Goal: Transaction & Acquisition: Purchase product/service

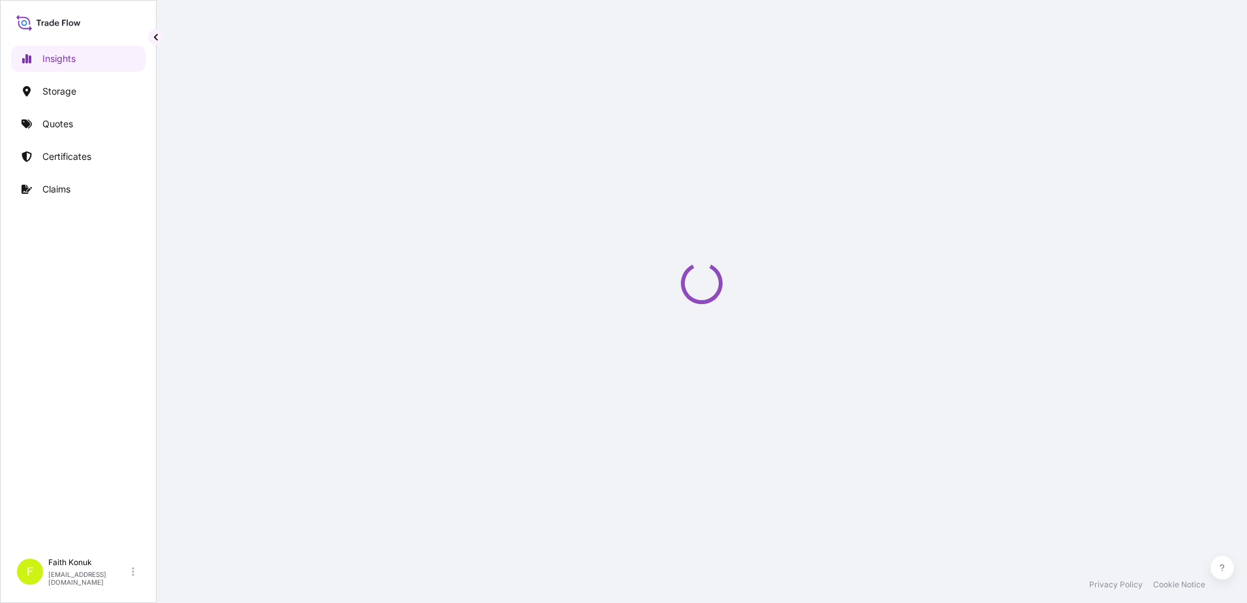
select select "2025"
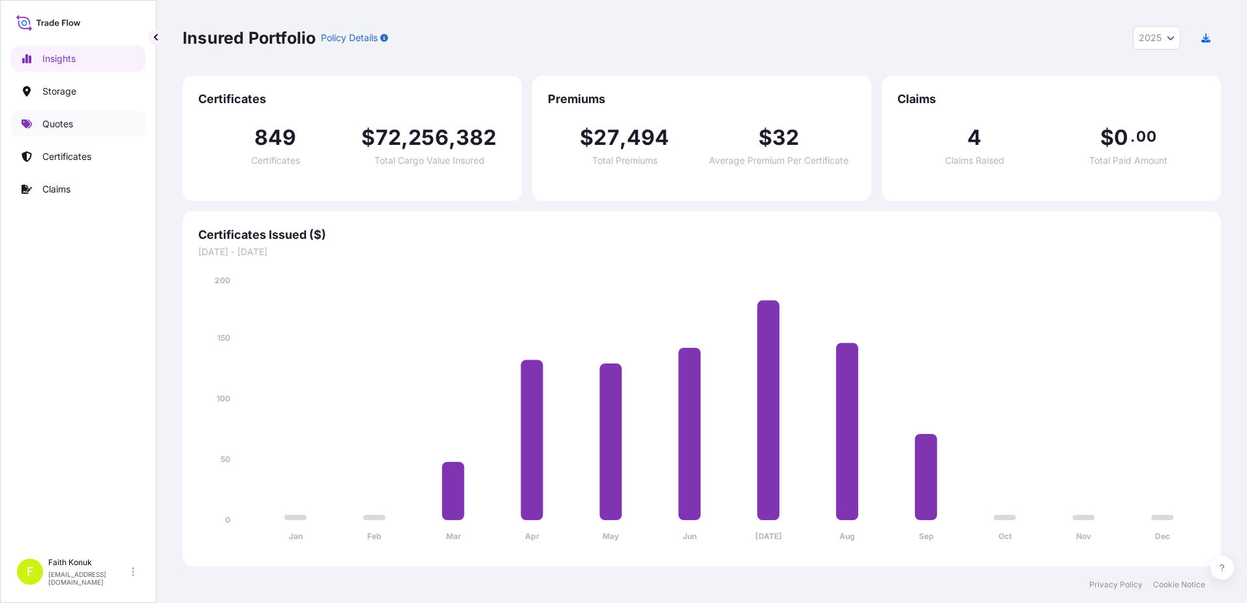
click at [99, 129] on link "Quotes" at bounding box center [78, 124] width 134 height 26
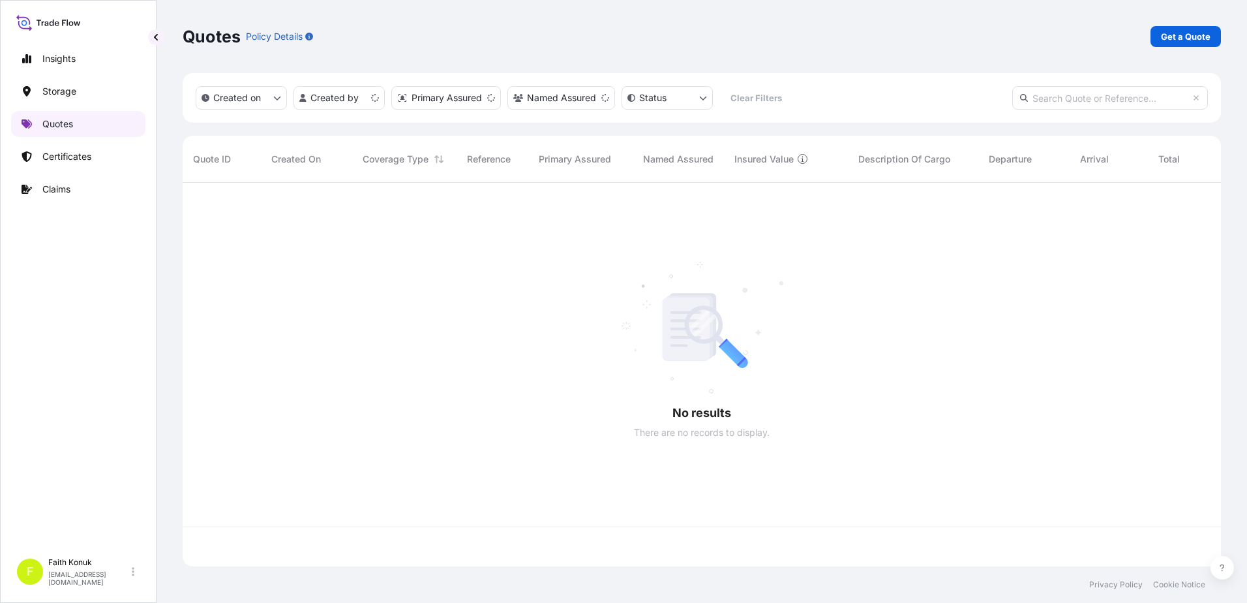
scroll to position [381, 1029]
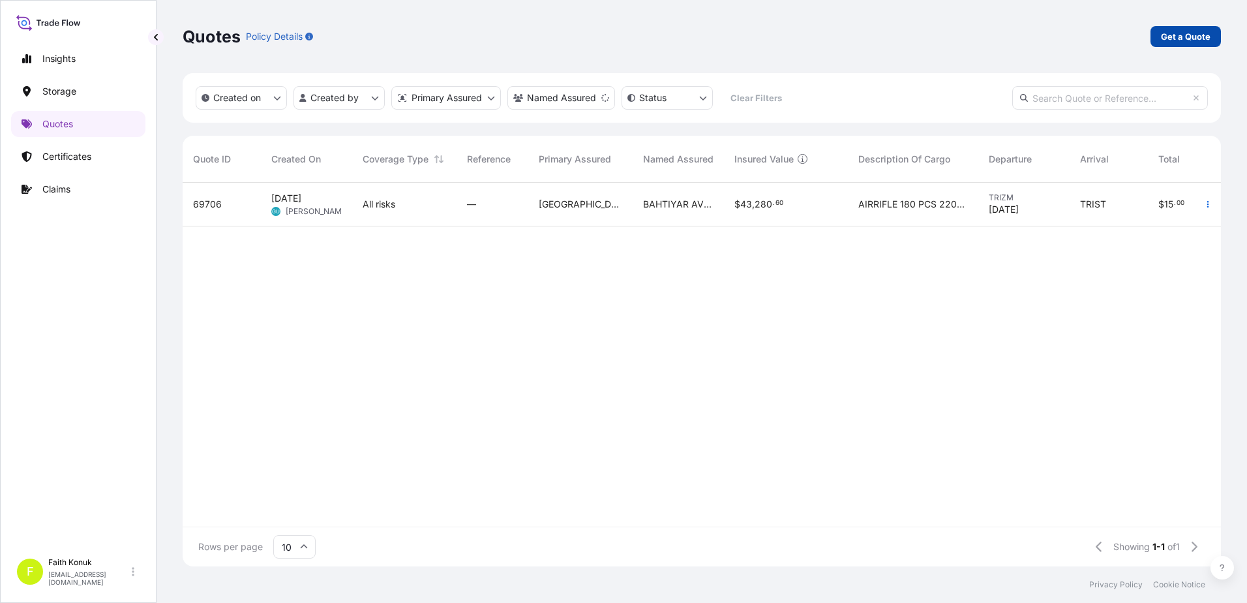
click at [1179, 37] on p "Get a Quote" at bounding box center [1186, 36] width 50 height 13
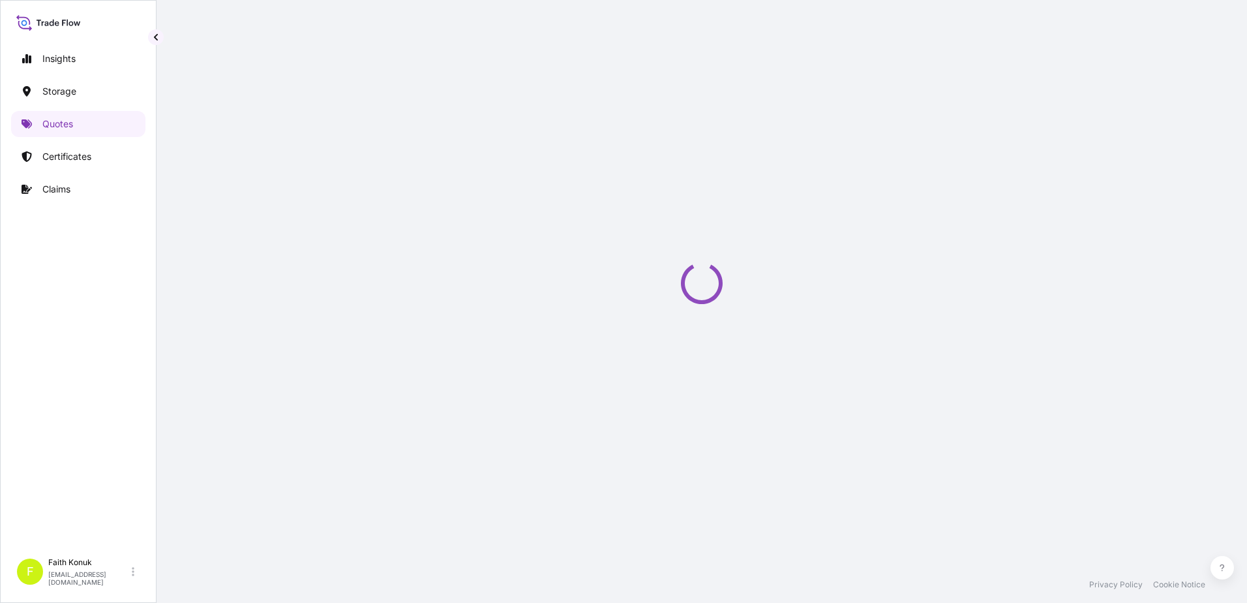
select select "Water"
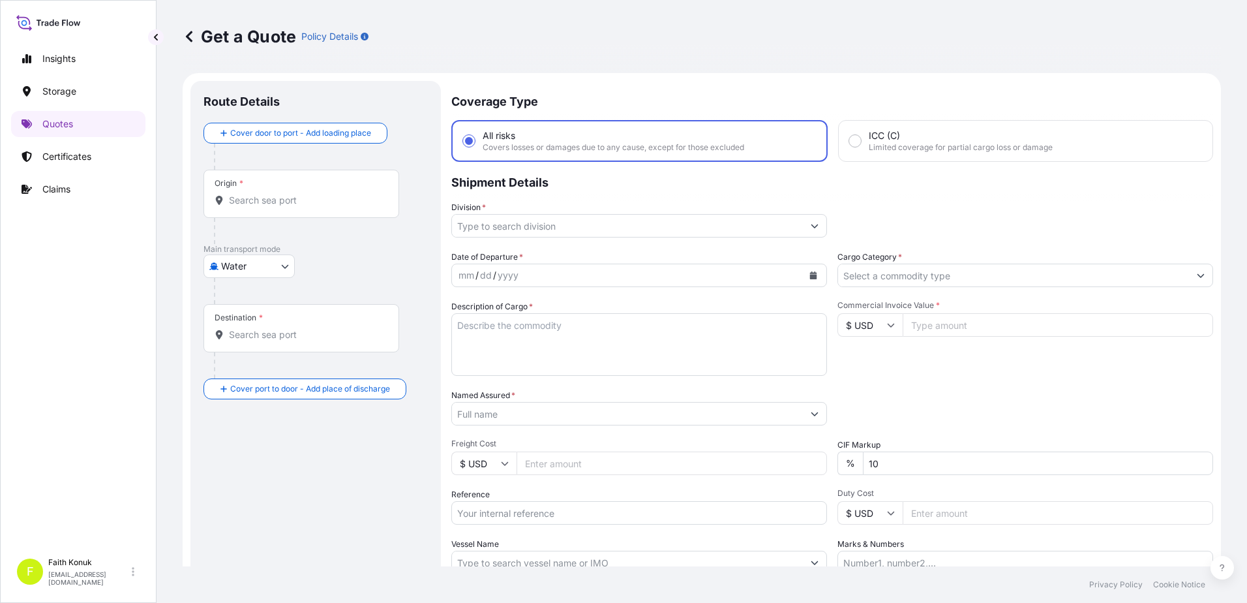
scroll to position [21, 0]
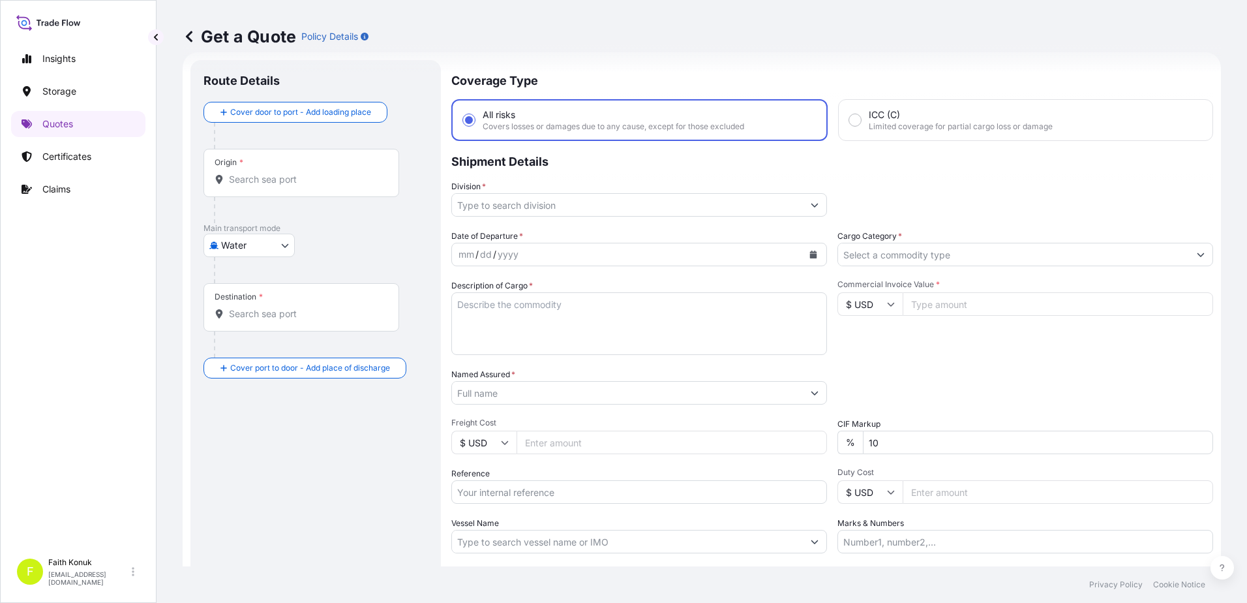
drag, startPoint x: 264, startPoint y: 177, endPoint x: 273, endPoint y: 179, distance: 9.5
click at [264, 177] on input "Origin *" at bounding box center [306, 179] width 154 height 13
paste input "[GEOGRAPHIC_DATA]"
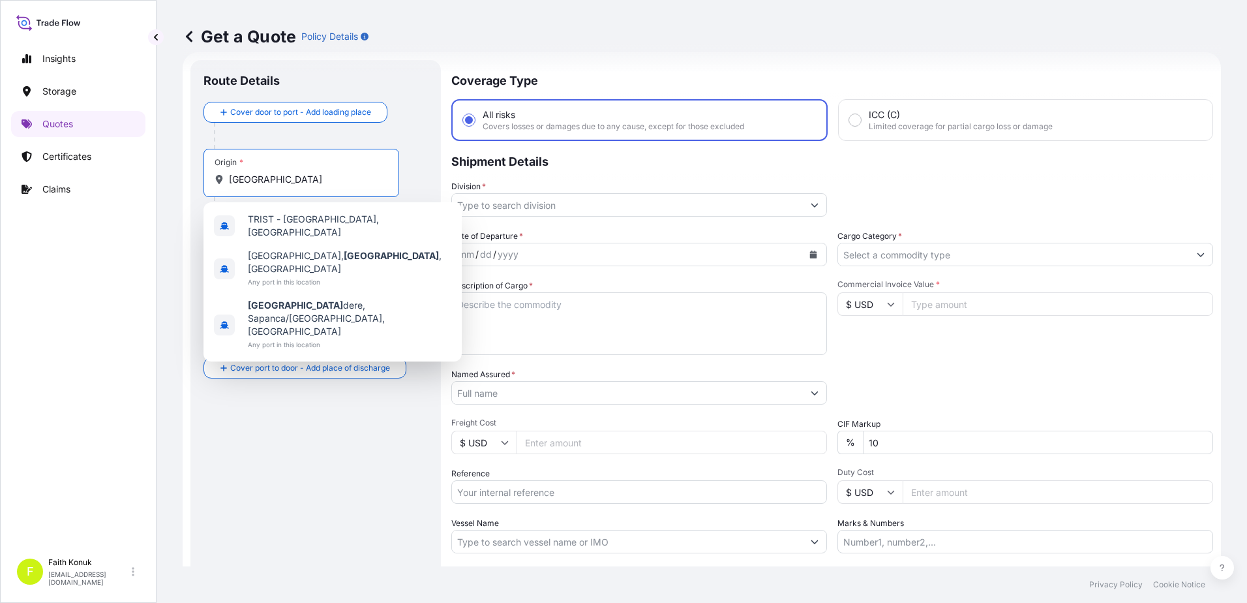
type input "[GEOGRAPHIC_DATA]"
click at [376, 136] on div at bounding box center [321, 136] width 214 height 26
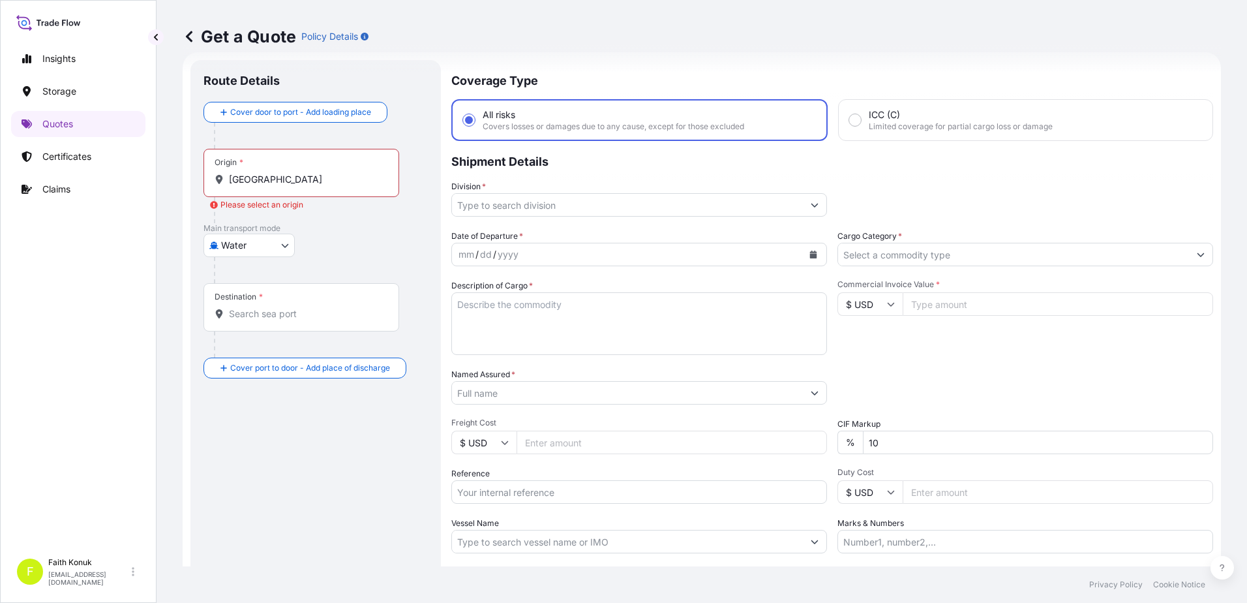
click at [250, 239] on body "0 options available. 3 options available. Insights Storage Quotes Certificates …" at bounding box center [623, 301] width 1247 height 603
click at [252, 326] on span "Inland" at bounding box center [241, 326] width 26 height 13
select select "Inland"
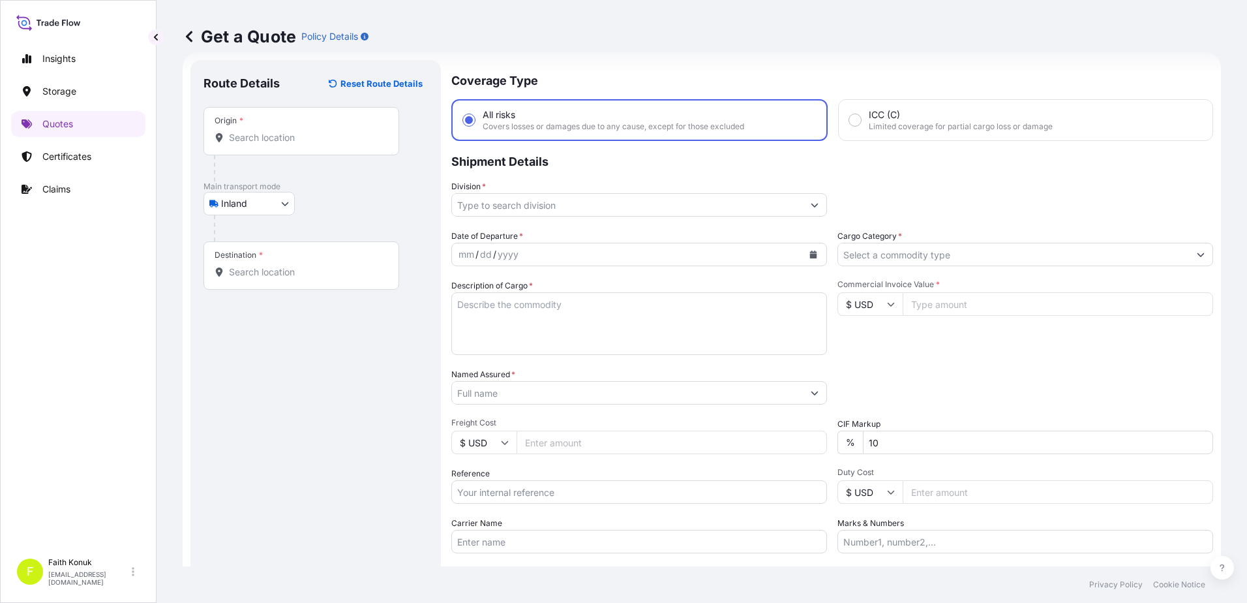
click at [256, 147] on div "Origin *" at bounding box center [302, 131] width 196 height 48
click at [256, 144] on input "Origin *" at bounding box center [306, 137] width 154 height 13
click at [263, 125] on div "Origin *" at bounding box center [302, 131] width 196 height 48
click at [263, 131] on input "Origin * Please select an origin" at bounding box center [306, 137] width 154 height 13
paste input "[GEOGRAPHIC_DATA]"
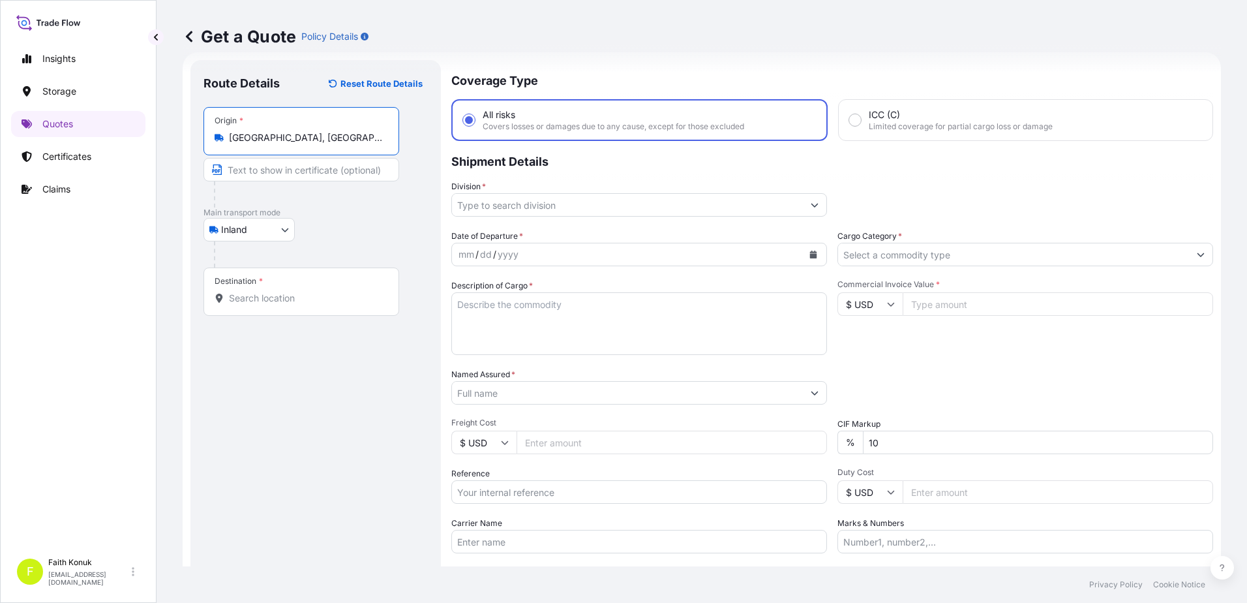
type input "[GEOGRAPHIC_DATA], [GEOGRAPHIC_DATA], [GEOGRAPHIC_DATA]"
click at [372, 241] on div at bounding box center [321, 254] width 214 height 26
click at [262, 307] on div "Destination *" at bounding box center [302, 291] width 196 height 48
click at [262, 305] on input "Destination *" at bounding box center [306, 298] width 154 height 13
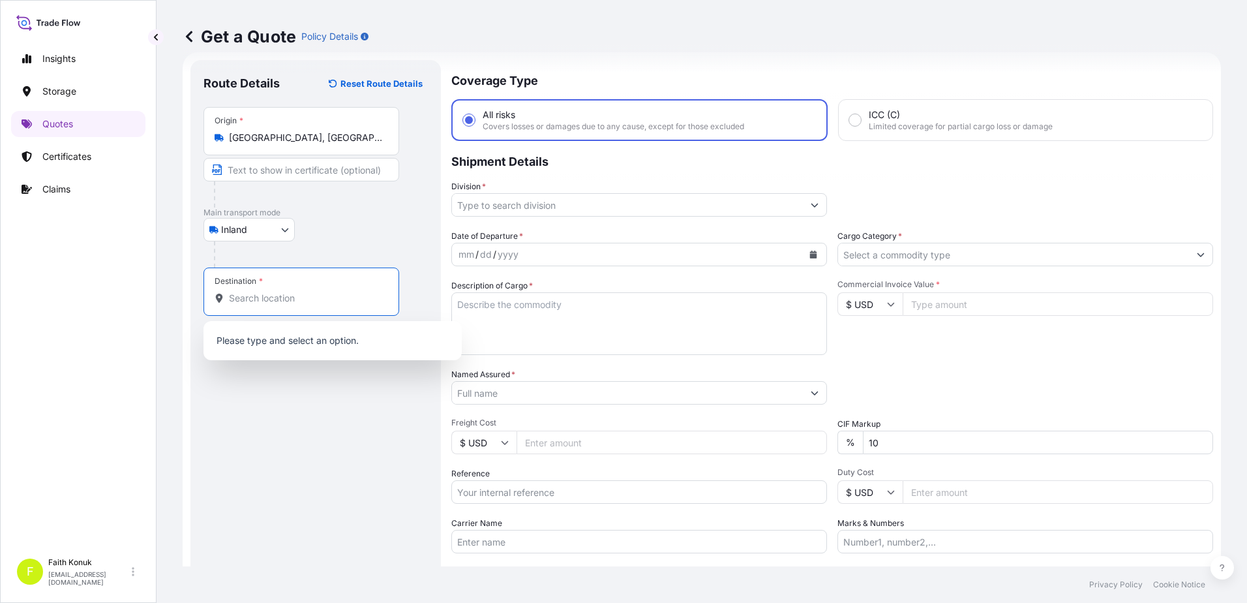
paste input "BIELAWA"
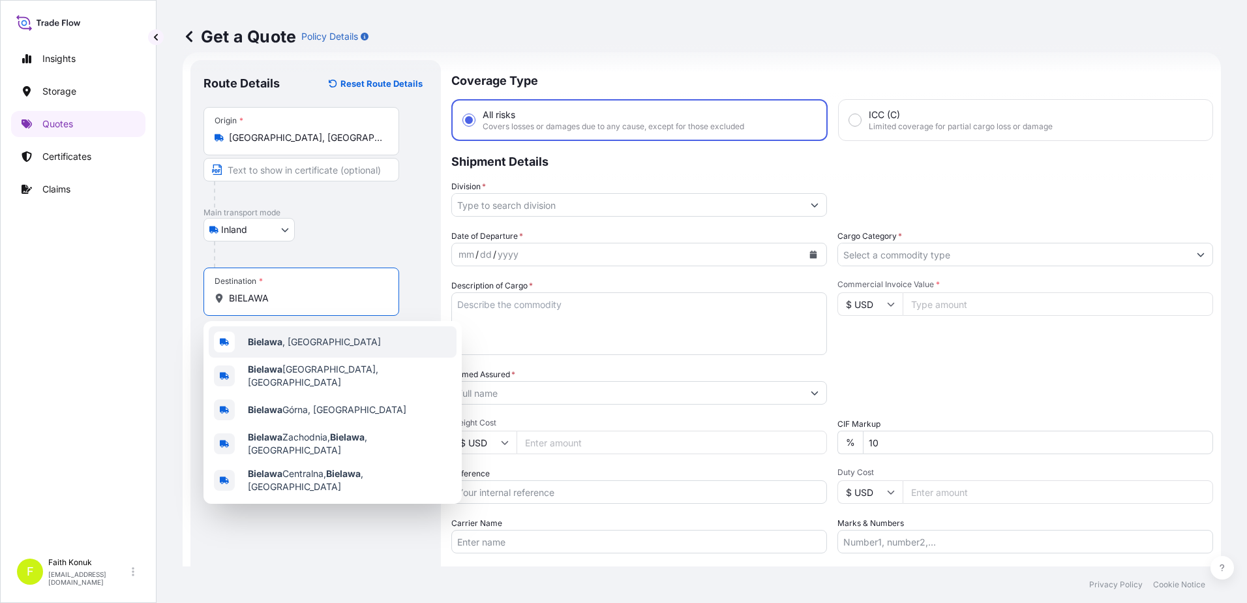
click at [280, 339] on b "Bielawa" at bounding box center [265, 341] width 35 height 11
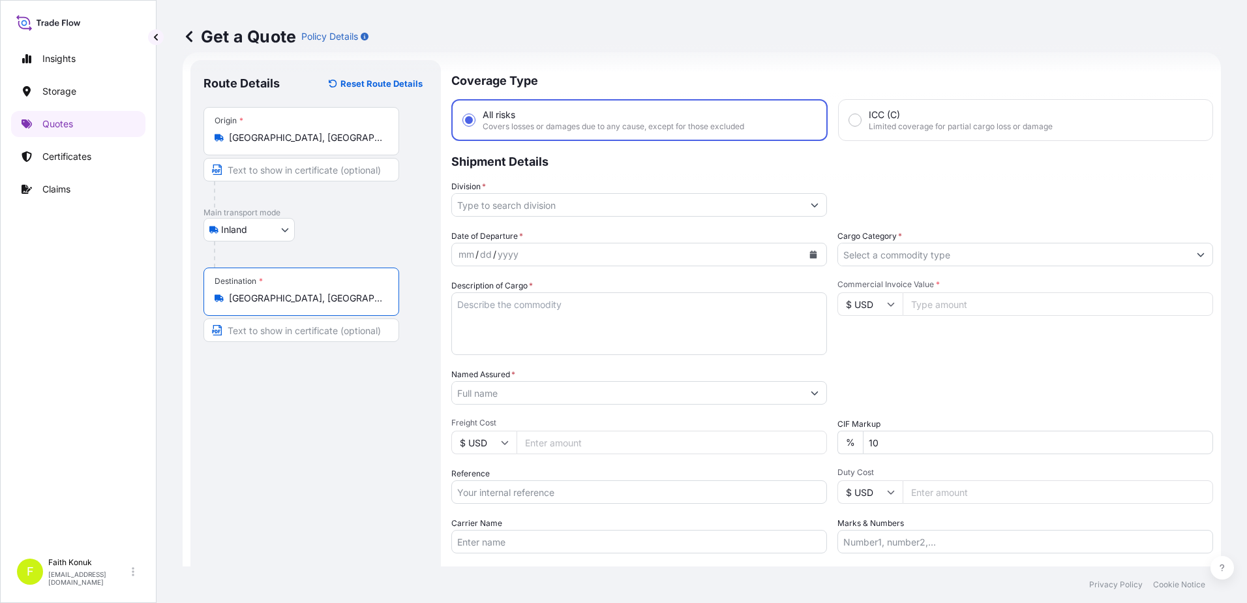
type input "[GEOGRAPHIC_DATA], [GEOGRAPHIC_DATA]"
click at [341, 243] on div at bounding box center [321, 254] width 214 height 26
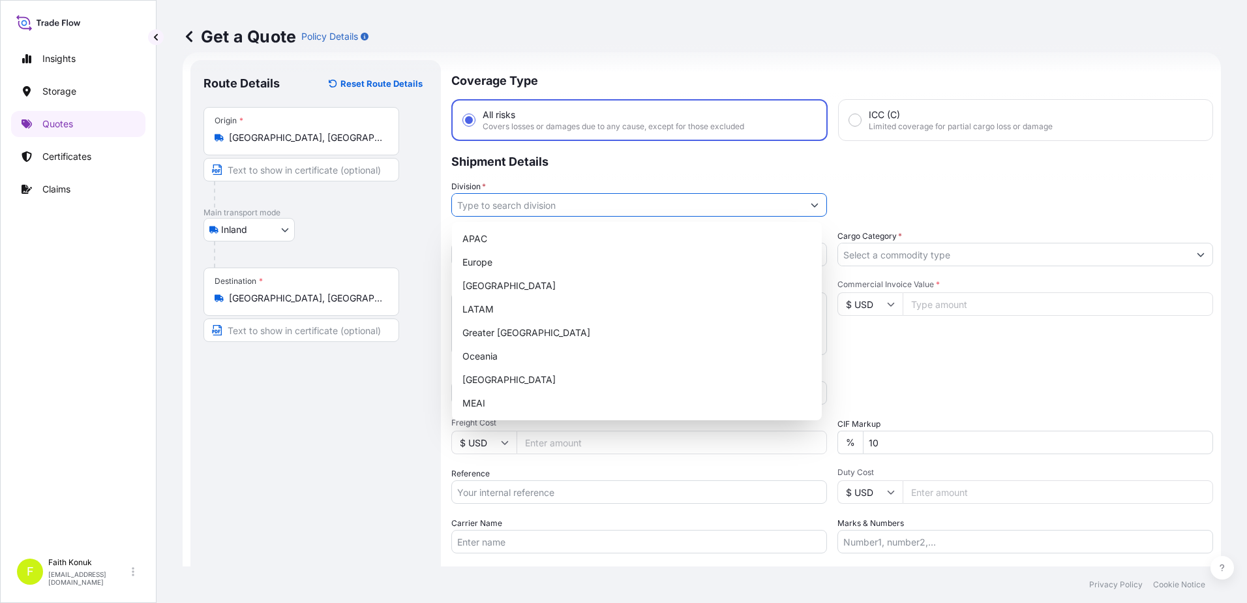
click at [470, 207] on input "Division *" at bounding box center [627, 204] width 351 height 23
click at [490, 383] on div "[GEOGRAPHIC_DATA]" at bounding box center [636, 379] width 359 height 23
type input "[GEOGRAPHIC_DATA]"
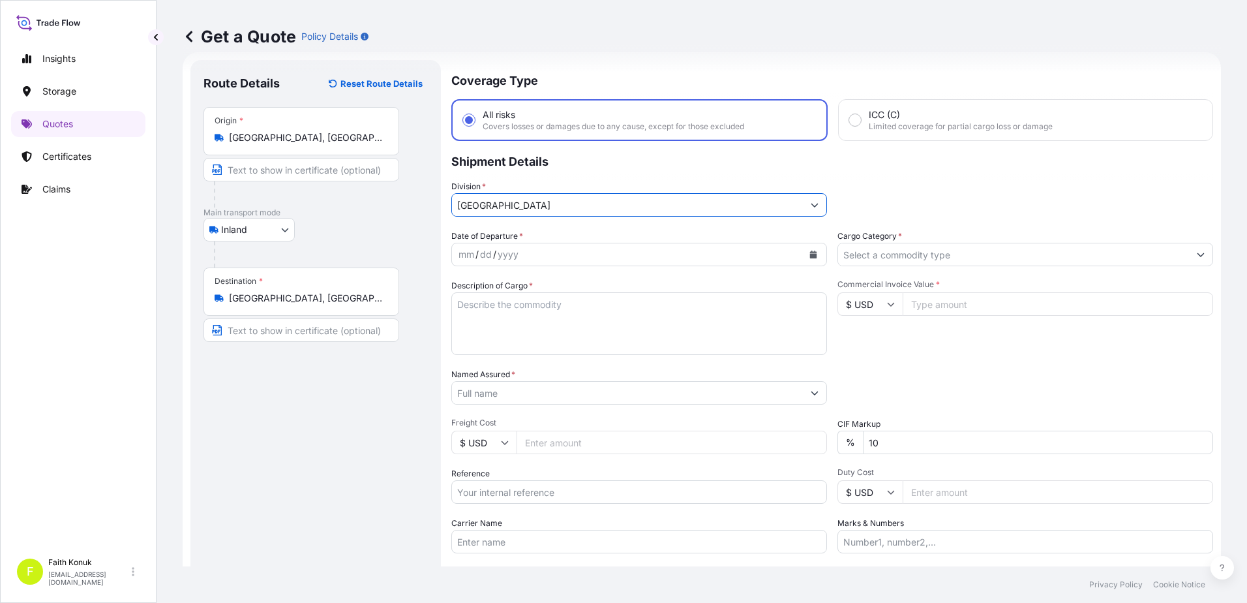
click at [539, 219] on div "Coverage Type All risks Covers losses or damages due to any cause, except for t…" at bounding box center [832, 355] width 762 height 590
click at [803, 255] on button "Calendar" at bounding box center [813, 254] width 21 height 21
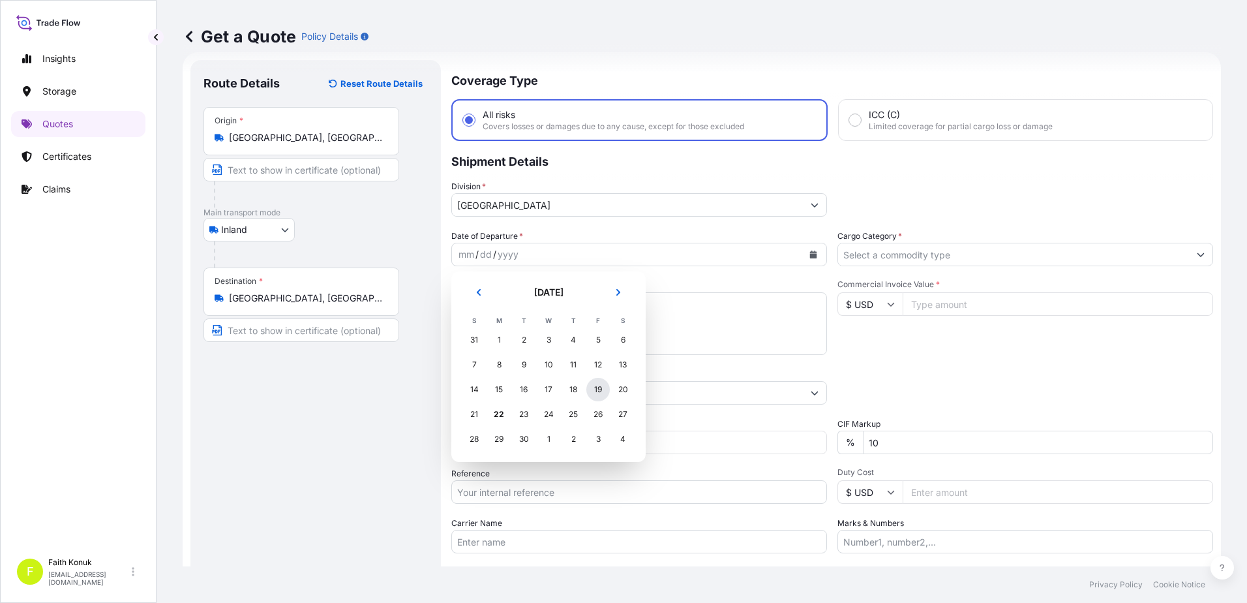
click at [603, 389] on div "19" at bounding box center [597, 389] width 23 height 23
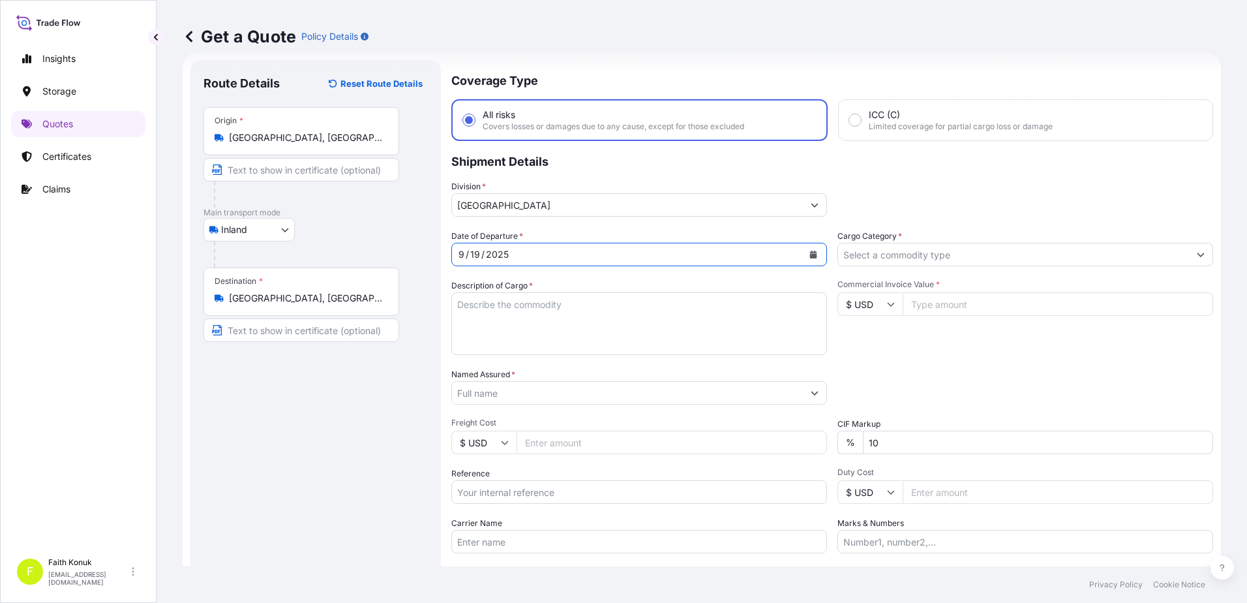
click at [466, 295] on textarea "Description of Cargo *" at bounding box center [639, 323] width 376 height 63
click at [521, 314] on textarea "Description of Cargo *" at bounding box center [639, 323] width 376 height 63
paste textarea "ÖRTÜSÜ TOPRAK ALKALI METAL BİLEŞİĞİ 32 KAP / 22.330,00 KG"
click at [489, 331] on textarea "ÖRTÜSÜ TOPRAK ALKALI METAL BİLEŞİĞİ 32 KAP / 22.330,00 KG" at bounding box center [639, 323] width 376 height 63
paste textarea "Fatura Refersans numarası : : 550061990/50077219 /50073526"
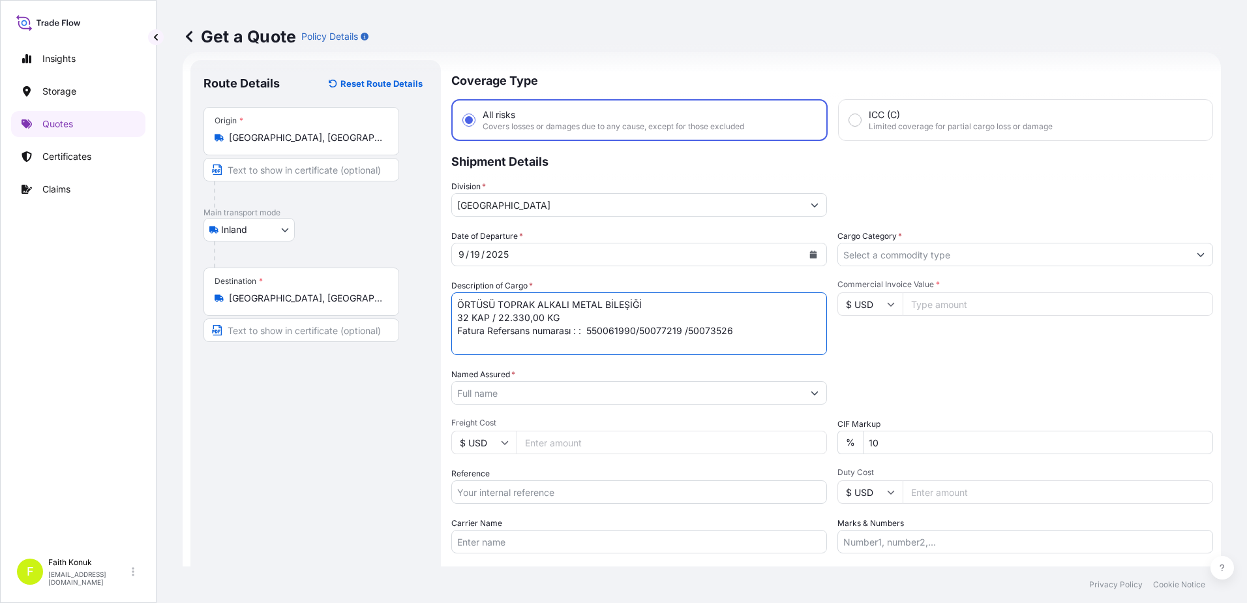
scroll to position [8, 0]
click at [496, 346] on textarea "ÖRTÜSÜ TOPRAK ALKALI METAL BİLEŞİĞİ 32 KAP / 22.330,00 KG Fatura Refersans numa…" at bounding box center [639, 323] width 376 height 63
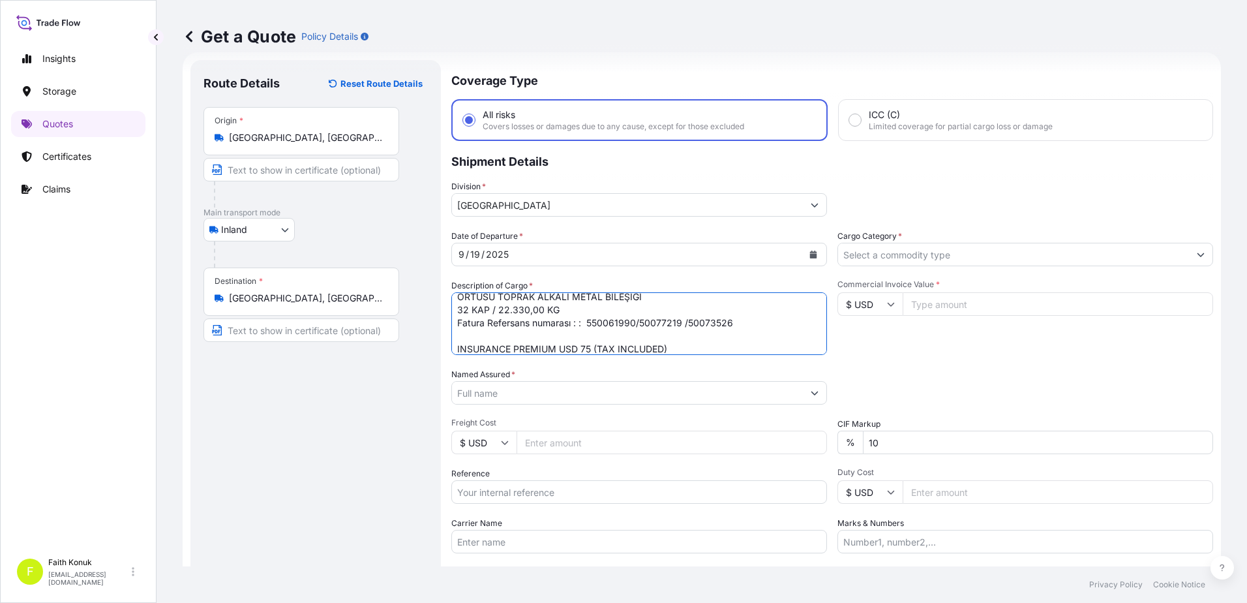
type textarea "ÖRTÜSÜ TOPRAK ALKALI METAL BİLEŞİĞİ 32 KAP / 22.330,00 KG Fatura Refersans numa…"
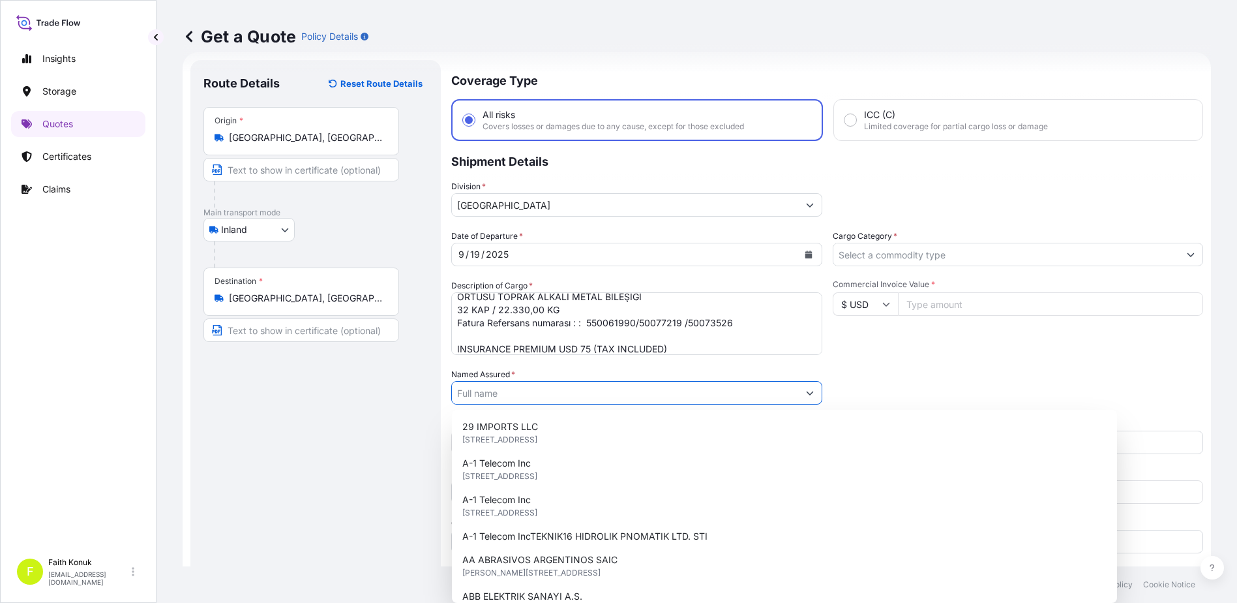
click at [575, 397] on input "Named Assured *" at bounding box center [625, 392] width 346 height 23
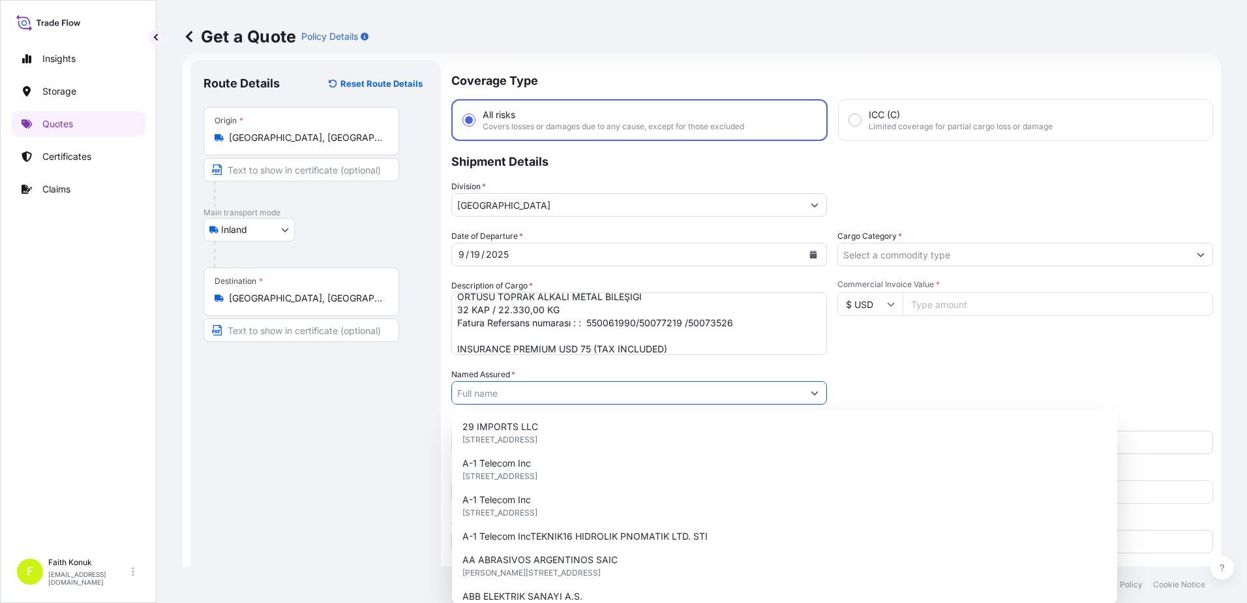
click at [474, 389] on input "Named Assured *" at bounding box center [627, 392] width 351 height 23
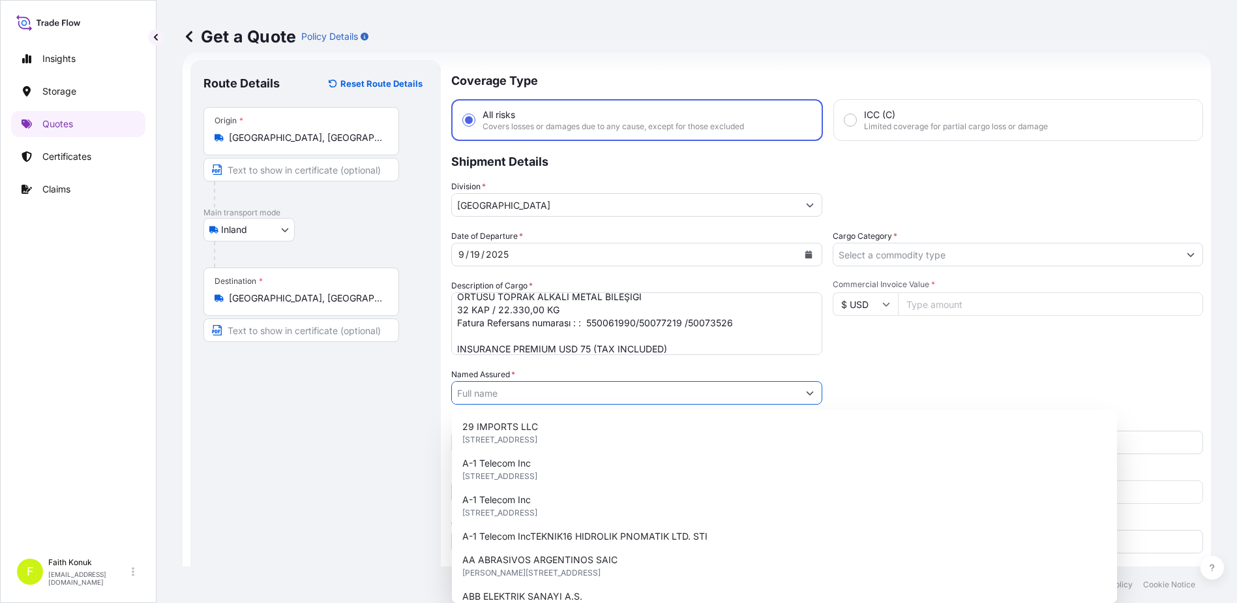
paste input "KAYNAK TEKNIGI"
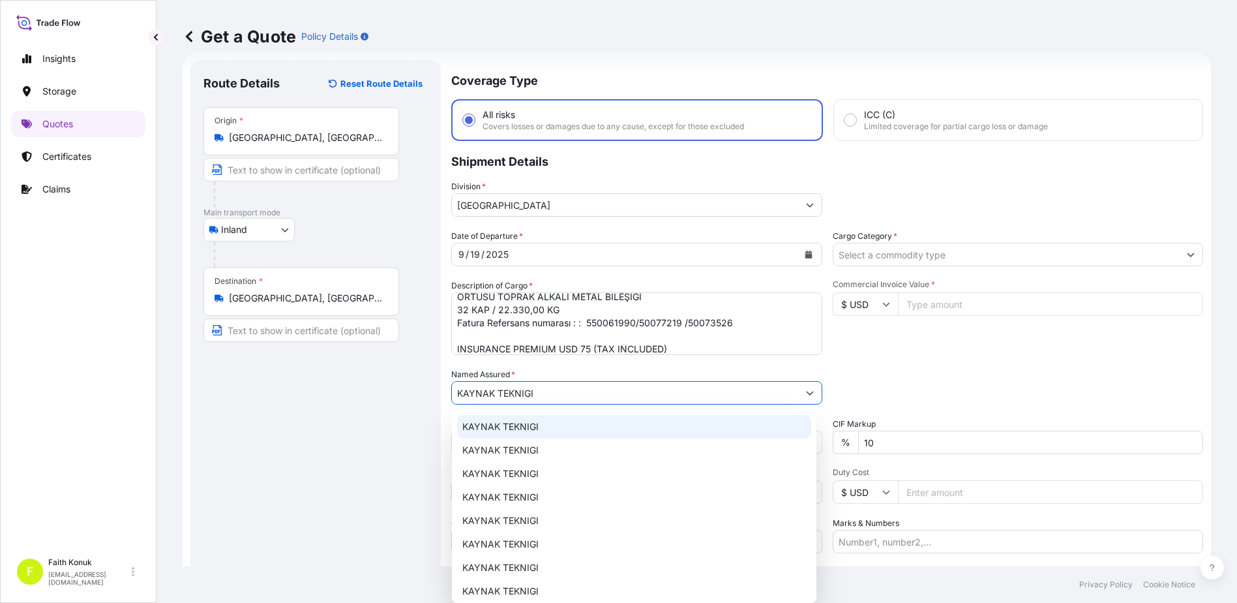
click at [494, 425] on span "KAYNAK TEKNIGI" at bounding box center [500, 426] width 76 height 13
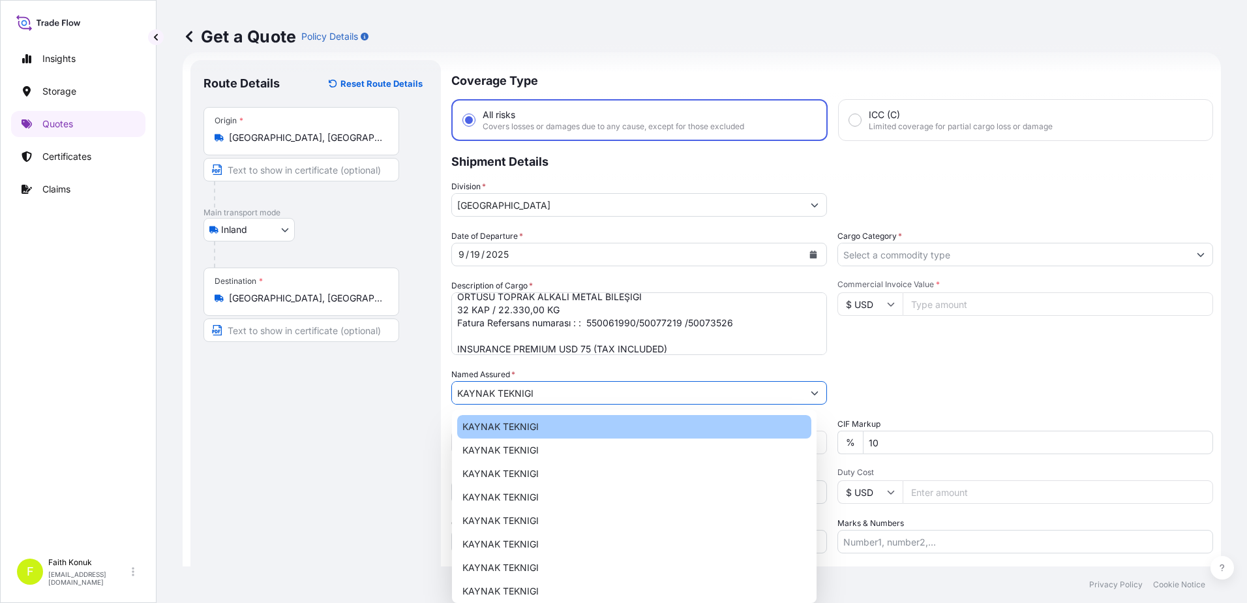
type input "KAYNAK TEKNIGI"
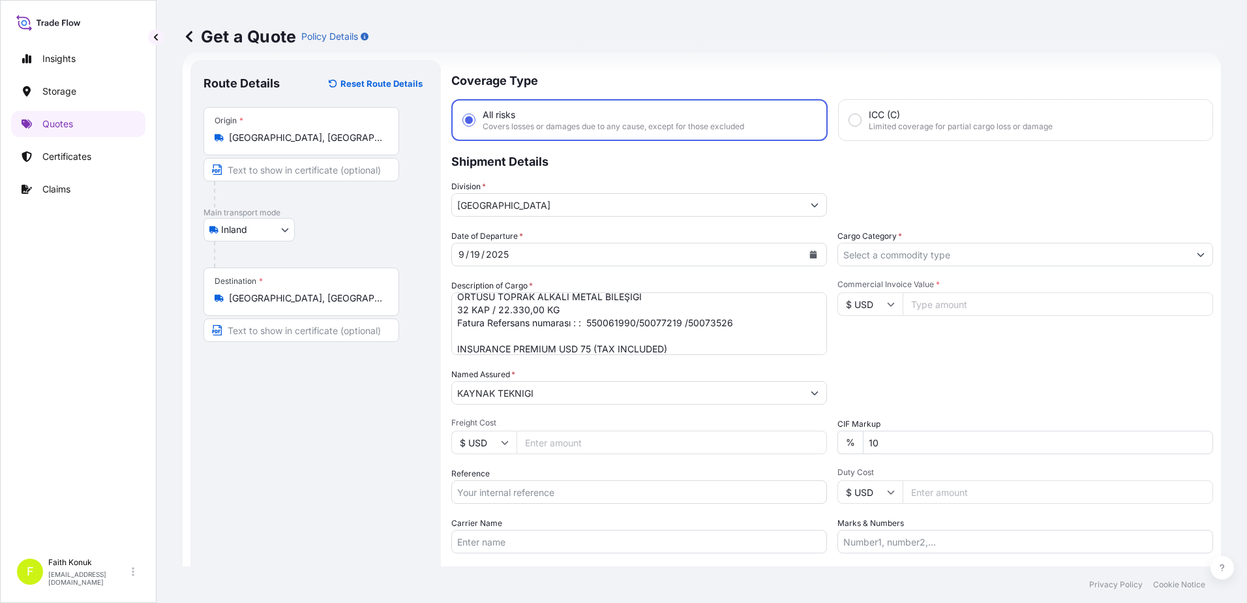
click at [403, 415] on div "Route Details Reset Route Details Place of loading Road / Inland Road / Inland …" at bounding box center [316, 355] width 224 height 564
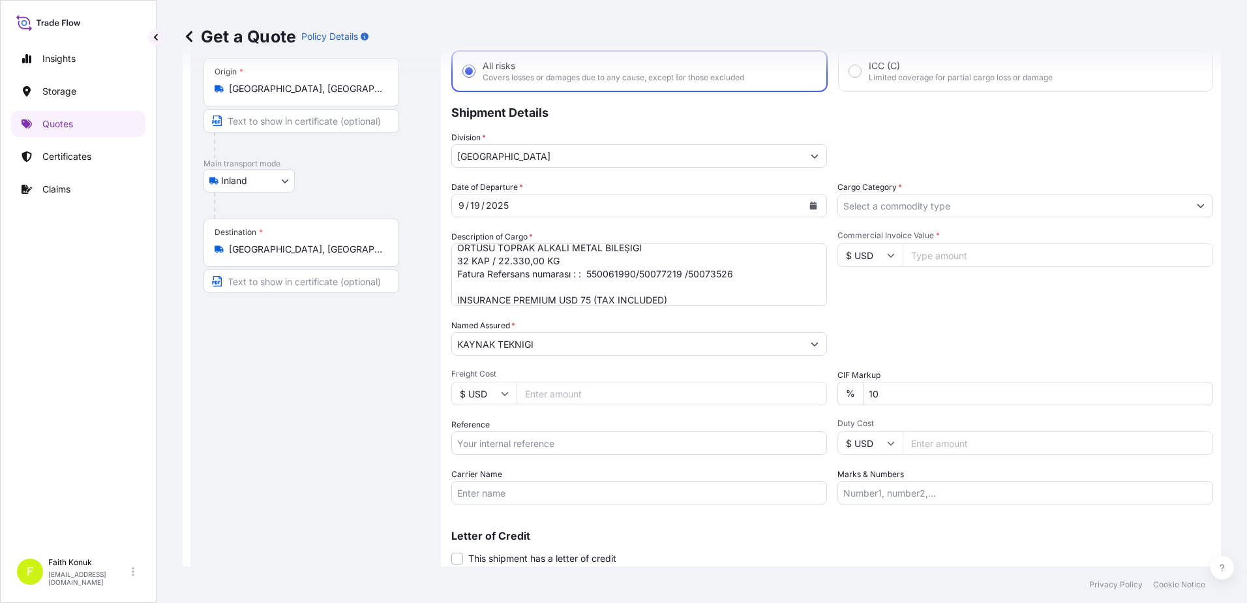
scroll to position [113, 0]
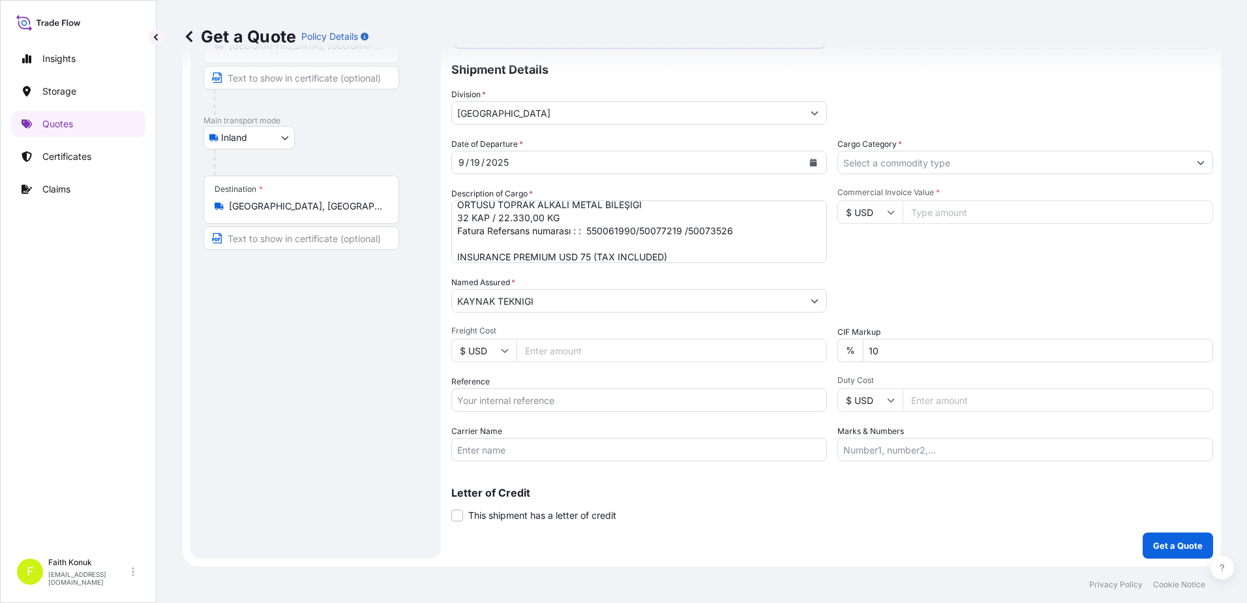
click at [478, 395] on input "Reference" at bounding box center [639, 399] width 376 height 23
click at [480, 400] on input "Reference" at bounding box center [639, 399] width 376 height 23
paste input "2101781128"
type input "2101781128"
click at [509, 372] on div "Date of Departure * [DATE] Cargo Category * Description of Cargo * ÖRTÜSÜ TOPRA…" at bounding box center [832, 300] width 762 height 324
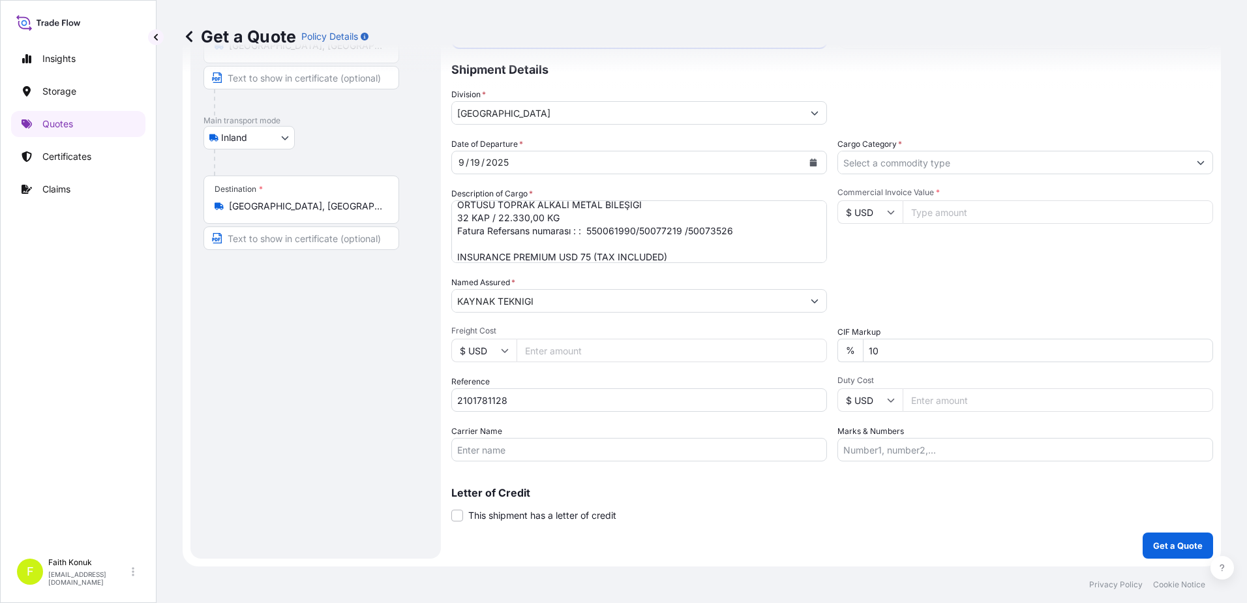
click at [487, 454] on input "Carrier Name" at bounding box center [639, 449] width 376 height 23
paste input "26 AFJ 188"
type input "26 AFJ 188"
click at [563, 425] on div "Carrier Name 26 AFJ 188" at bounding box center [639, 443] width 376 height 37
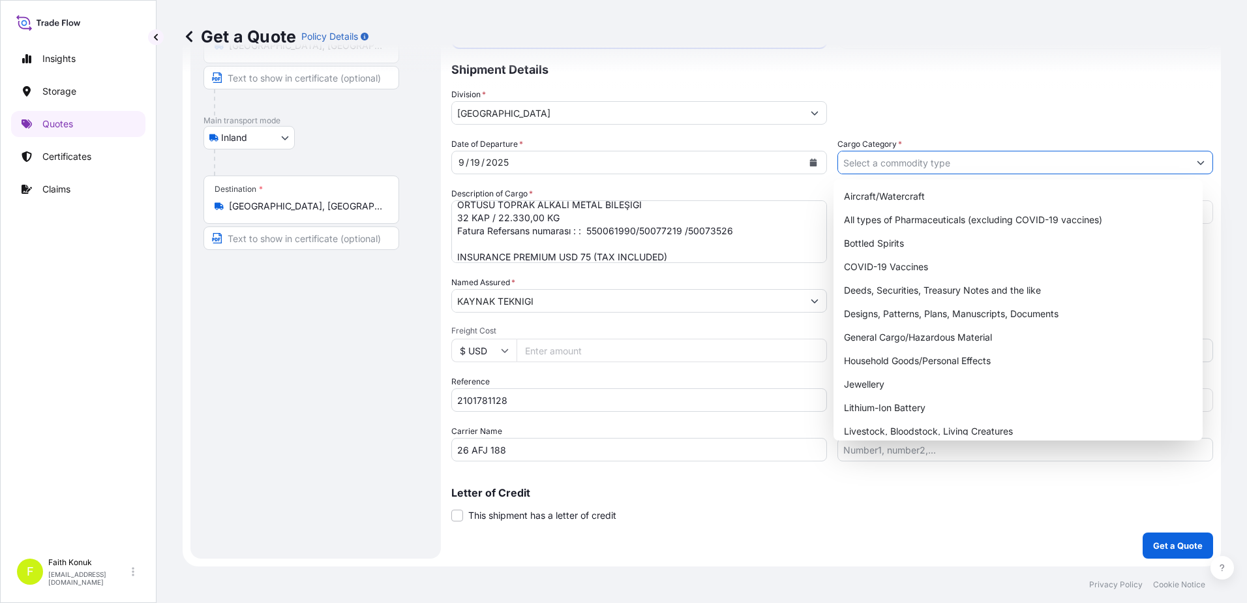
click at [866, 166] on input "Cargo Category *" at bounding box center [1013, 162] width 351 height 23
click at [887, 340] on div "General Cargo/Hazardous Material" at bounding box center [1018, 336] width 359 height 23
type input "General Cargo/Hazardous Material"
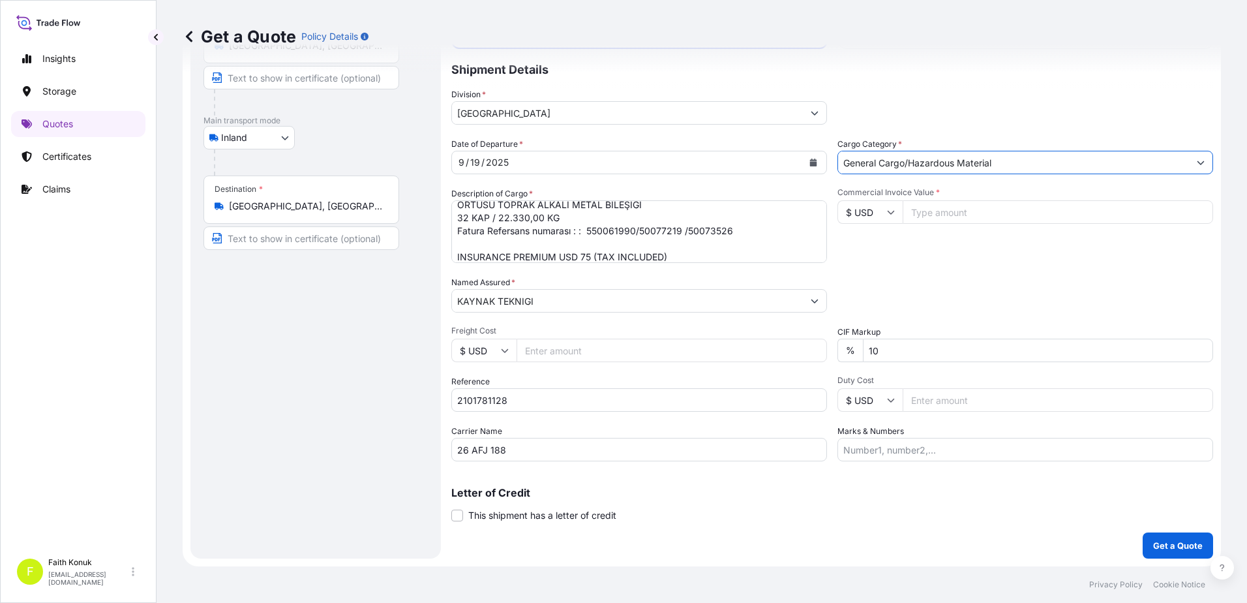
click at [910, 251] on div "Commercial Invoice Value * $ USD" at bounding box center [1026, 225] width 376 height 76
click at [888, 211] on icon at bounding box center [891, 213] width 7 height 4
click at [875, 247] on div "€ EUR" at bounding box center [865, 247] width 55 height 25
type input "€ EUR"
click at [929, 212] on input "Commercial Invoice Value *" at bounding box center [1058, 211] width 310 height 23
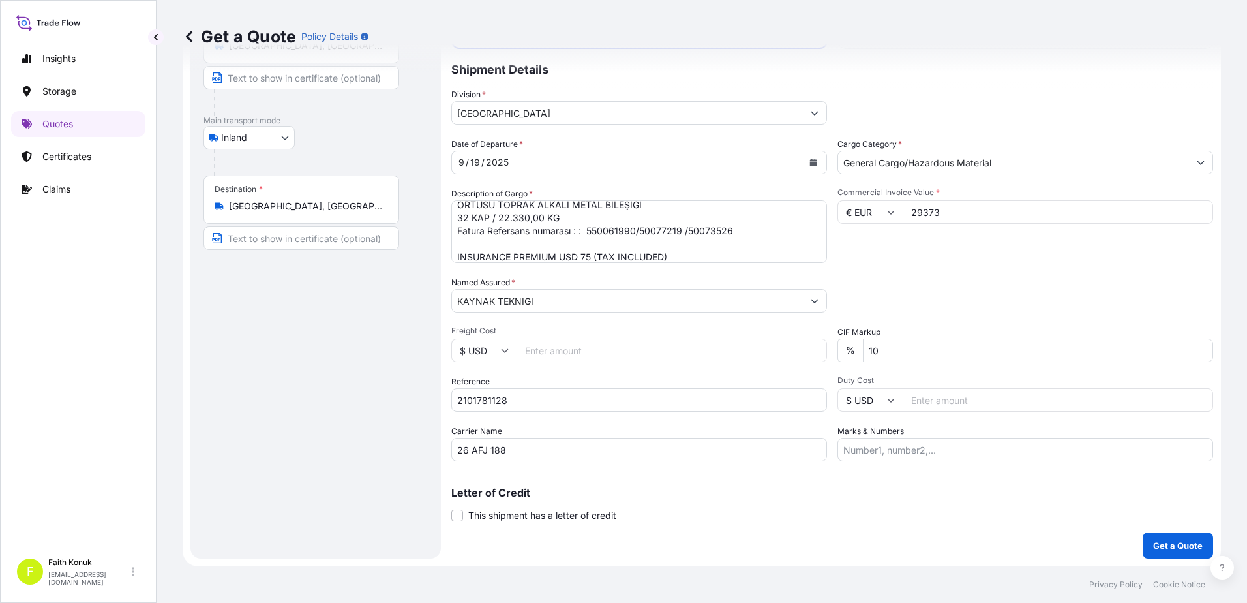
type input "29373"
click at [901, 279] on div "Packing Category Type to search a container mode Please select a primary mode o…" at bounding box center [1026, 294] width 376 height 37
click at [1175, 543] on p "Get a Quote" at bounding box center [1178, 545] width 50 height 13
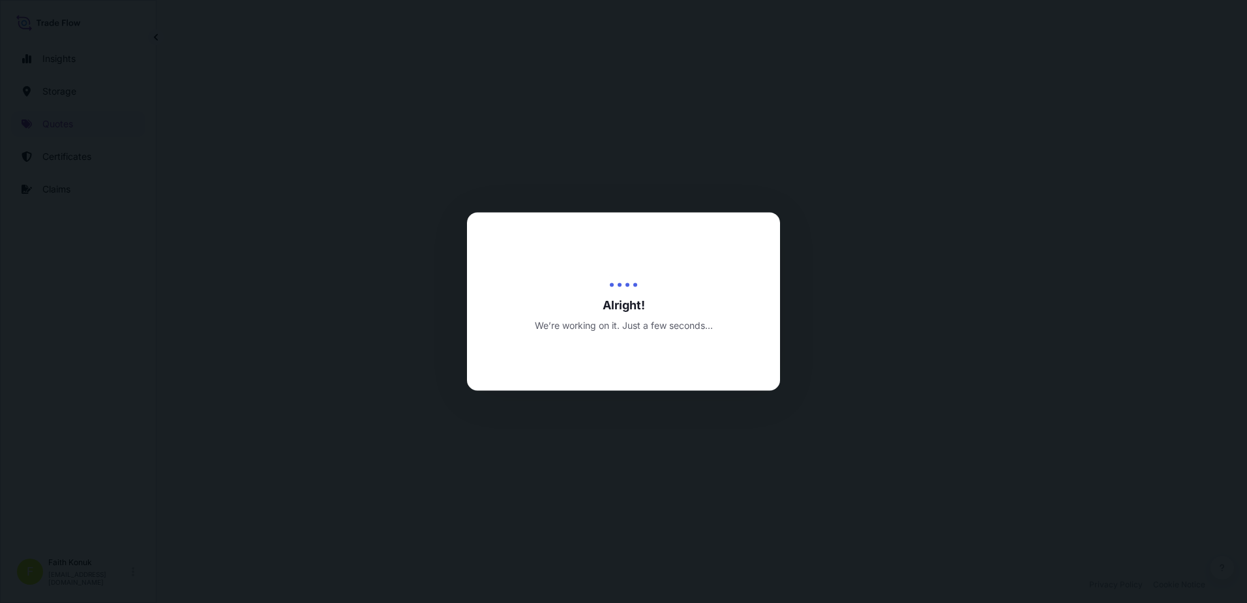
select select "Inland"
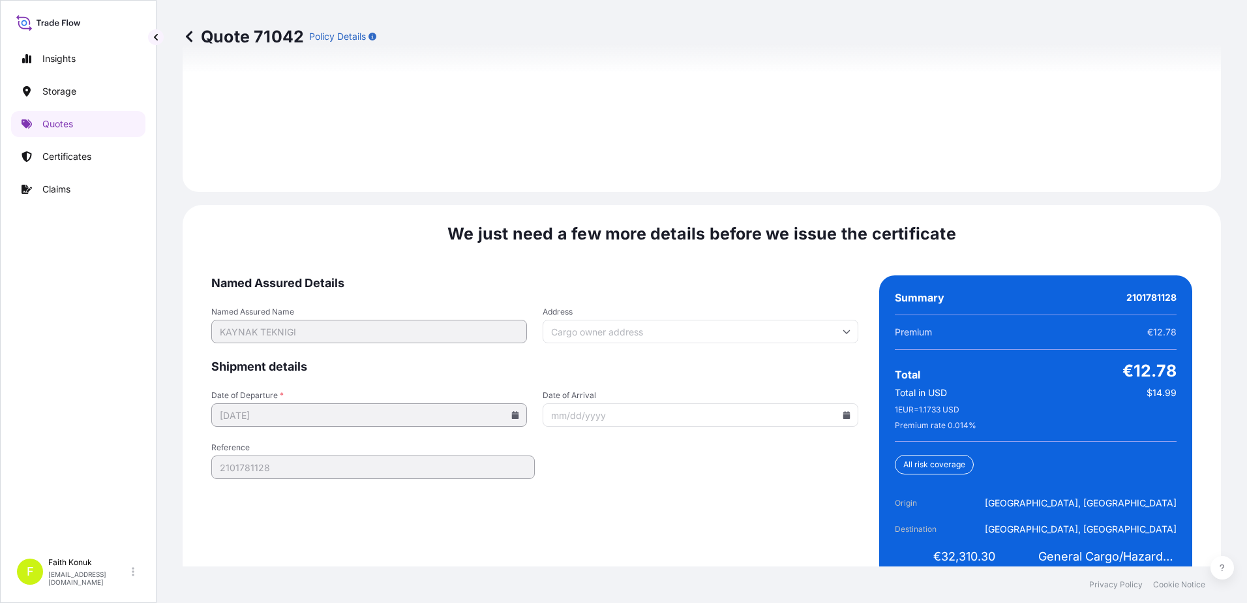
scroll to position [1924, 0]
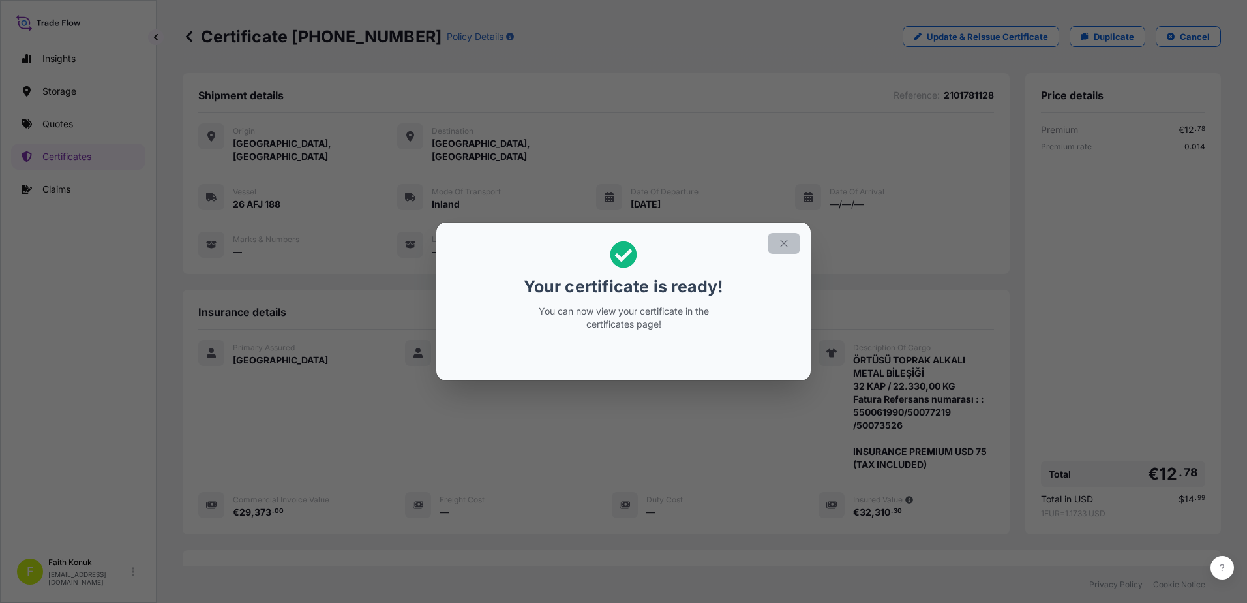
click at [787, 248] on icon "button" at bounding box center [784, 243] width 12 height 12
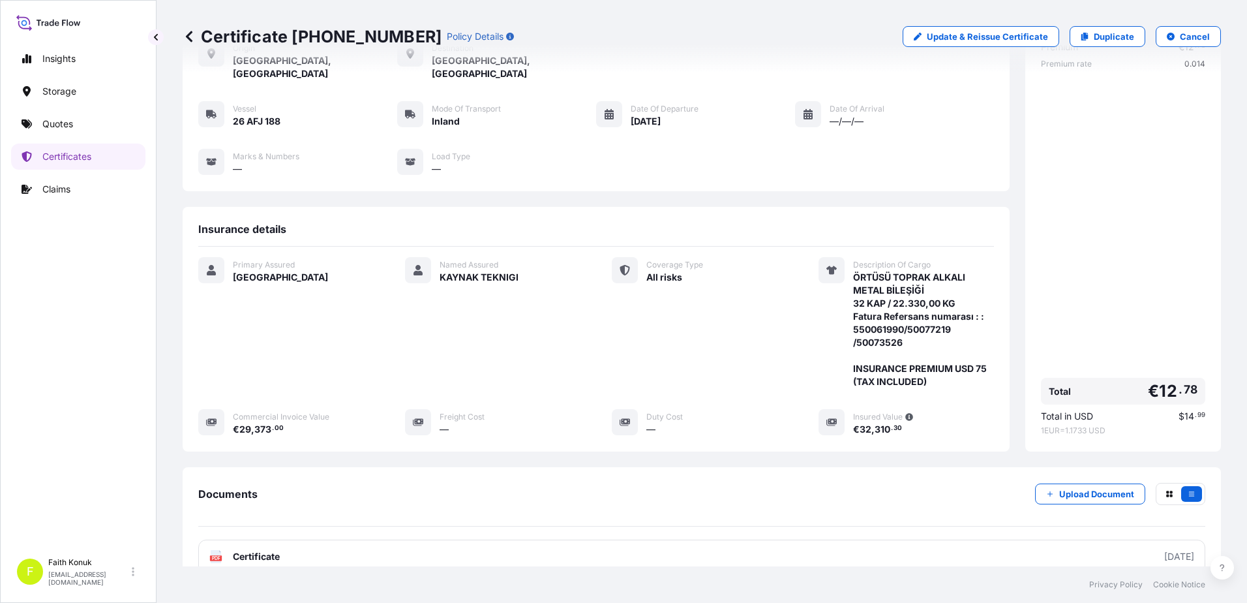
scroll to position [174, 0]
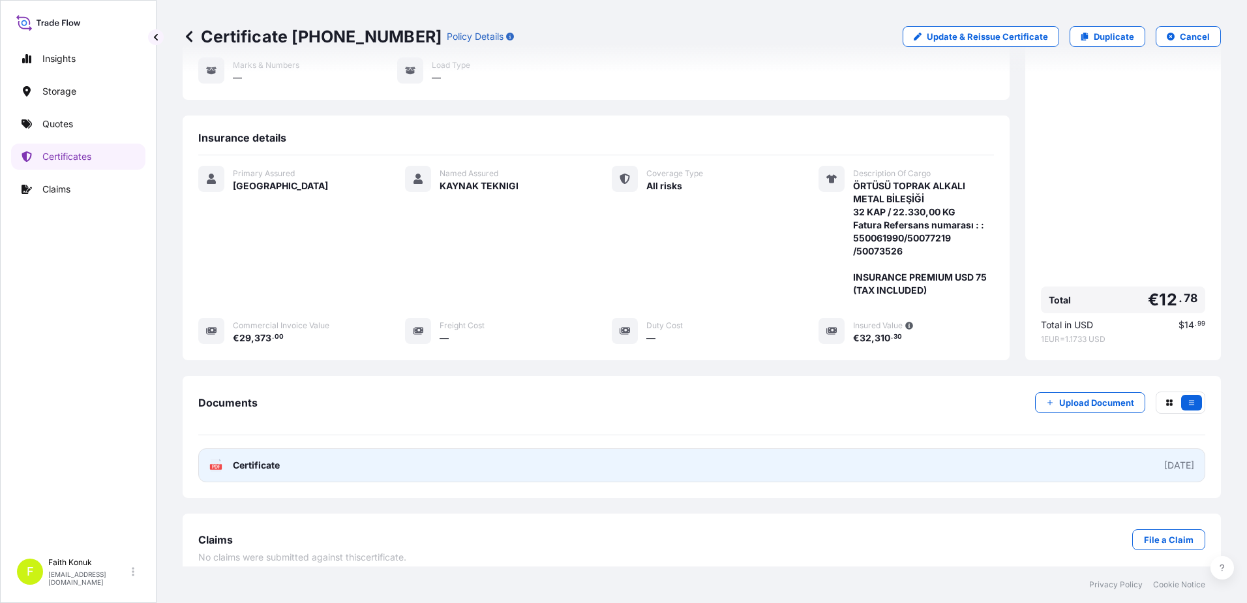
click at [219, 464] on text "PDF" at bounding box center [216, 466] width 8 height 5
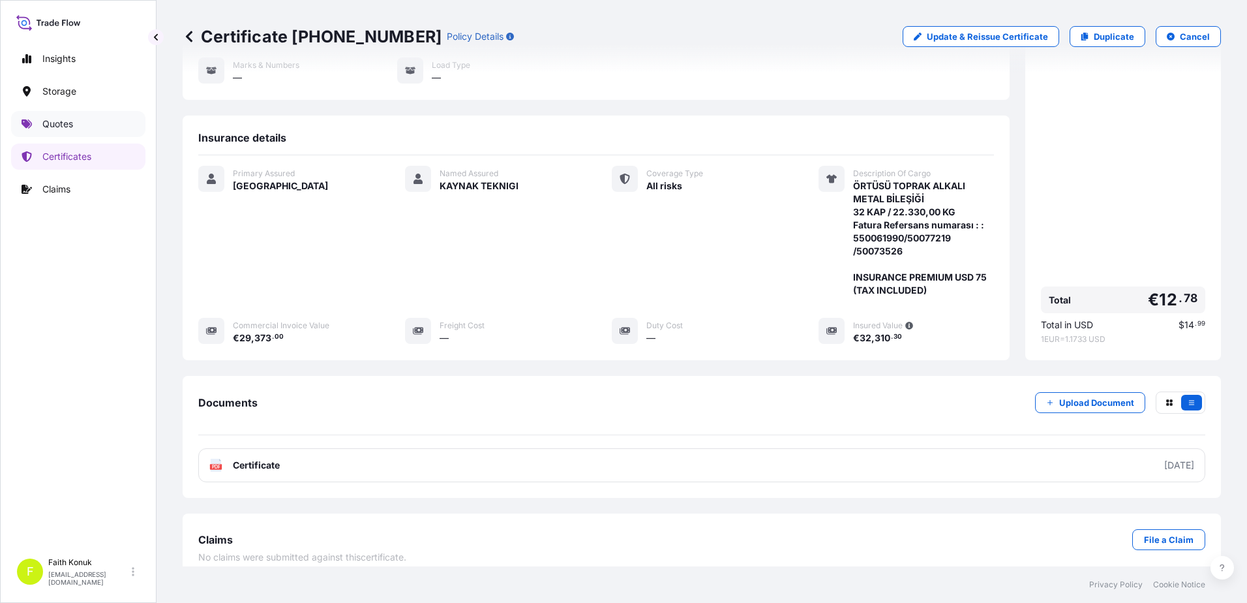
click at [68, 131] on link "Quotes" at bounding box center [78, 124] width 134 height 26
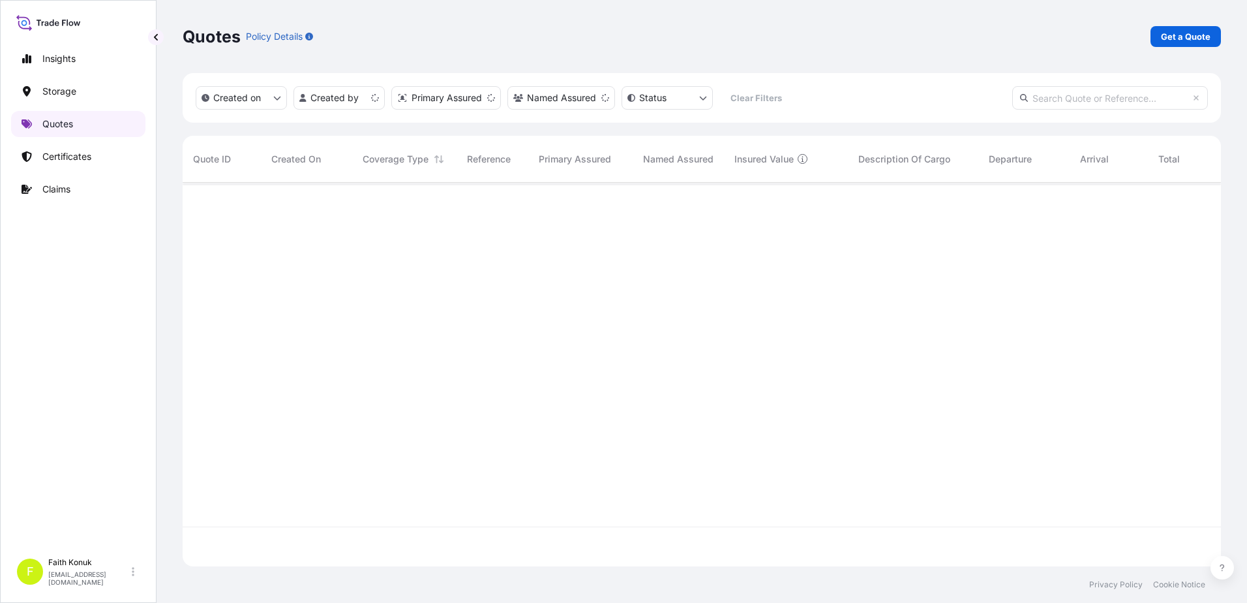
scroll to position [381, 1029]
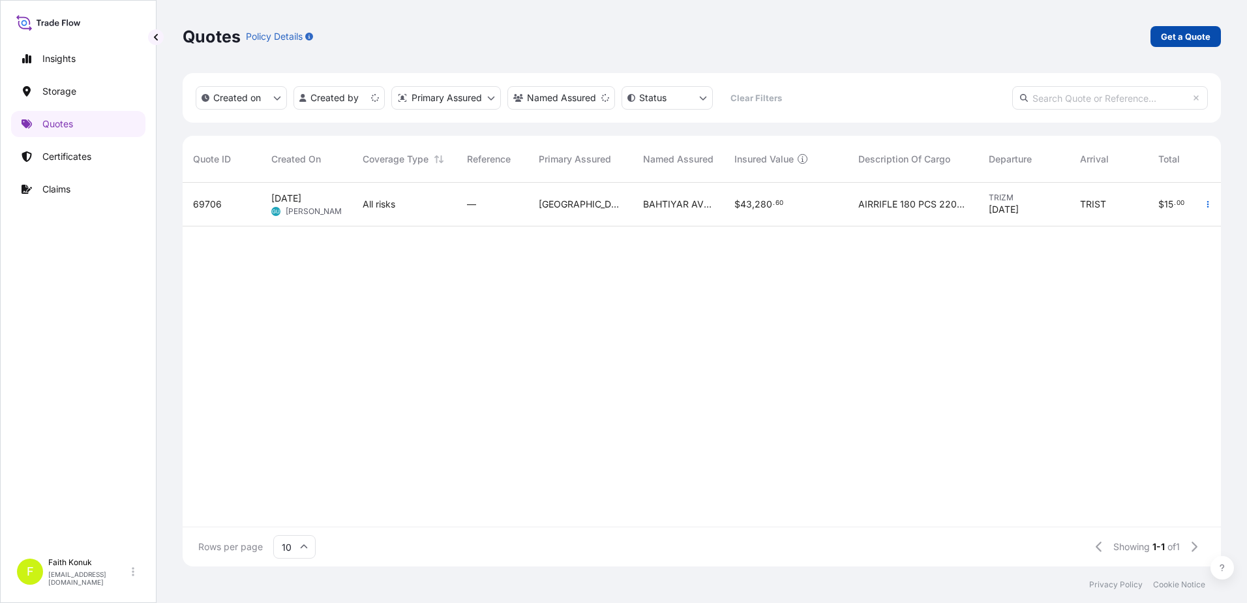
click at [1162, 38] on p "Get a Quote" at bounding box center [1186, 36] width 50 height 13
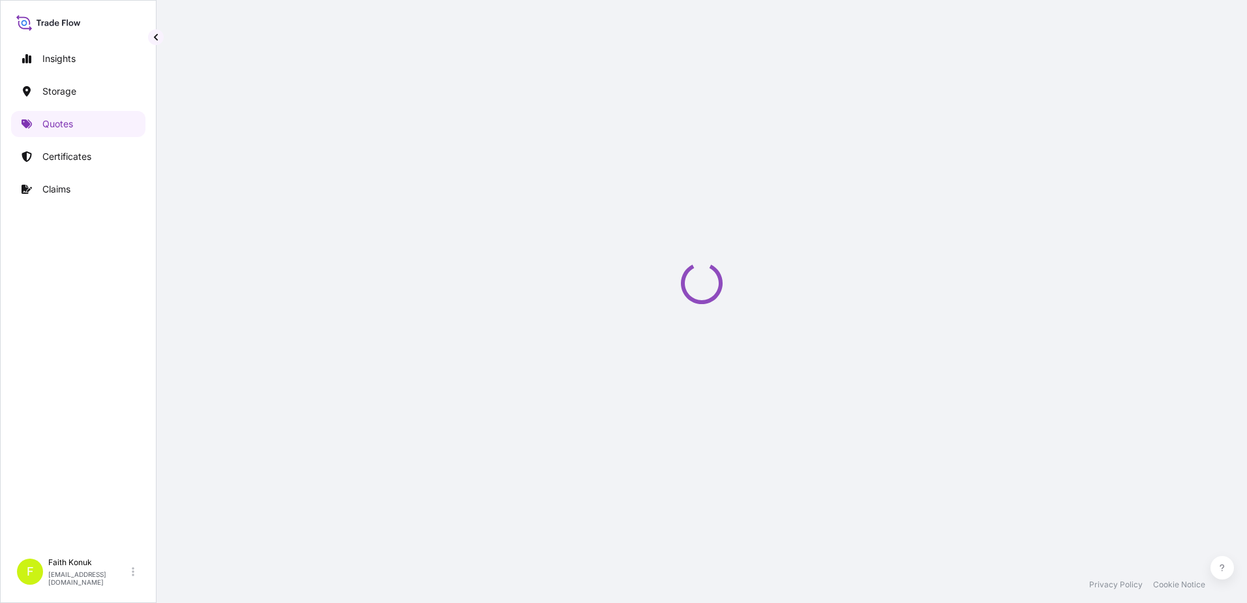
select select "Water"
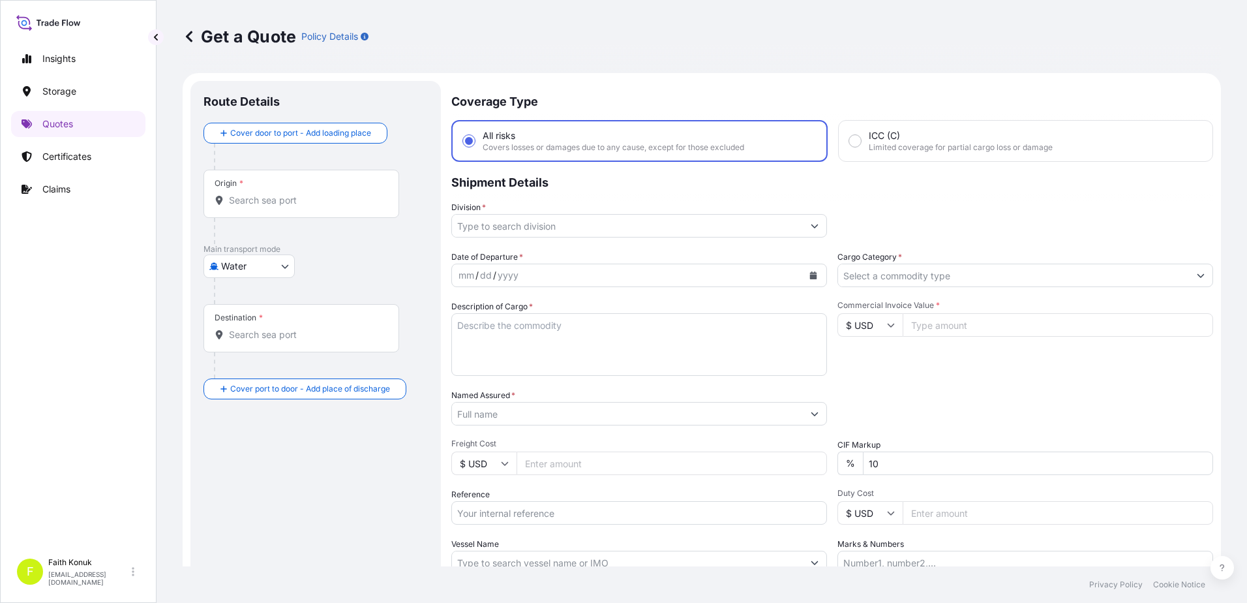
scroll to position [21, 0]
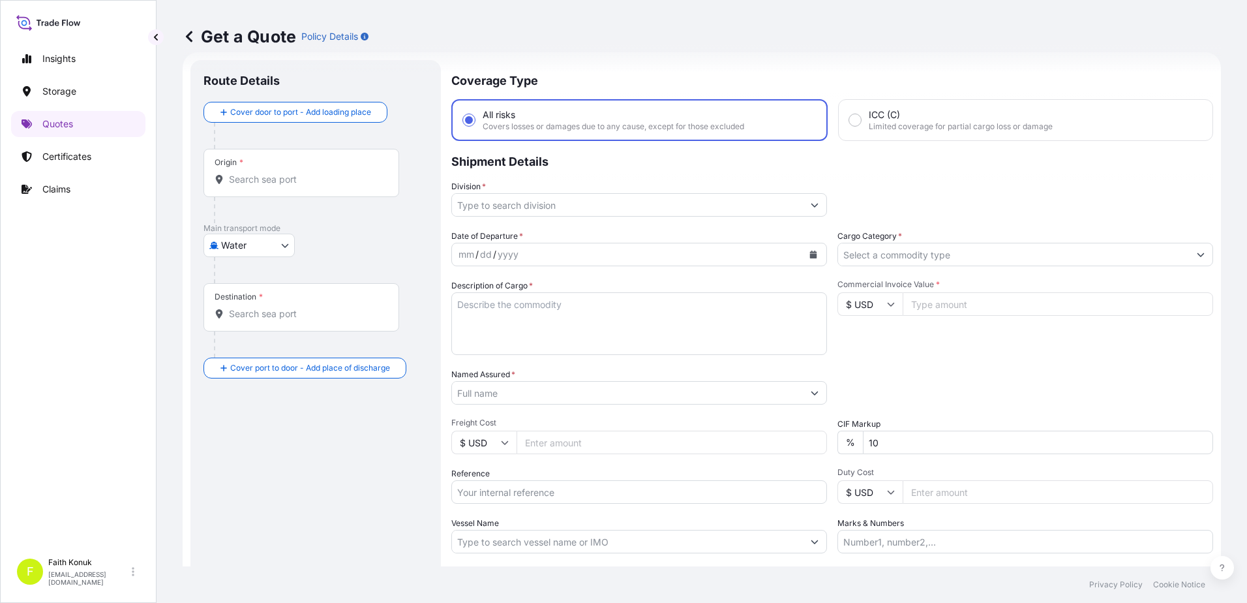
click at [243, 245] on body "Insights Storage Quotes Certificates Claims F [PERSON_NAME] [EMAIL_ADDRESS][DOM…" at bounding box center [623, 301] width 1247 height 603
click at [250, 303] on span "Water" at bounding box center [240, 302] width 25 height 13
click at [308, 188] on input "Origin *" at bounding box center [306, 184] width 154 height 13
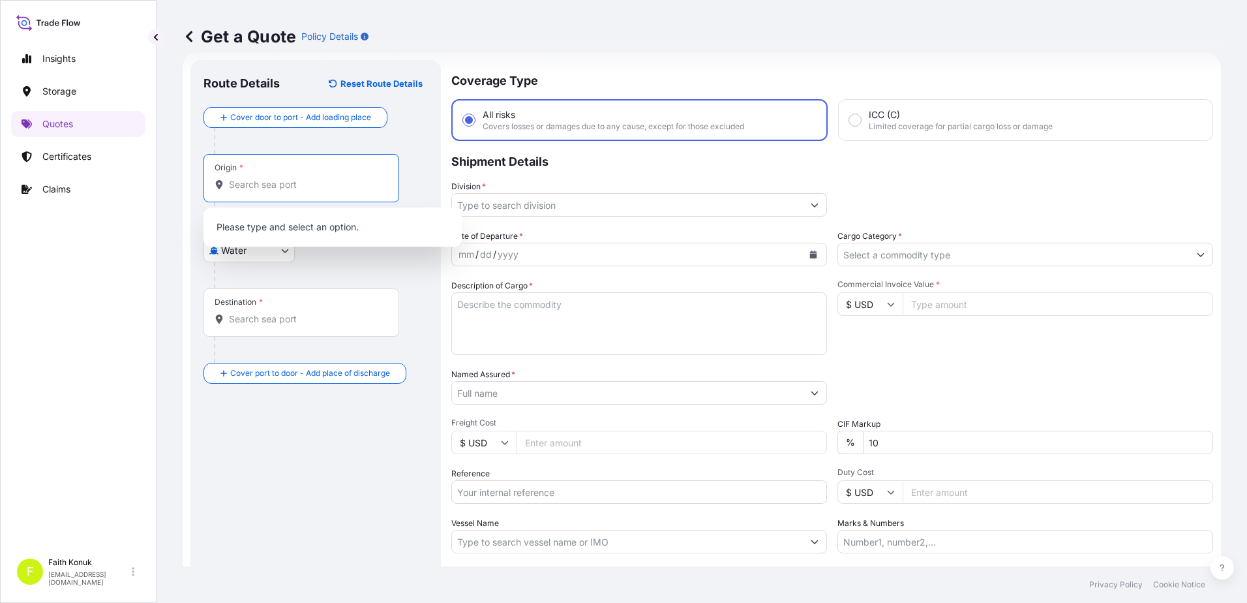
paste input "NHAVA SHEVA PORT"
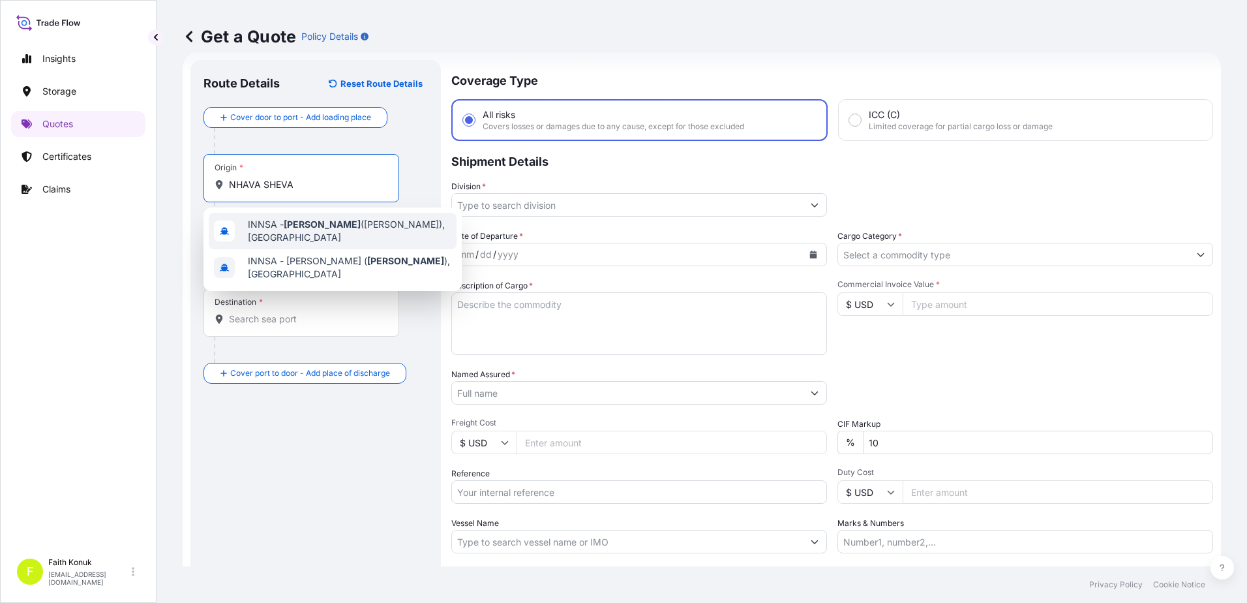
type input "INNSA - [GEOGRAPHIC_DATA] ([PERSON_NAME]), [GEOGRAPHIC_DATA]"
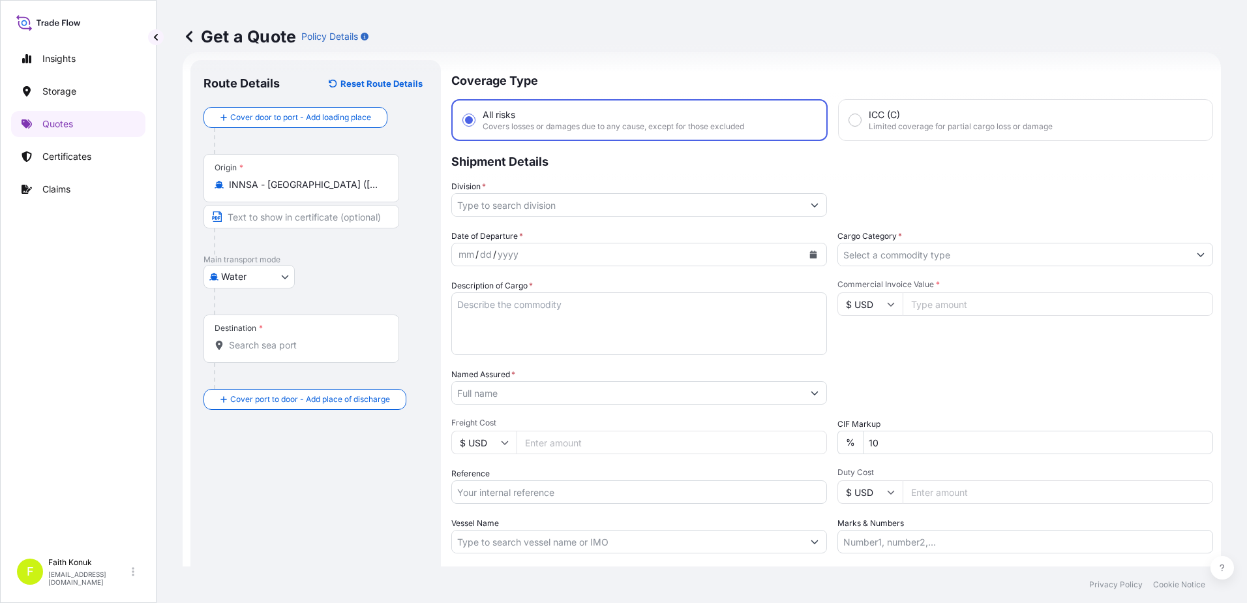
click at [287, 347] on input "Destination *" at bounding box center [306, 345] width 154 height 13
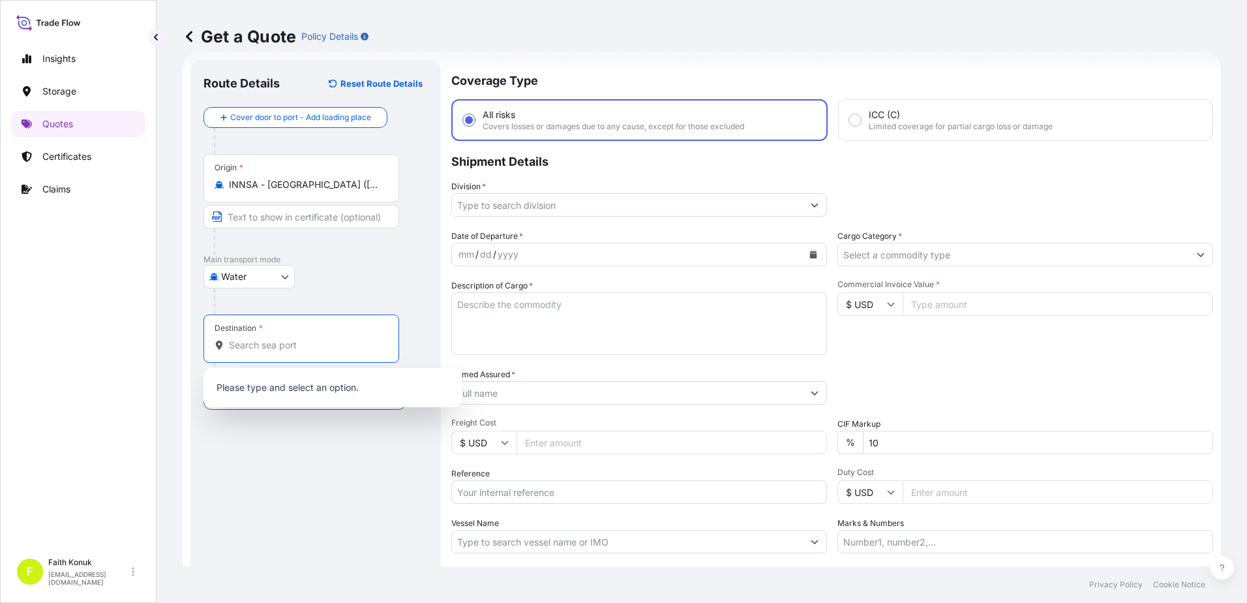
click at [287, 347] on input "Destination *" at bounding box center [306, 345] width 154 height 13
paste input "[GEOGRAPHIC_DATA]"
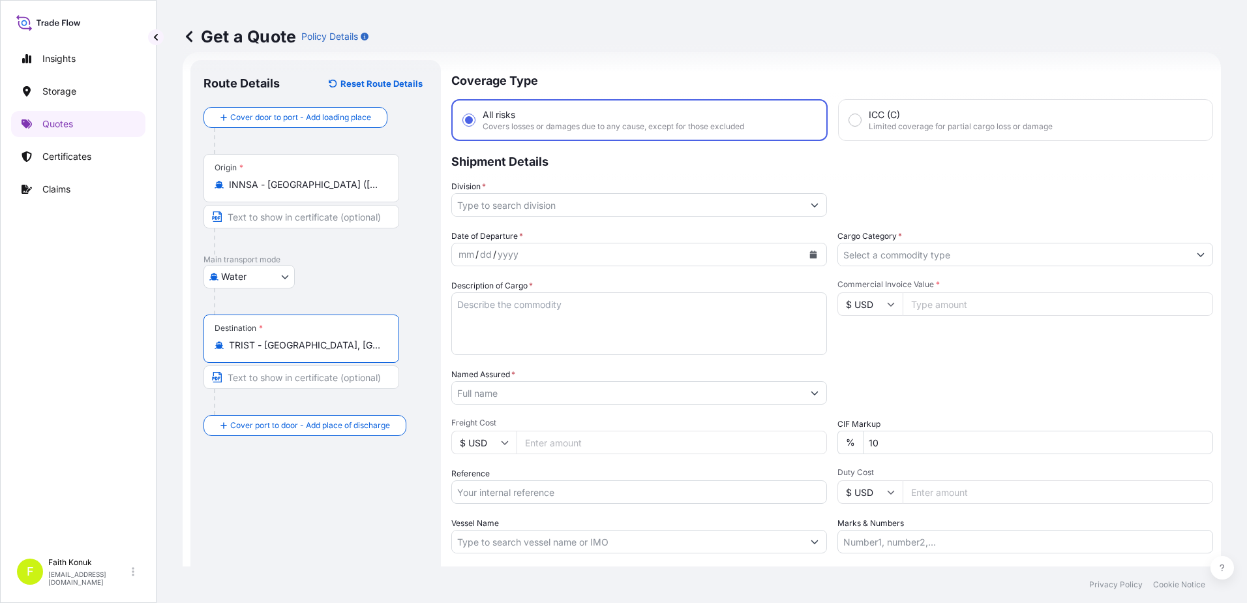
type input "TRIST - [GEOGRAPHIC_DATA], [GEOGRAPHIC_DATA]"
click at [328, 288] on div at bounding box center [321, 301] width 214 height 26
click at [504, 203] on input "Division *" at bounding box center [627, 204] width 351 height 23
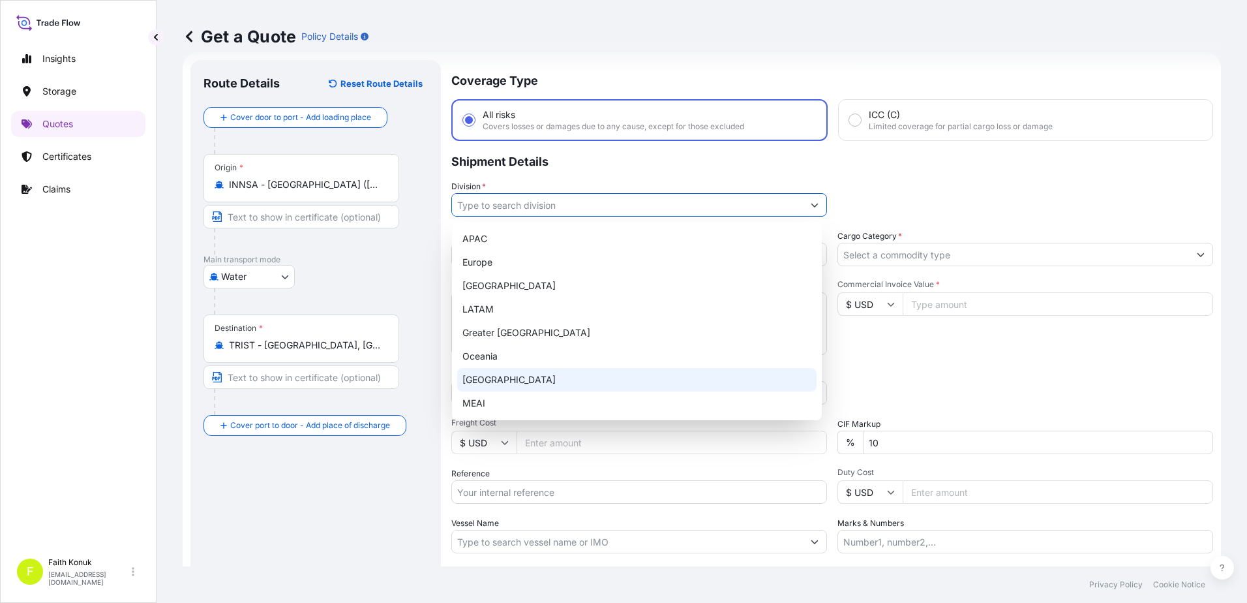
click at [483, 377] on div "[GEOGRAPHIC_DATA]" at bounding box center [636, 379] width 359 height 23
type input "[GEOGRAPHIC_DATA]"
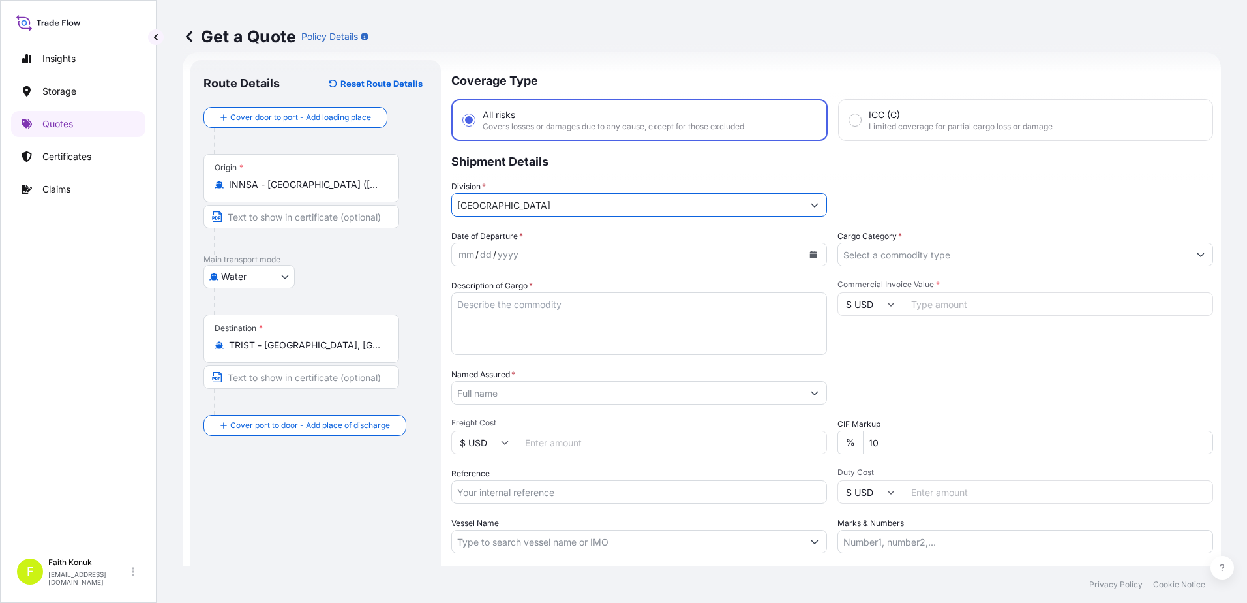
click at [543, 232] on div "Date of Departure * mm / dd / yyyy" at bounding box center [639, 248] width 376 height 37
click at [803, 254] on button "Calendar" at bounding box center [813, 254] width 21 height 21
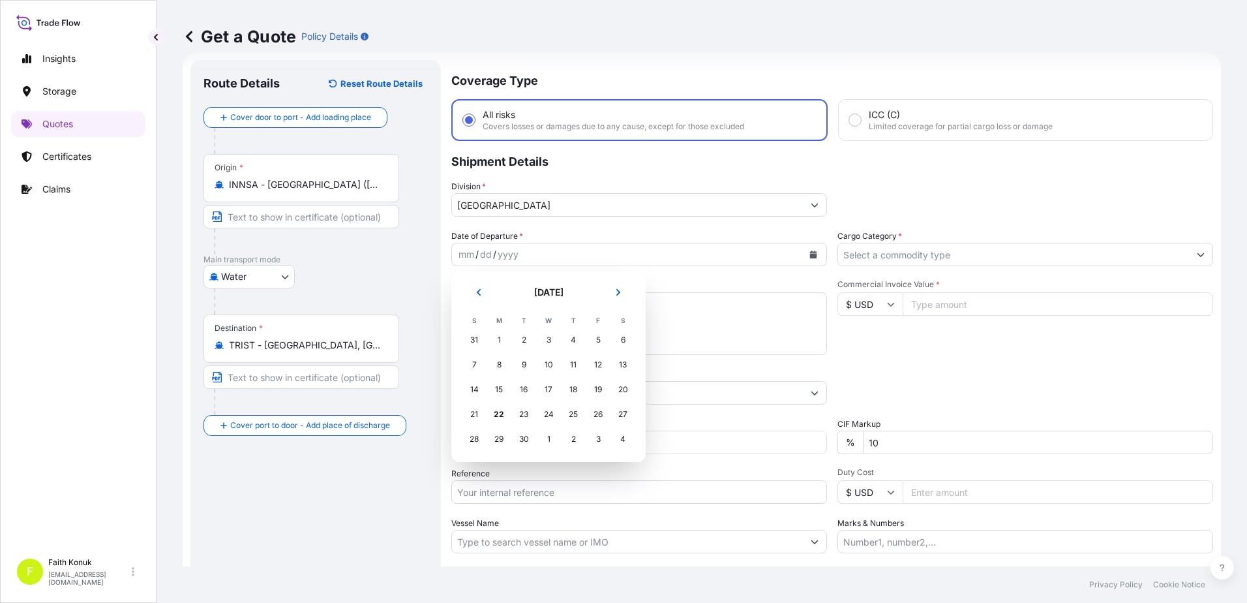
click at [609, 382] on td "19" at bounding box center [598, 389] width 25 height 25
click at [605, 394] on div "19" at bounding box center [597, 389] width 23 height 23
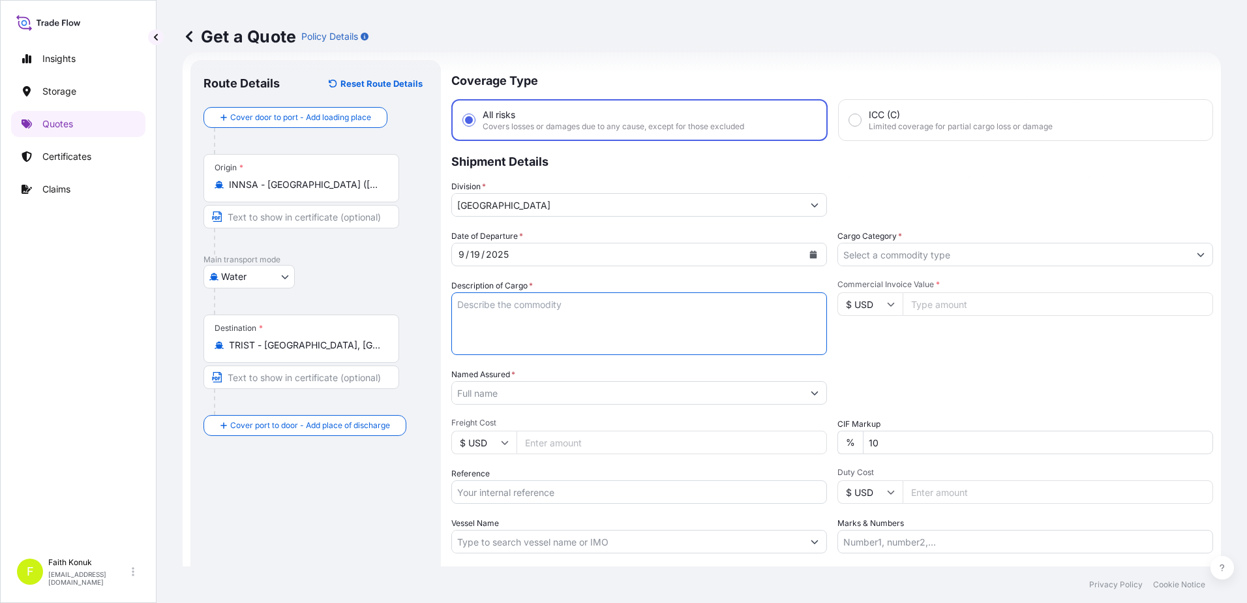
click at [485, 313] on textarea "Description of Cargo *" at bounding box center [639, 323] width 376 height 63
click at [513, 315] on textarea "Description of Cargo *" at bounding box center [639, 323] width 376 height 63
paste textarea "HS/NCM: 34024200 4 PALLETS - GROSS:9419 KG - 15.014 CBM"
click at [669, 322] on textarea "HS/NCM: 34024200 4 PALLETS - GROSS:9419 KG - 15.014 CBM INSURANCE PREMIUM USD 6…" at bounding box center [639, 323] width 376 height 63
paste textarea "TRKU4464885 NAV/AMR/03111"
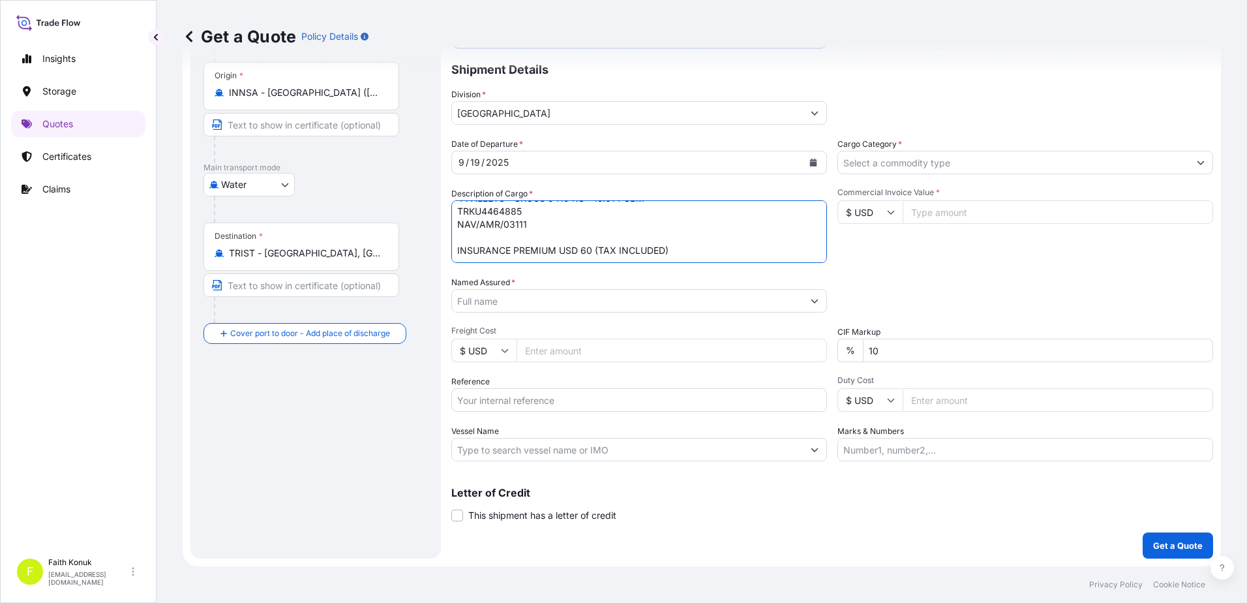
scroll to position [27, 0]
type textarea "HS/NCM: 34024200 4 PALLETS - GROSS:9419 KG - 15.014 CBM TRKU4464885 NAV/AMR/031…"
click at [464, 299] on input "Named Assured *" at bounding box center [627, 300] width 351 height 23
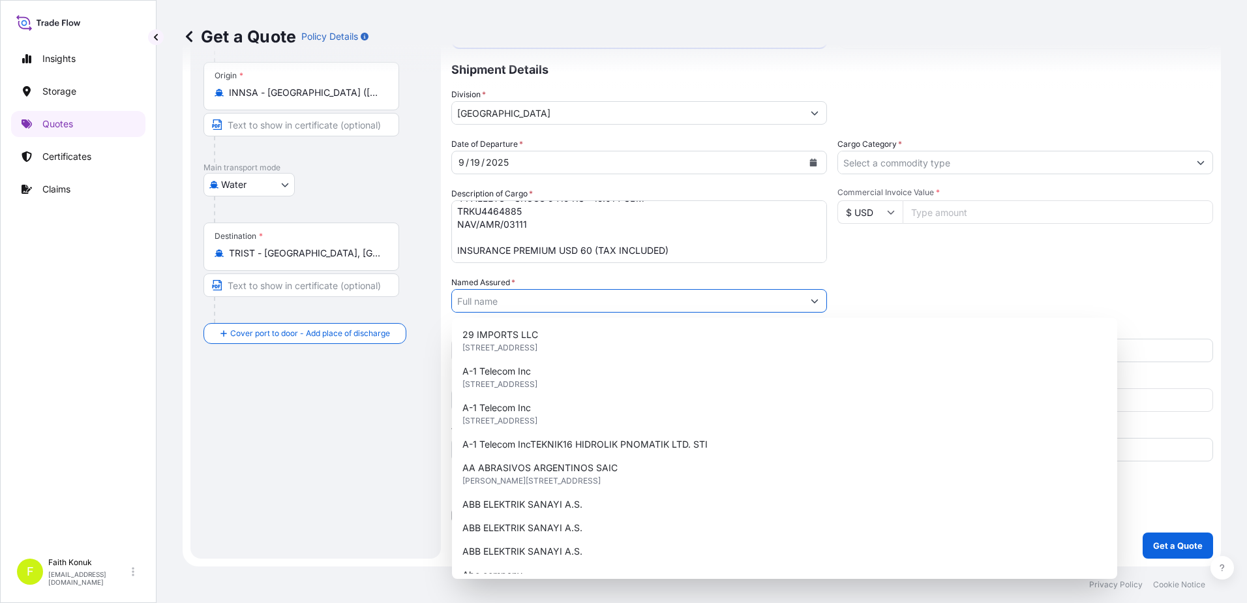
paste input "REAKSIYON KIMYA A.S."
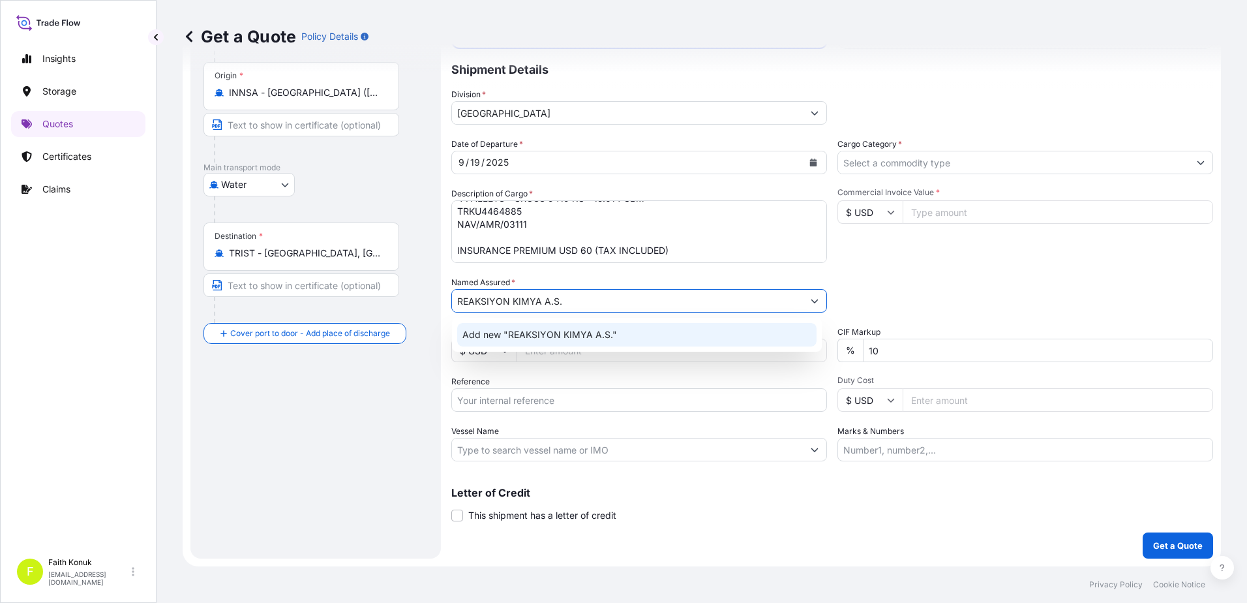
click at [552, 328] on span "Add new "REAKSIYON KIMYA A.S."" at bounding box center [539, 334] width 155 height 13
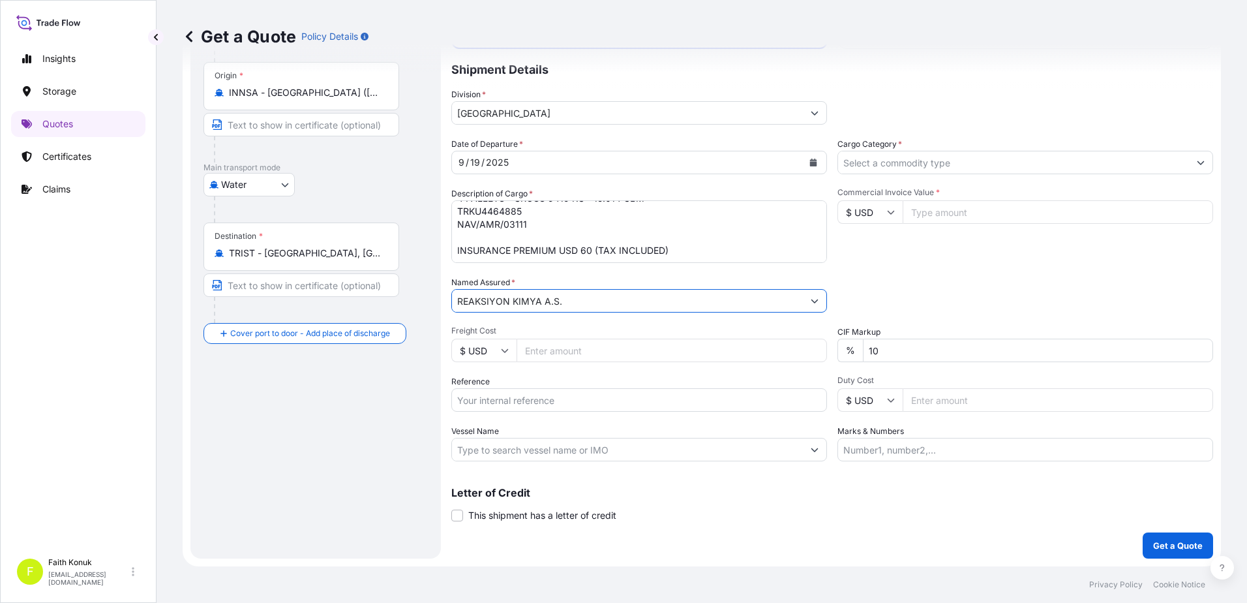
type input "REAKSIYON KIMYA A.S."
click at [541, 370] on div "Date of Departure * [DATE] Cargo Category * Description of Cargo * HS/NCM: 3402…" at bounding box center [832, 300] width 762 height 324
click at [491, 446] on input "Vessel Name" at bounding box center [627, 449] width 351 height 23
paste input "TURKON RIZE"
click at [532, 451] on input "TURKON RIZE" at bounding box center [627, 449] width 351 height 23
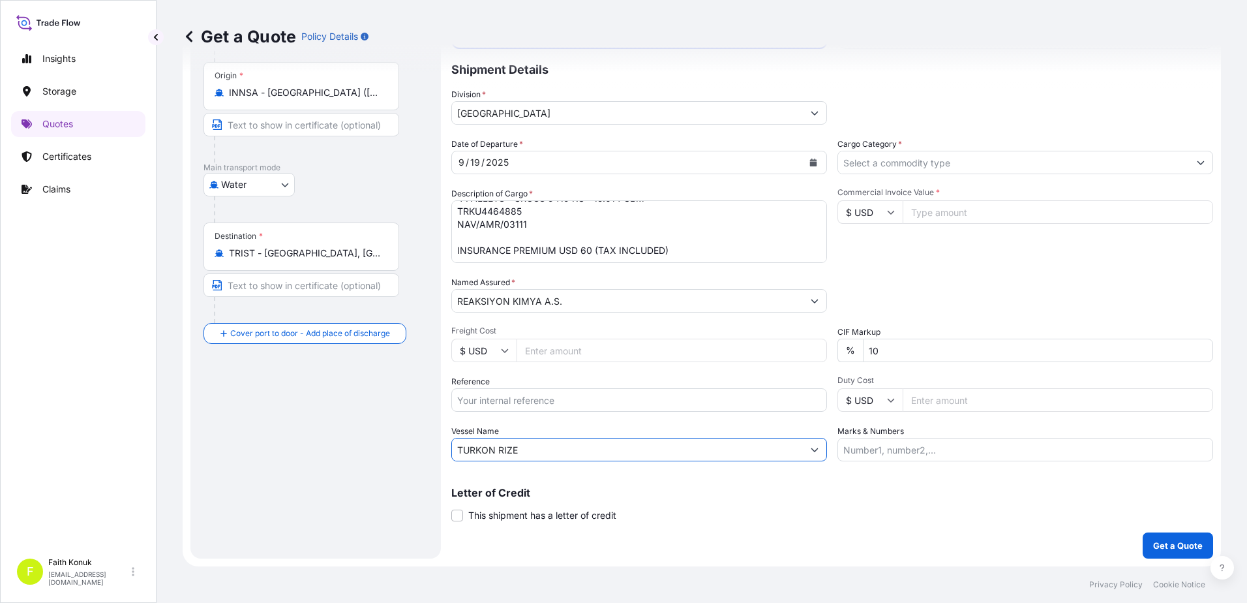
paste input "0TI10E1TK"
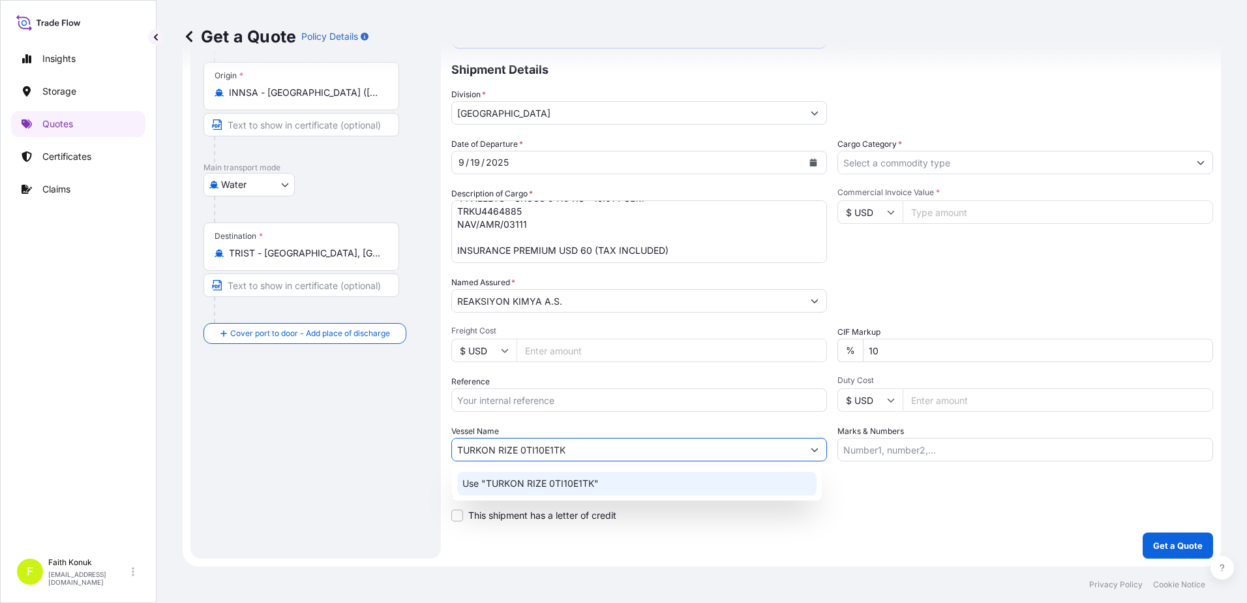
type input "TURKON RIZE 0TI10E1TK"
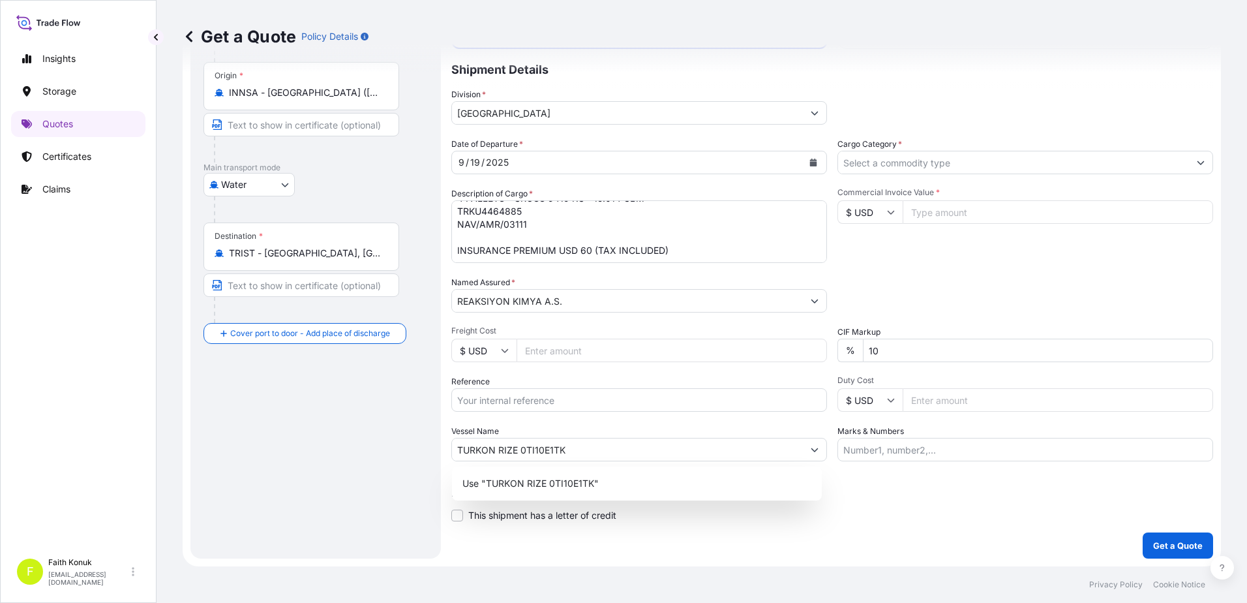
click at [603, 495] on div "Use "TURKON RIZE 0TI10E1TK"" at bounding box center [637, 483] width 370 height 34
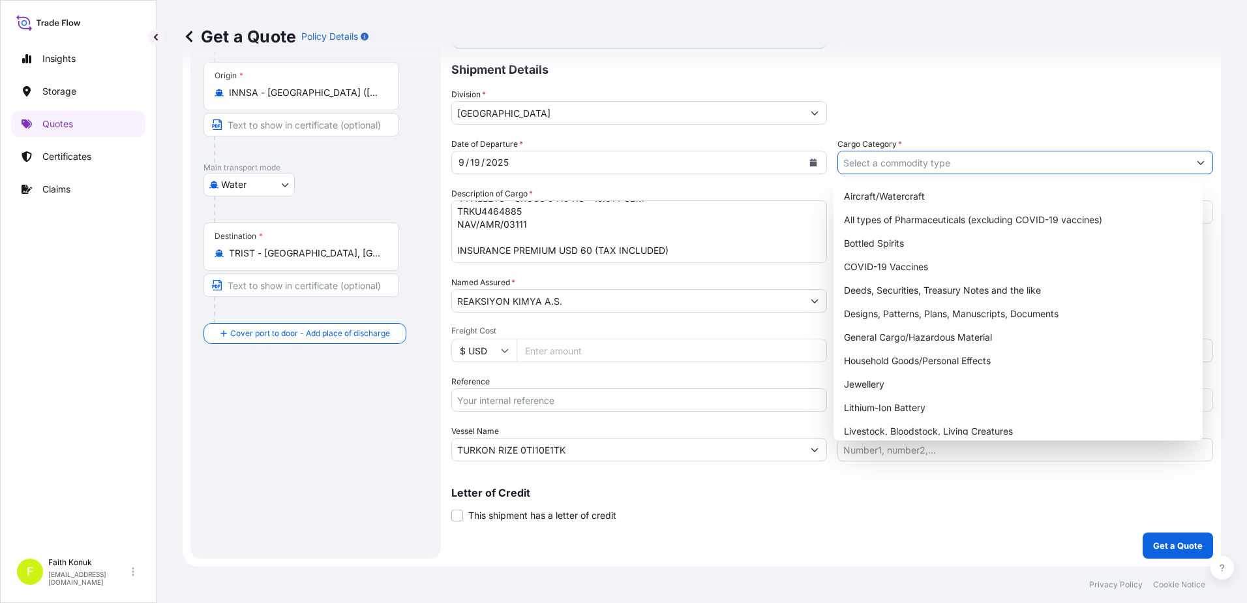
click at [892, 159] on input "Cargo Category *" at bounding box center [1013, 162] width 351 height 23
click at [893, 340] on div "General Cargo/Hazardous Material" at bounding box center [1018, 336] width 359 height 23
type input "General Cargo/Hazardous Material"
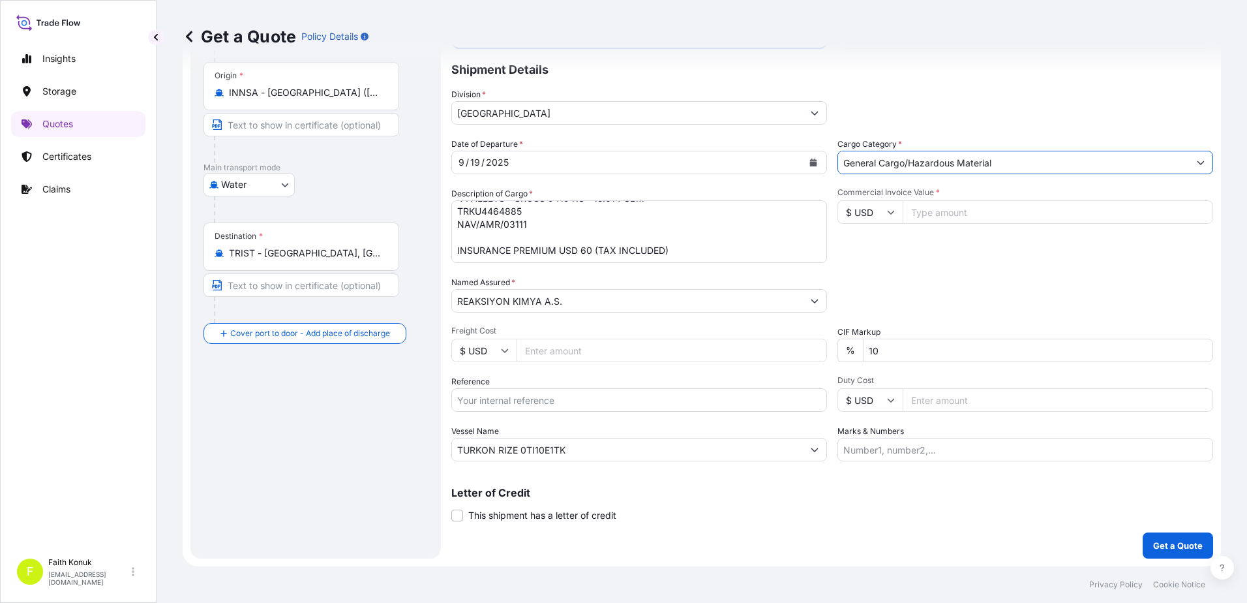
click at [893, 245] on div "Commercial Invoice Value * $ USD" at bounding box center [1026, 225] width 376 height 76
click at [922, 215] on input "Commercial Invoice Value *" at bounding box center [1058, 211] width 310 height 23
type input "19145"
click at [924, 269] on div "Date of Departure * [DATE] Cargo Category * General Cargo/Hazardous Material De…" at bounding box center [832, 300] width 762 height 324
drag, startPoint x: 792, startPoint y: 348, endPoint x: 739, endPoint y: 348, distance: 52.8
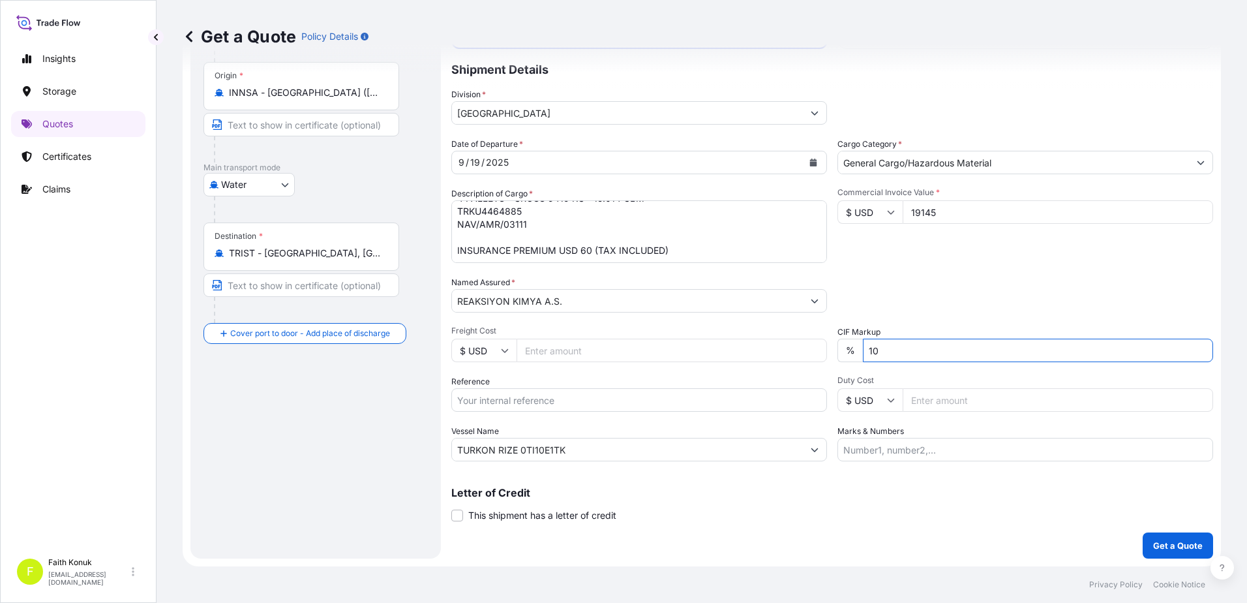
click at [739, 348] on div "Date of Departure * [DATE] Cargo Category * General Cargo/Hazardous Material De…" at bounding box center [832, 300] width 762 height 324
type input "0"
click at [1162, 547] on p "Get a Quote" at bounding box center [1178, 545] width 50 height 13
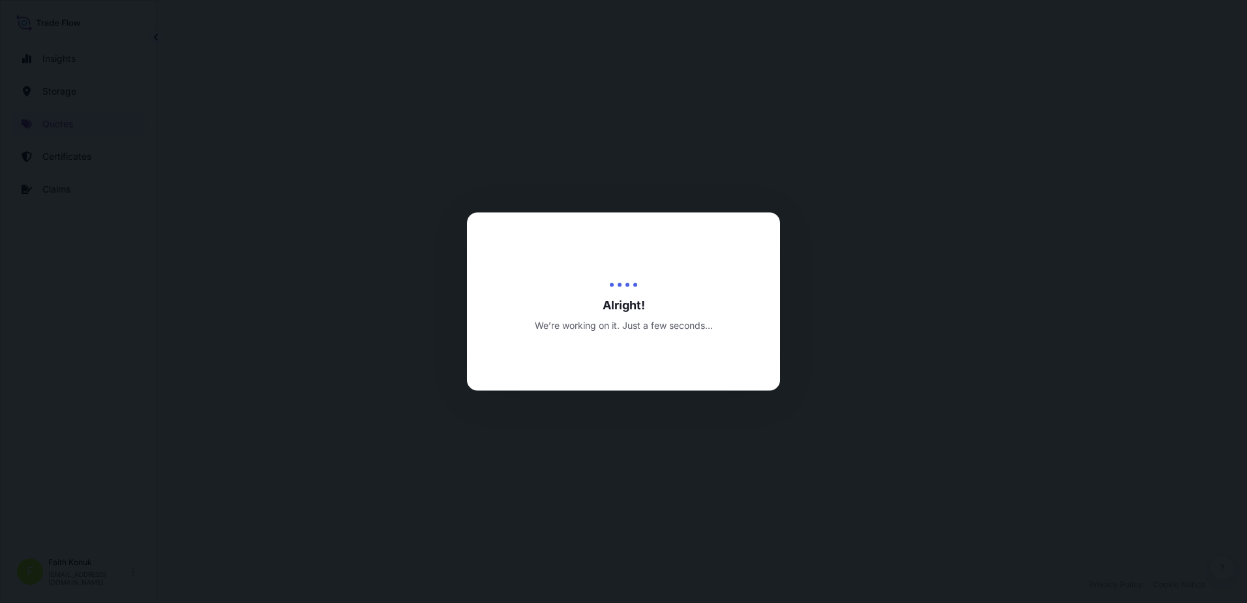
select select "Water"
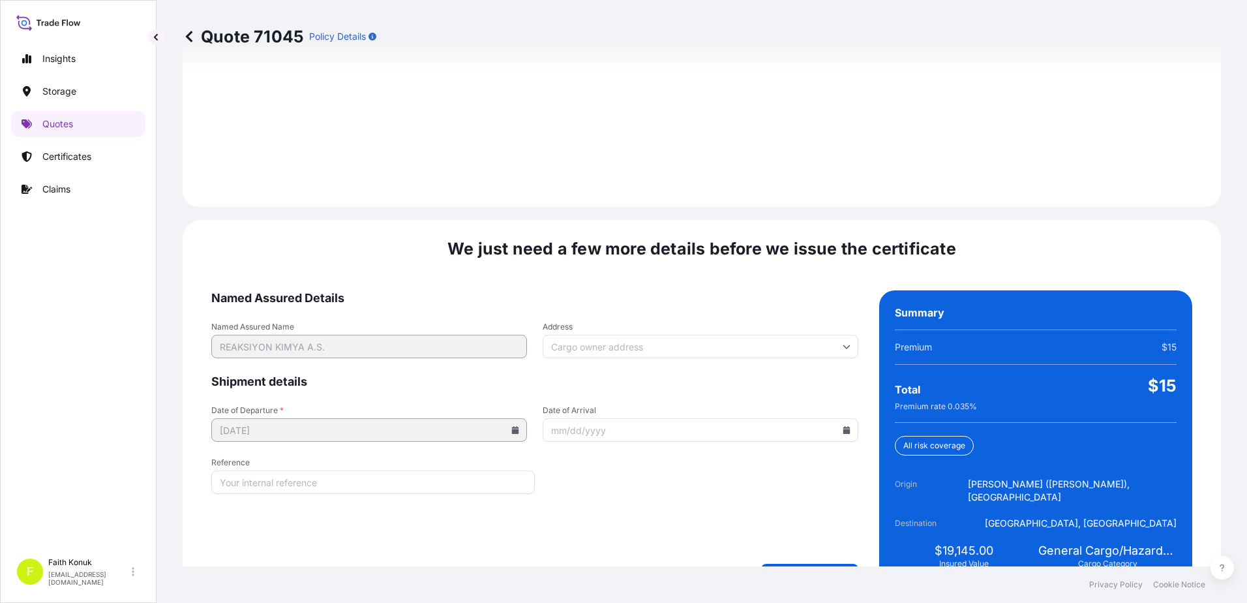
scroll to position [1856, 0]
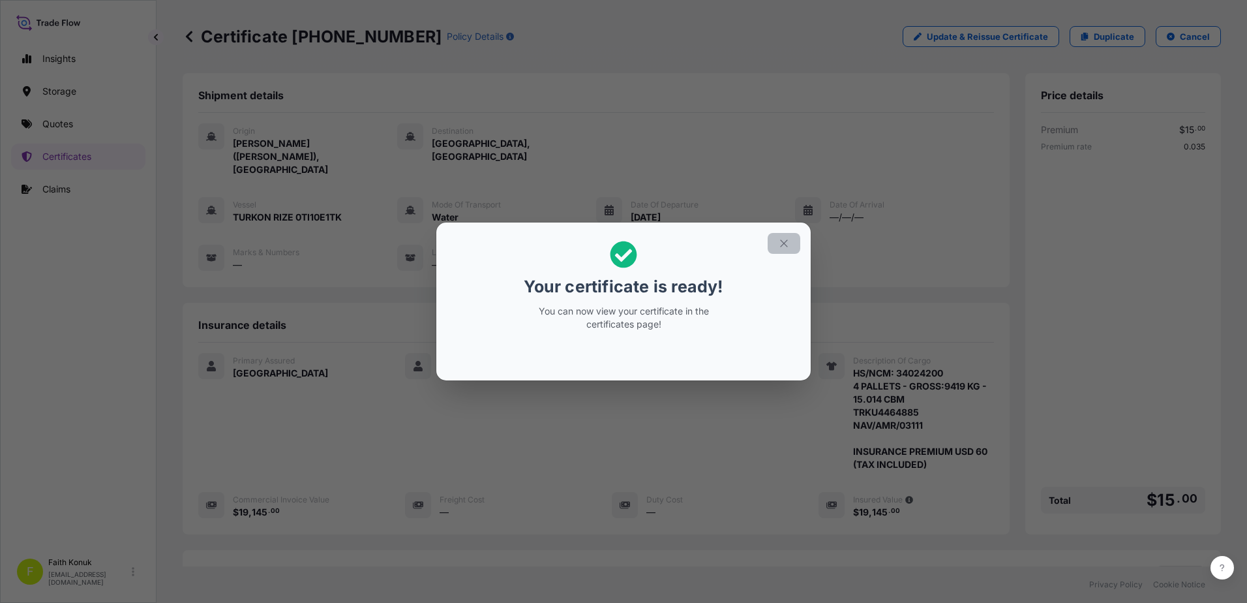
click at [781, 241] on icon "button" at bounding box center [784, 243] width 12 height 12
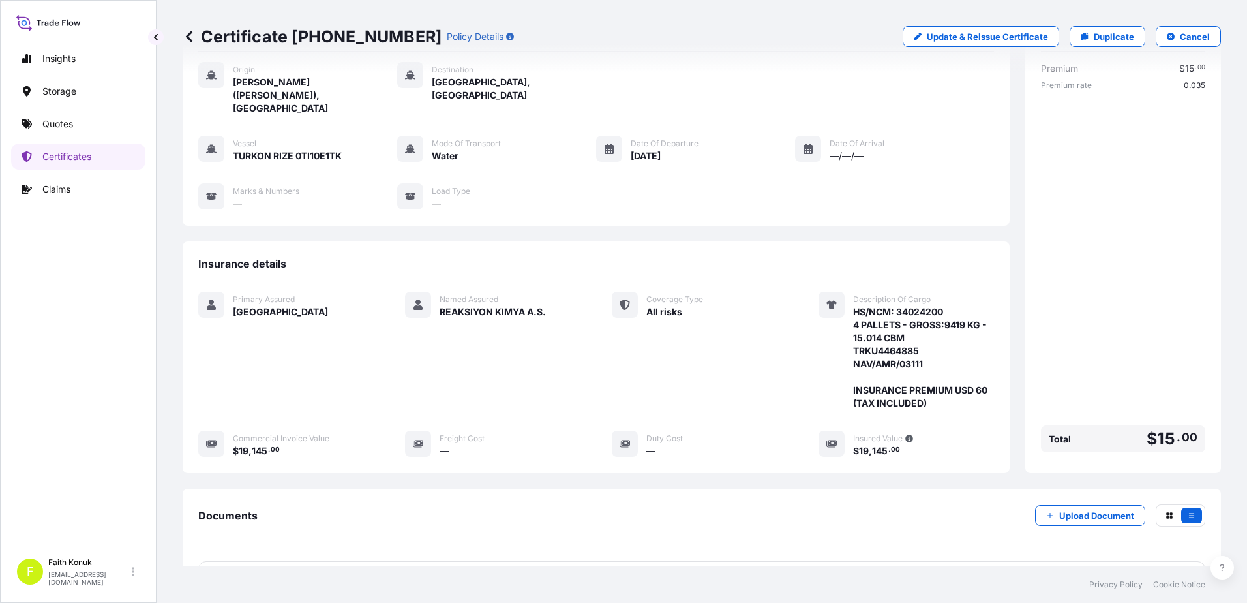
scroll to position [174, 0]
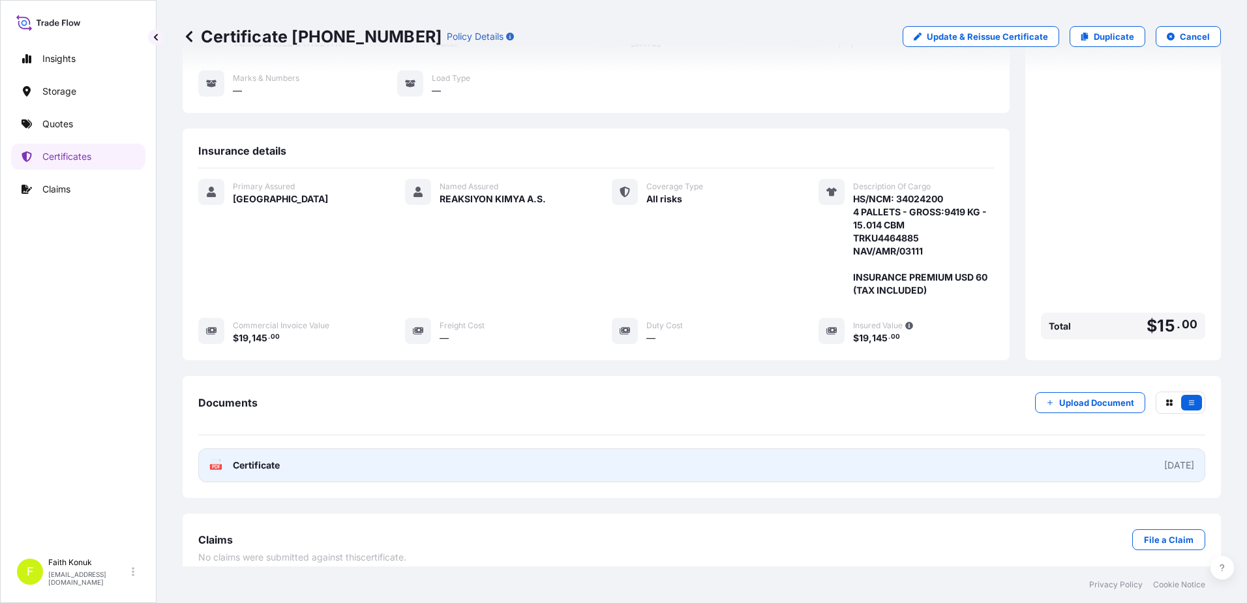
click at [220, 464] on text "PDF" at bounding box center [216, 466] width 8 height 5
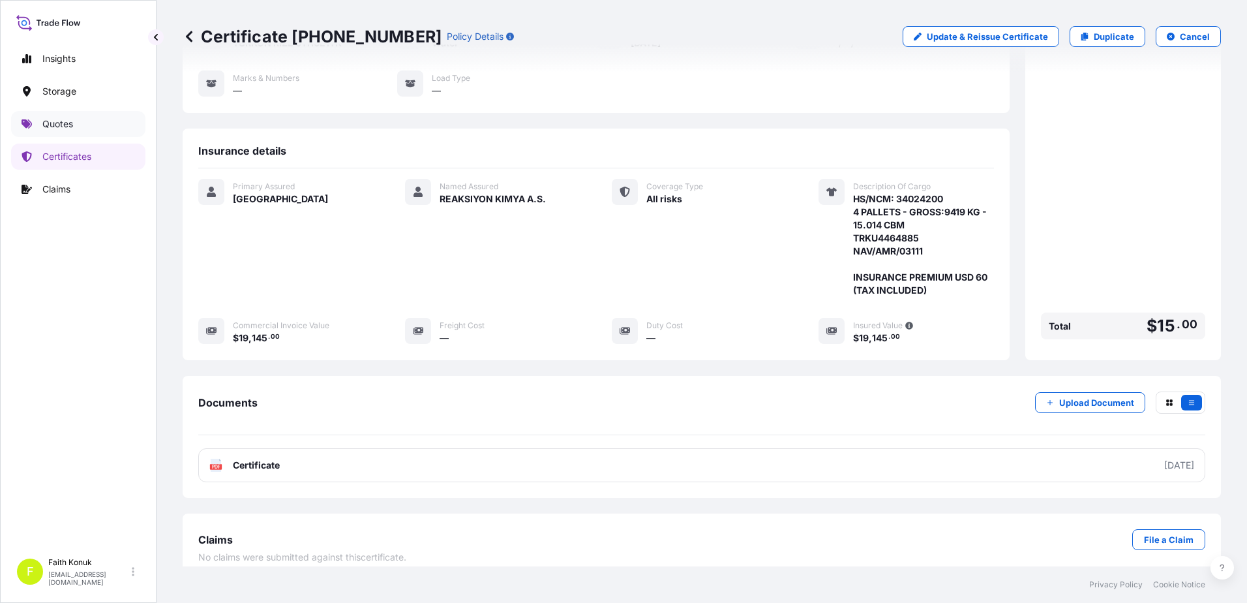
click at [76, 130] on link "Quotes" at bounding box center [78, 124] width 134 height 26
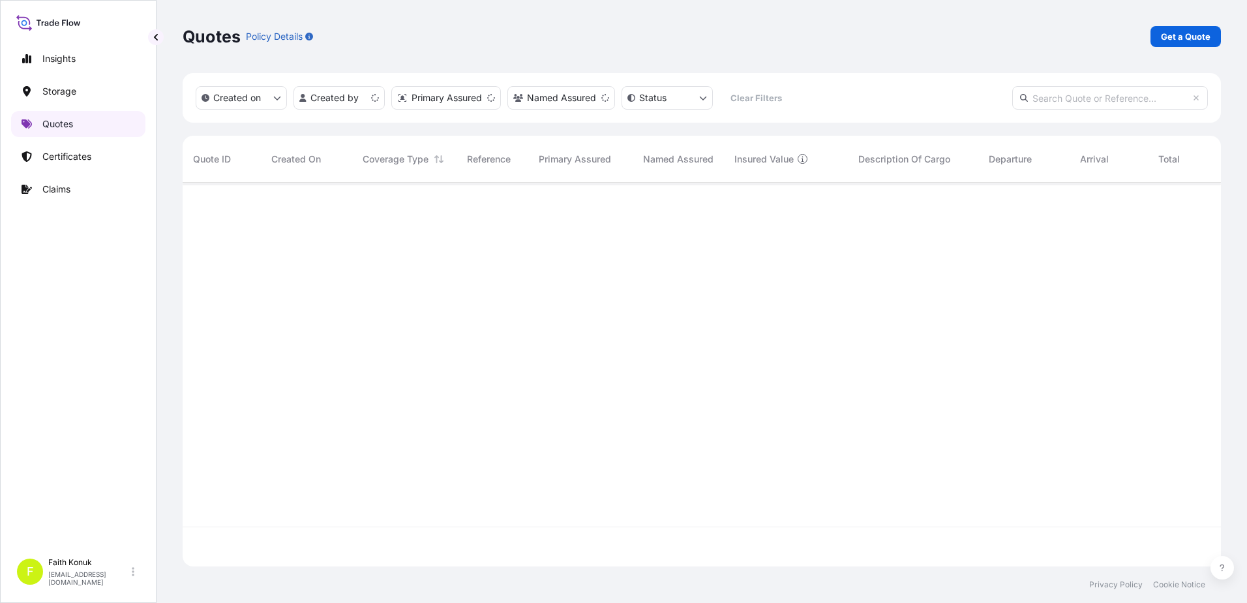
scroll to position [381, 1029]
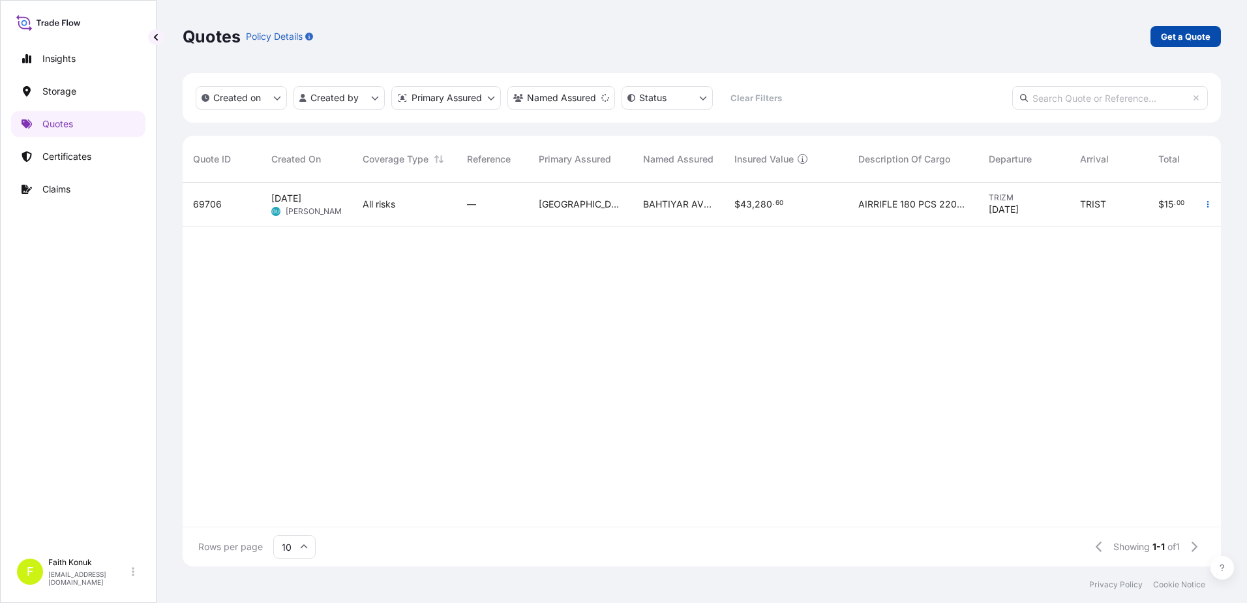
click at [1168, 36] on p "Get a Quote" at bounding box center [1186, 36] width 50 height 13
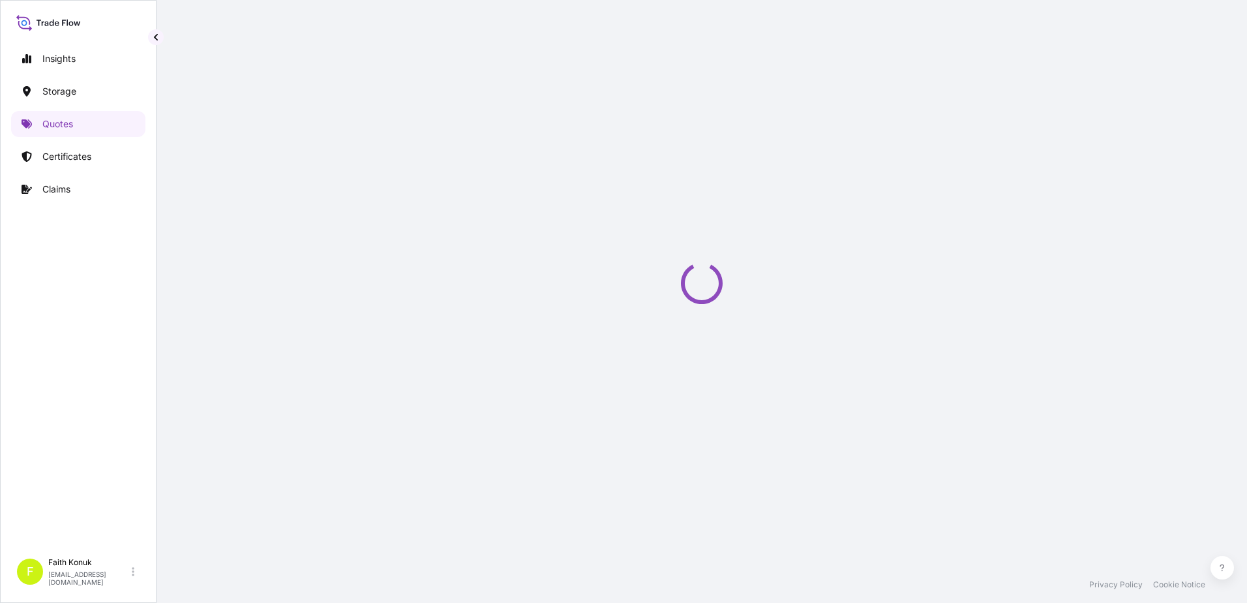
scroll to position [21, 0]
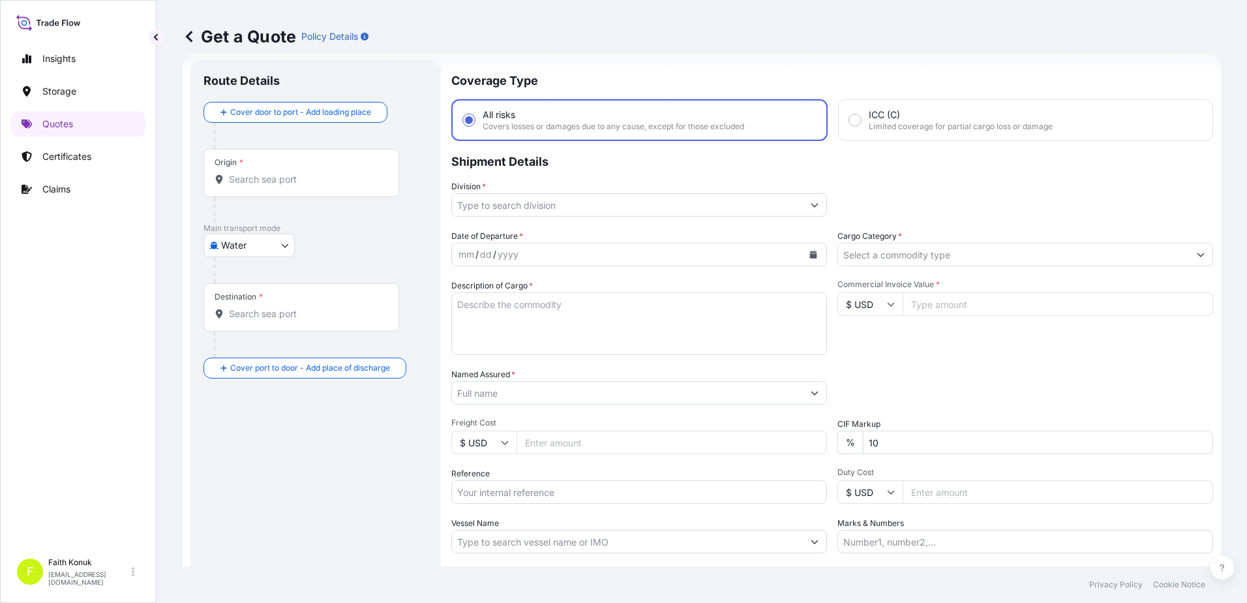
click at [288, 172] on div "Origin *" at bounding box center [302, 173] width 196 height 48
click at [288, 173] on input "Origin *" at bounding box center [306, 179] width 154 height 13
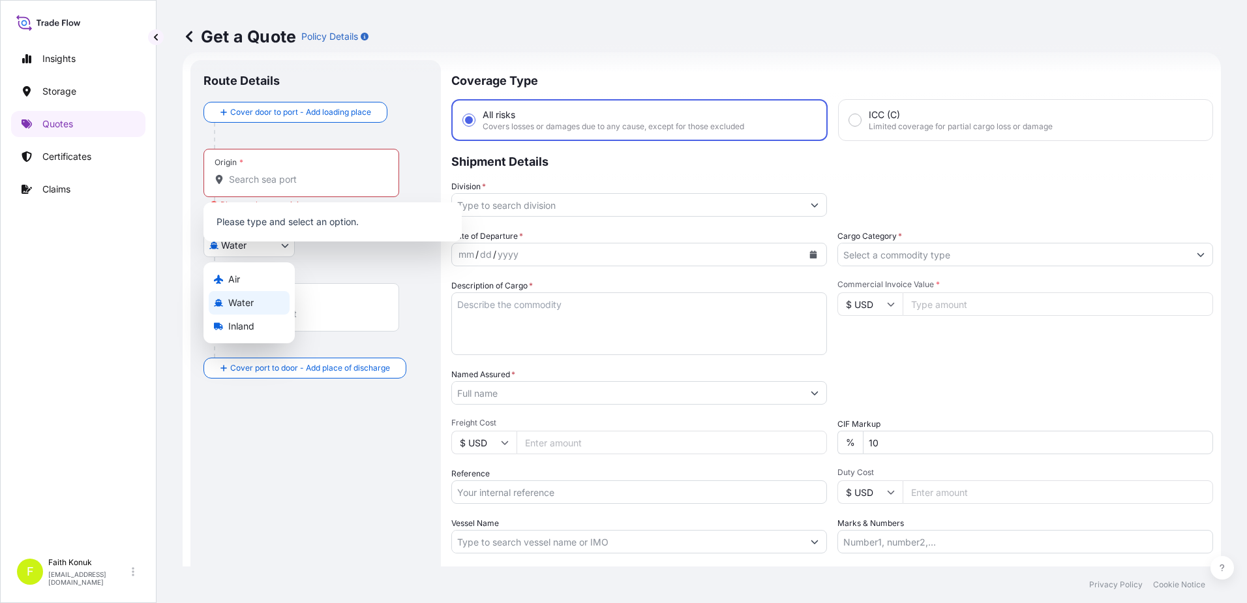
click at [257, 243] on body "0 options available. Insights Storage Quotes Certificates Claims F [PERSON_NAME…" at bounding box center [623, 301] width 1247 height 603
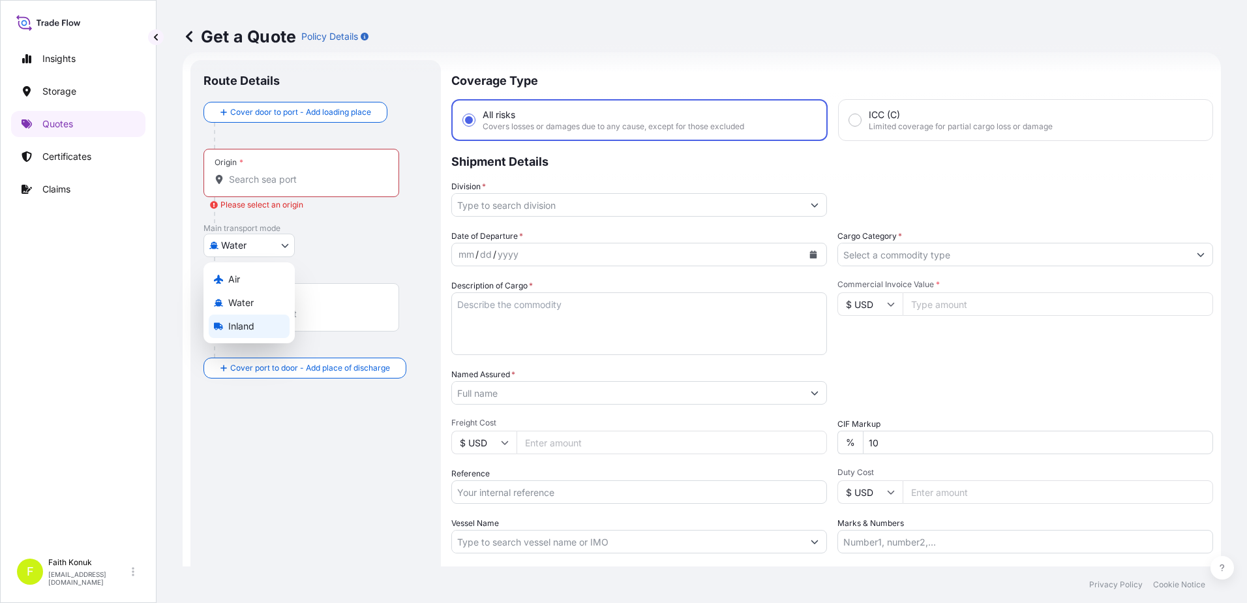
click at [245, 324] on span "Inland" at bounding box center [241, 326] width 26 height 13
select select "Inland"
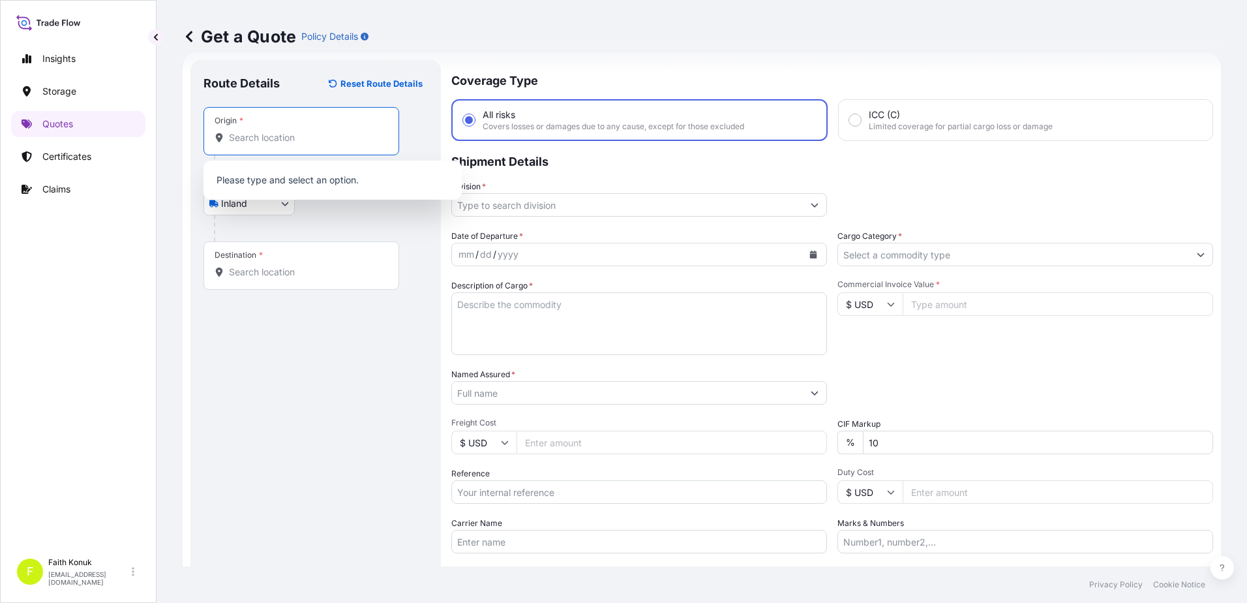
click at [251, 138] on input "Origin *" at bounding box center [306, 137] width 154 height 13
paste input "TURKIYE"
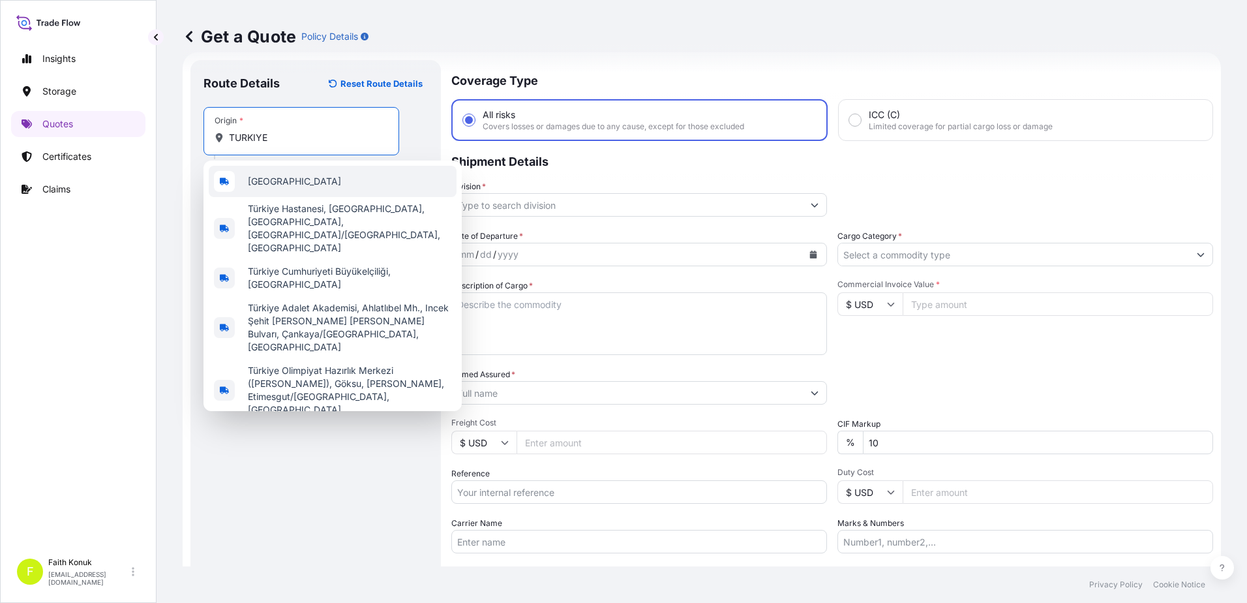
click at [287, 177] on div "[GEOGRAPHIC_DATA]" at bounding box center [333, 181] width 248 height 31
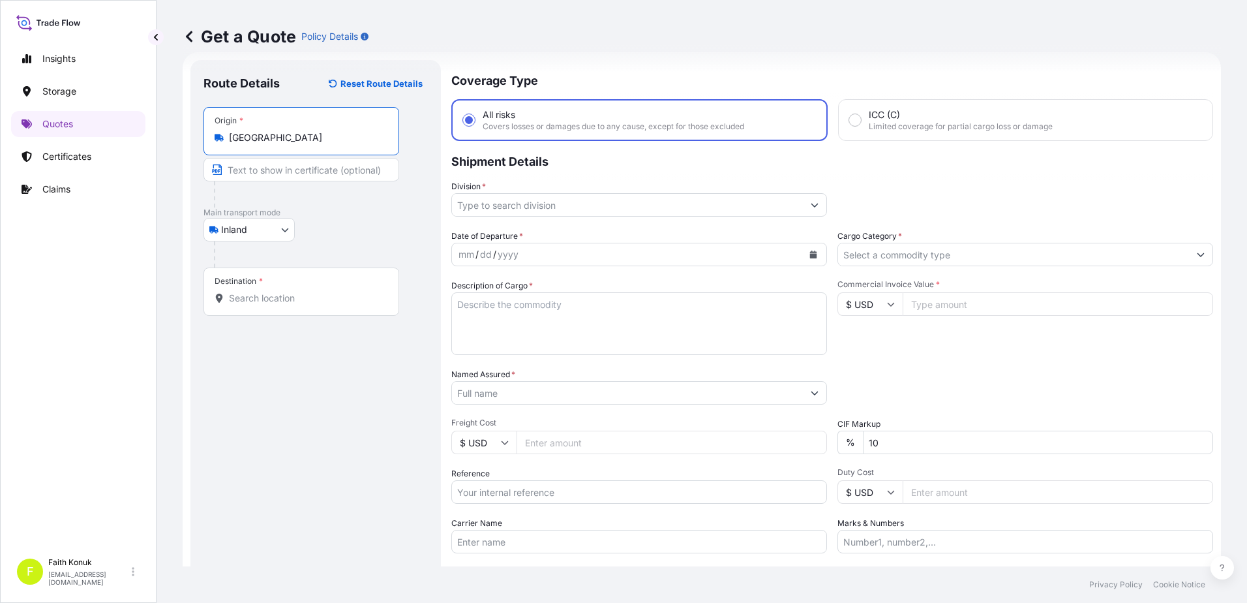
type input "[GEOGRAPHIC_DATA]"
click at [330, 218] on div "Inland Air Water Inland" at bounding box center [316, 229] width 224 height 23
click at [292, 304] on input "Destination *" at bounding box center [306, 298] width 154 height 13
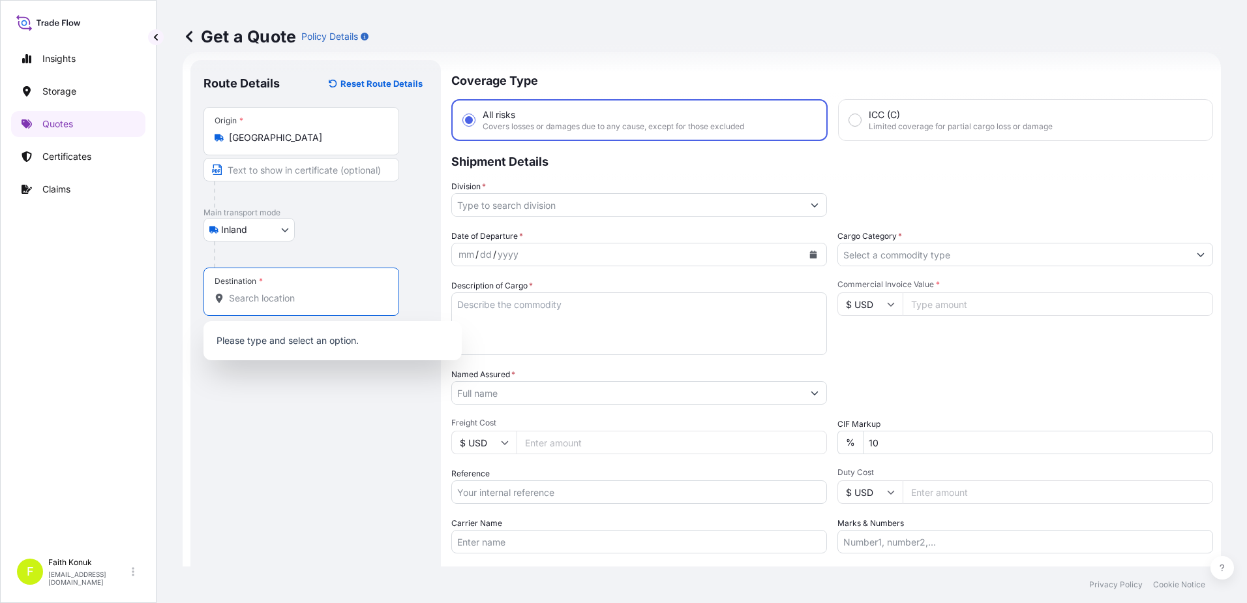
paste input "[GEOGRAPHIC_DATA]"
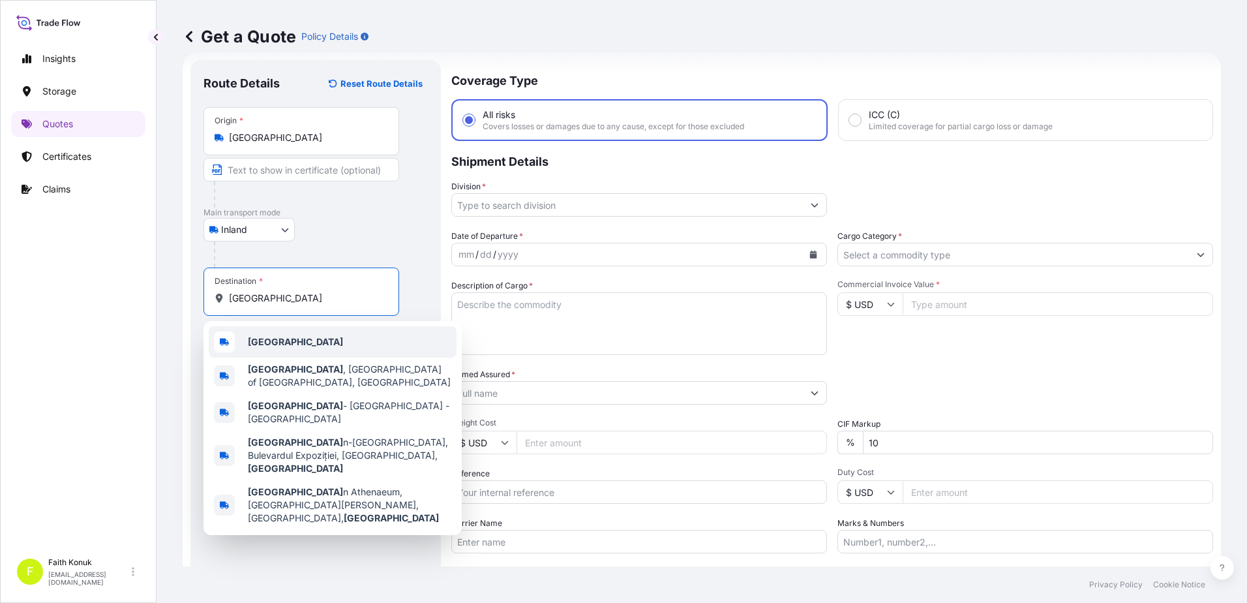
click at [295, 334] on div "[GEOGRAPHIC_DATA]" at bounding box center [333, 341] width 248 height 31
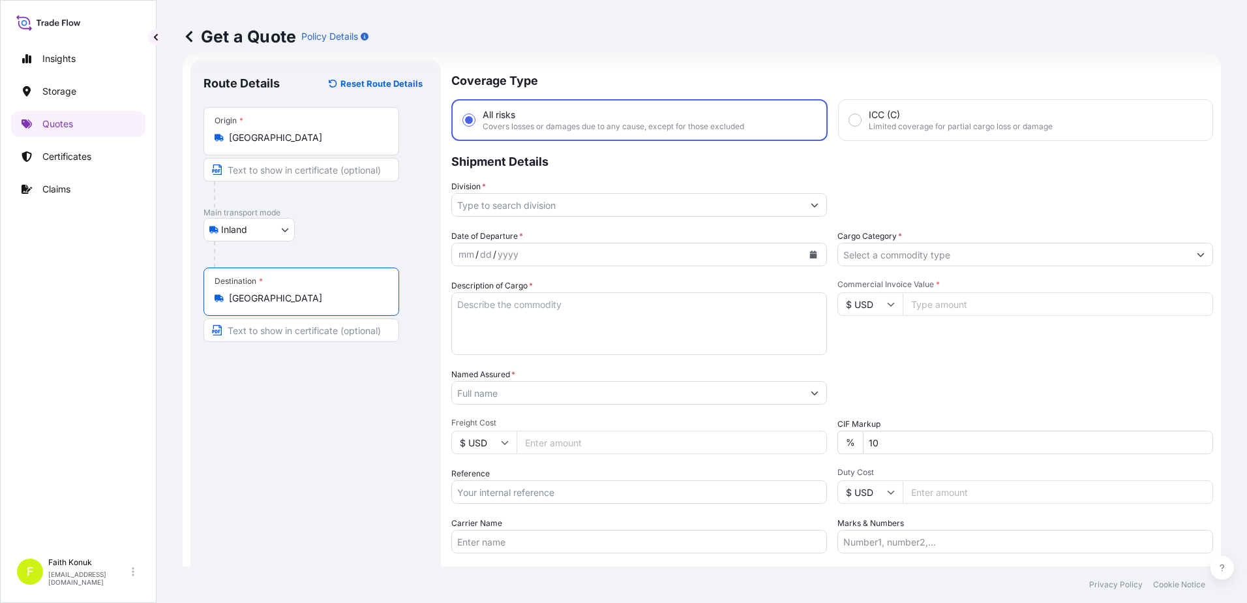
type input "[GEOGRAPHIC_DATA]"
click at [333, 247] on div at bounding box center [321, 254] width 214 height 26
click at [516, 208] on input "Division *" at bounding box center [627, 204] width 351 height 23
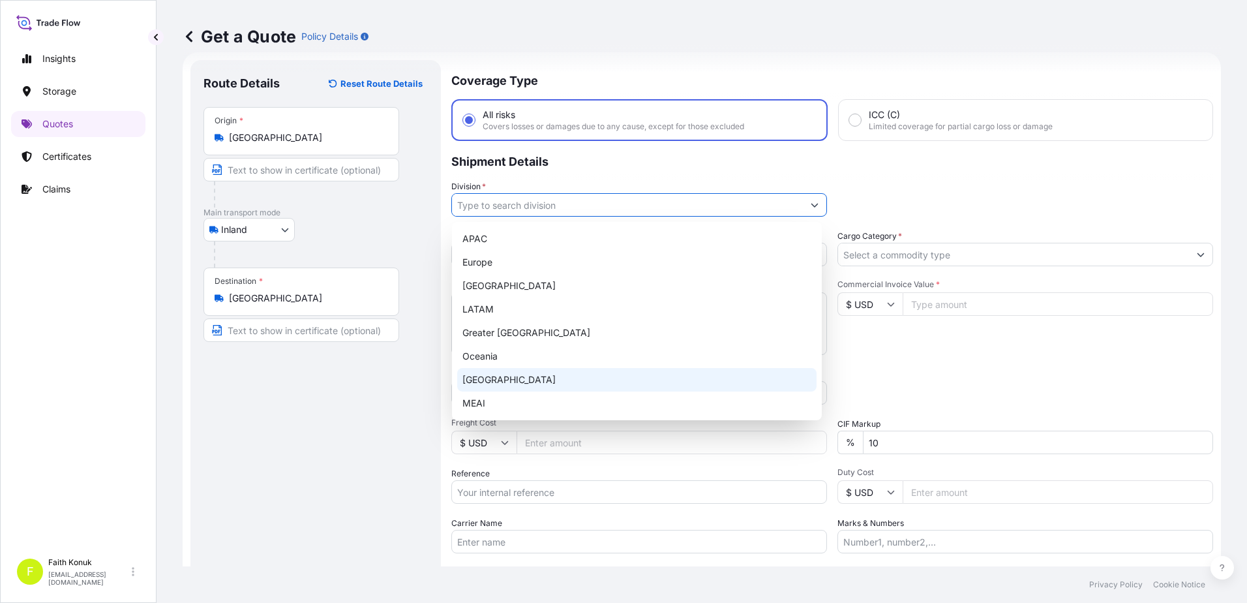
click at [496, 369] on div "[GEOGRAPHIC_DATA]" at bounding box center [636, 379] width 359 height 23
type input "[GEOGRAPHIC_DATA]"
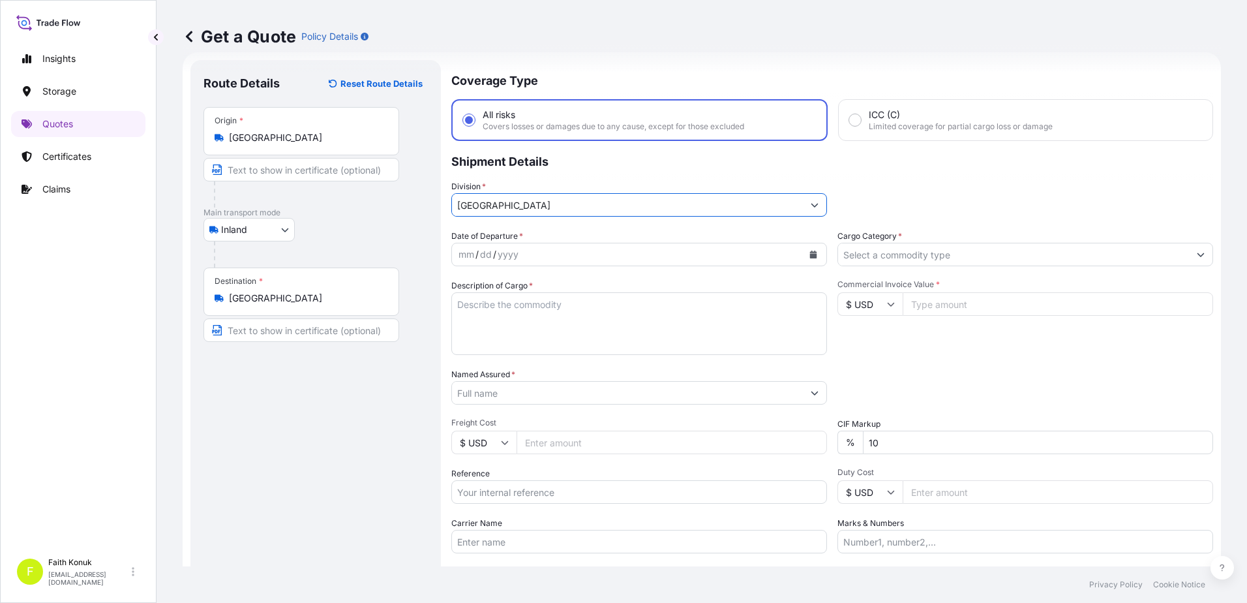
click at [557, 234] on div "Date of Departure * mm / dd / yyyy" at bounding box center [639, 248] width 376 height 37
click at [809, 255] on icon "Calendar" at bounding box center [813, 254] width 8 height 8
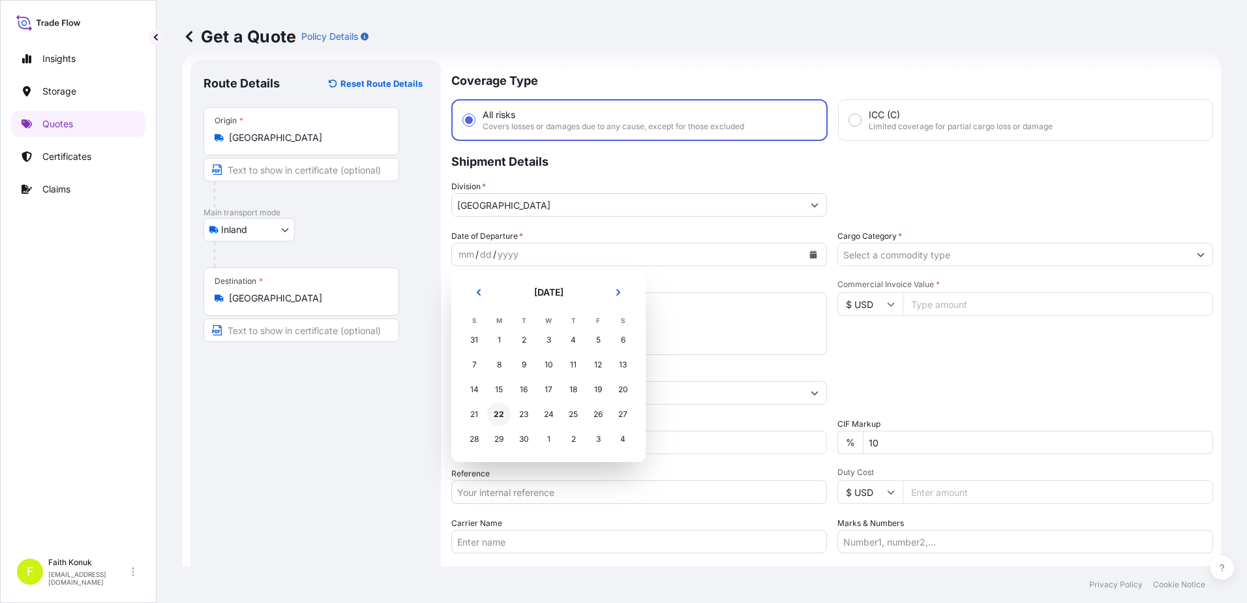
click at [503, 414] on div "22" at bounding box center [498, 413] width 23 height 23
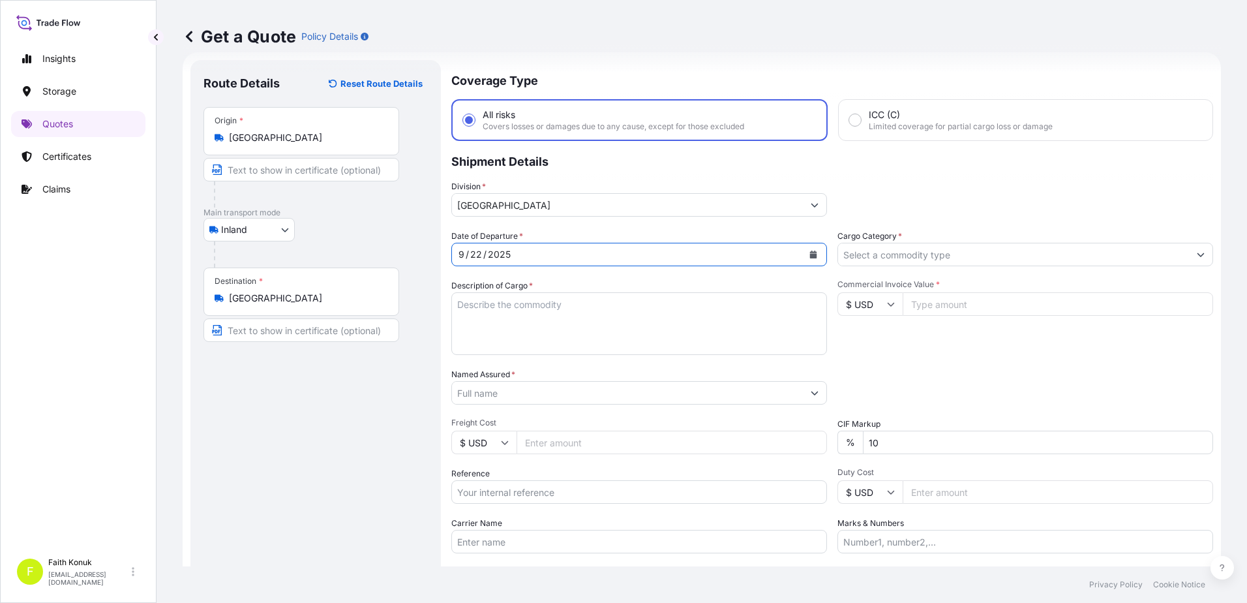
click at [481, 308] on textarea "Description of Cargo *" at bounding box center [639, 323] width 376 height 63
click at [521, 312] on textarea "Description of Cargo *" at bounding box center [639, 323] width 376 height 63
paste textarea "PLASTIC PALLETS 5 PACKAGES // GROSS: 1780 KGS"
type textarea "PLASTIC PALLETS 5 PACKAGES // GROSS: 1780 KGS"
click at [481, 534] on input "Carrier Name" at bounding box center [639, 541] width 376 height 23
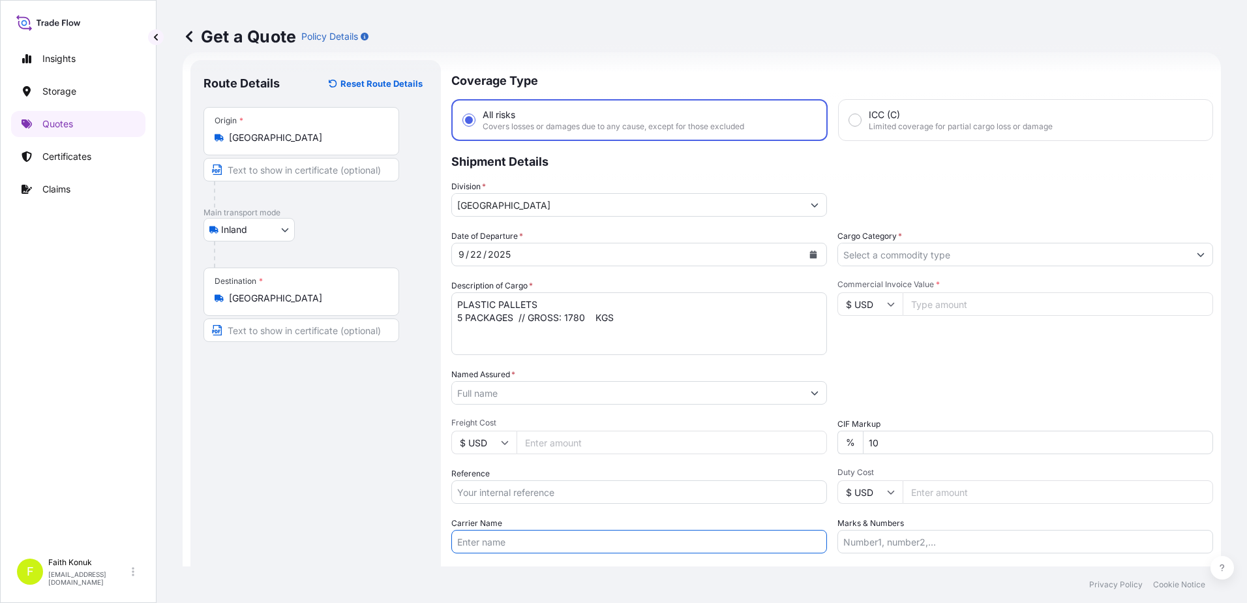
paste input "CT 53 RST"
type input "CT 53 RST"
click at [496, 482] on input "Reference" at bounding box center [639, 491] width 376 height 23
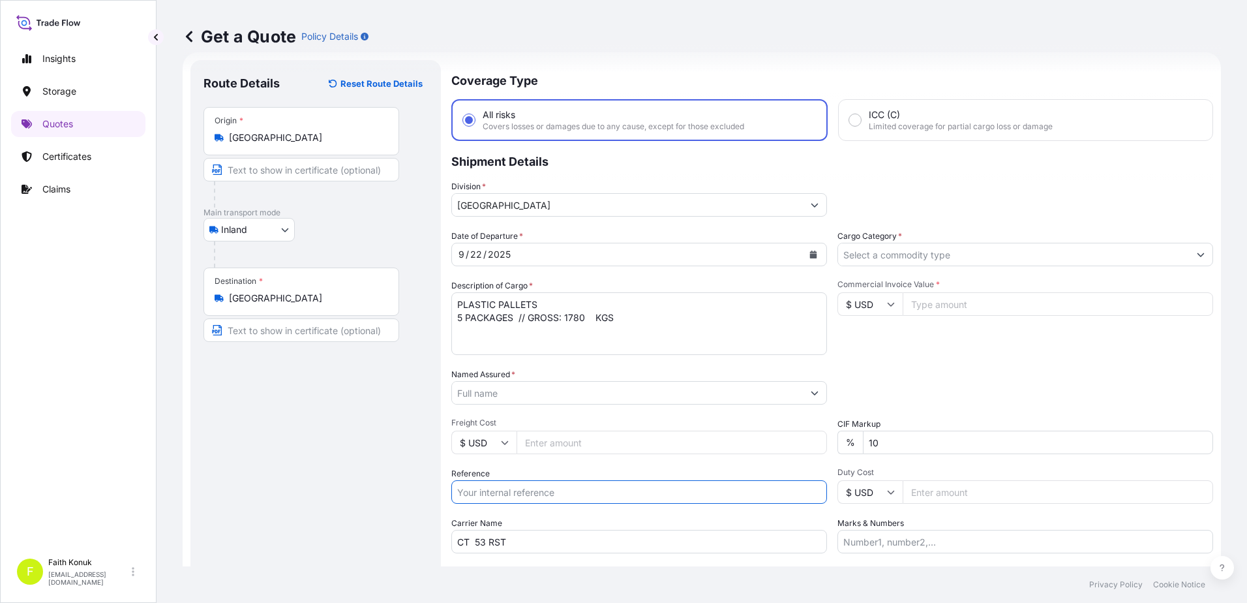
paste input "2101780164"
type input "2101780164"
click at [508, 385] on input "Named Assured *" at bounding box center [627, 392] width 351 height 23
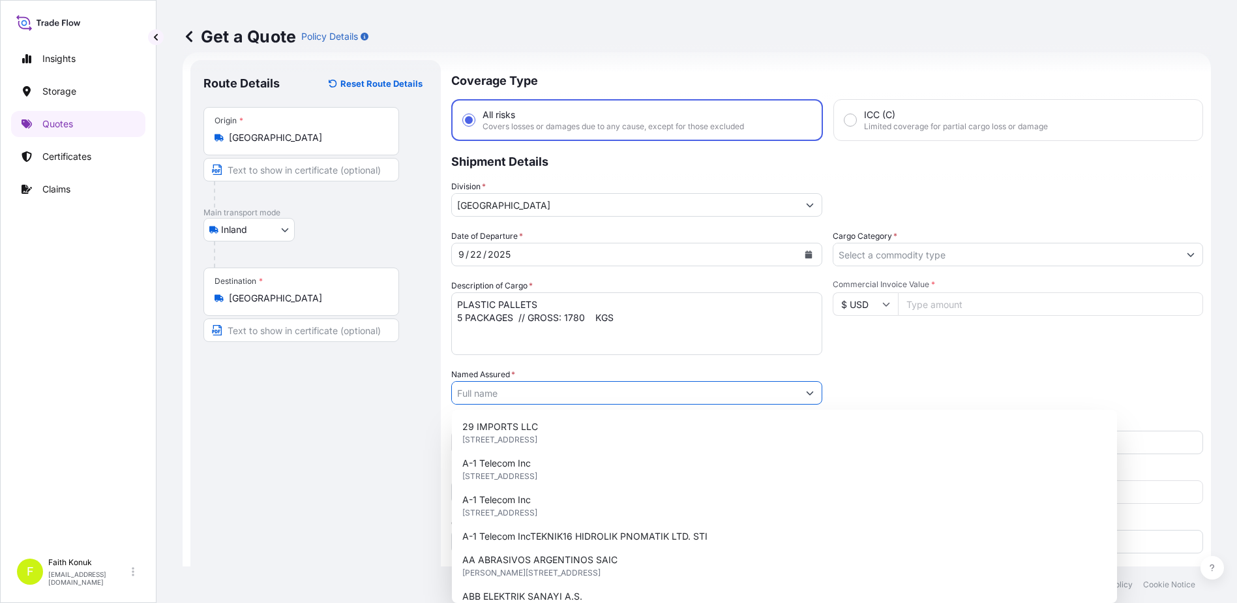
paste input "OMNIA EUROPE SA"
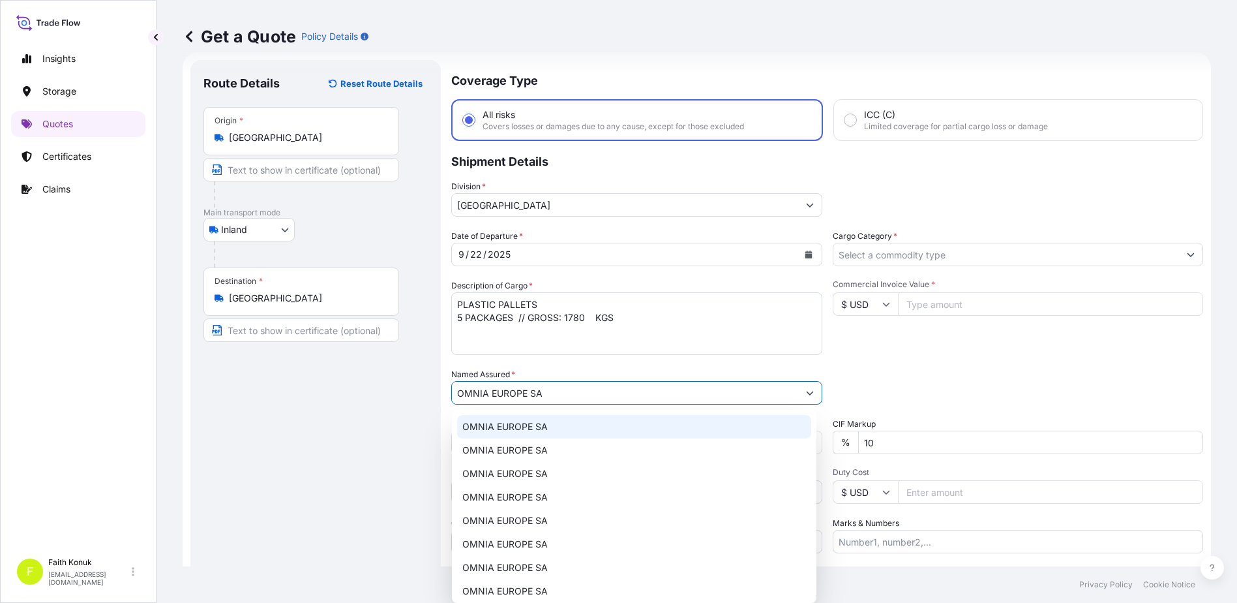
click at [541, 427] on span "OMNIA EUROPE SA" at bounding box center [504, 426] width 85 height 13
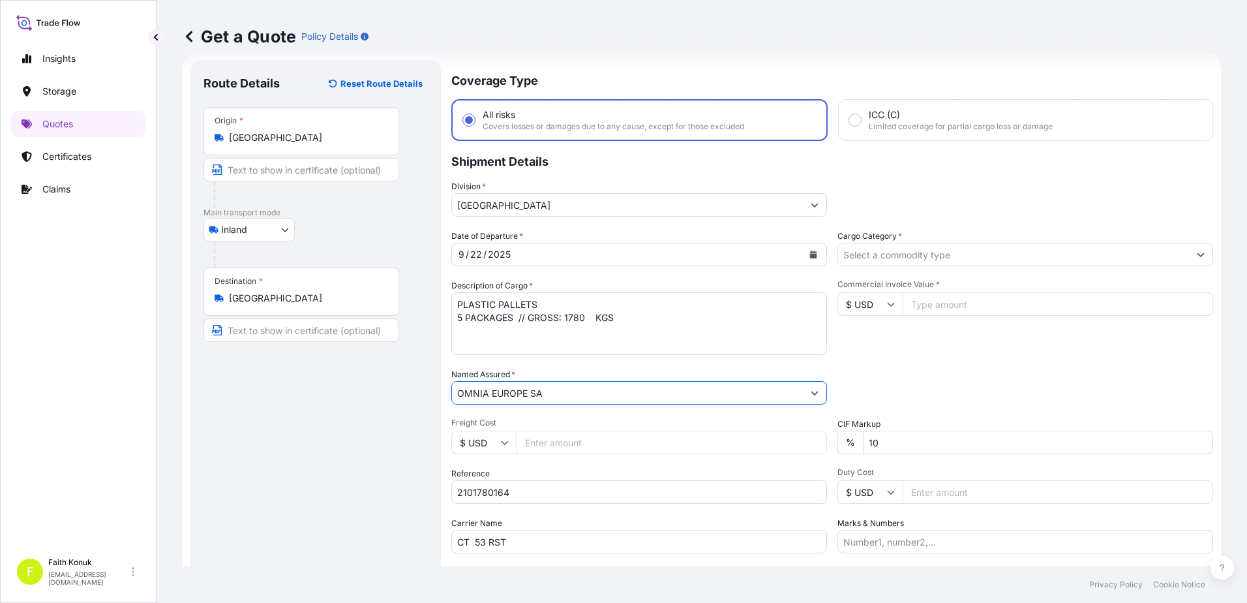
type input "OMNIA EUROPE SA"
click at [547, 369] on div "Named Assured * OMNIA EUROPE SA" at bounding box center [639, 386] width 376 height 37
click at [477, 343] on textarea "PLASTIC PALLETS 5 PACKAGES // GROSS: 1780 KGS" at bounding box center [639, 323] width 376 height 63
click at [486, 333] on textarea "PLASTIC PALLETS 5 PACKAGES // GROSS: 1780 KGS" at bounding box center [639, 323] width 376 height 63
paste textarea "REF NO: [PERSON_NAME] AMBALAJ"
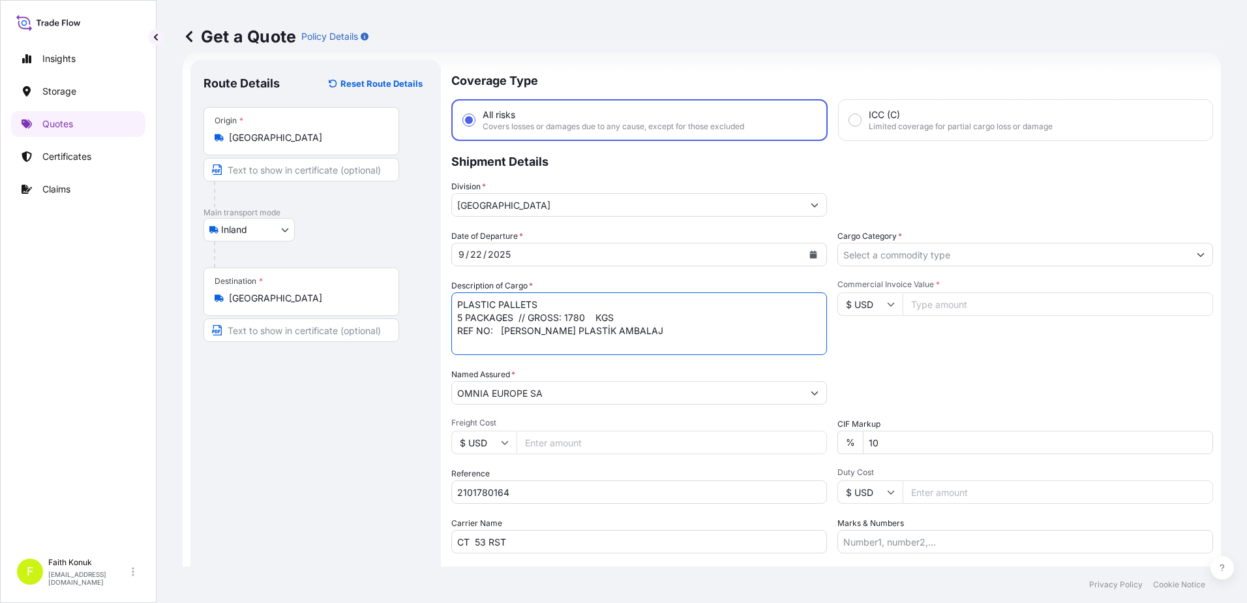
scroll to position [8, 0]
type textarea "PLASTIC PALLETS 5 PACKAGES // GROSS: 1780 KGS REF NO: [PERSON_NAME] PLASTİK AMB…"
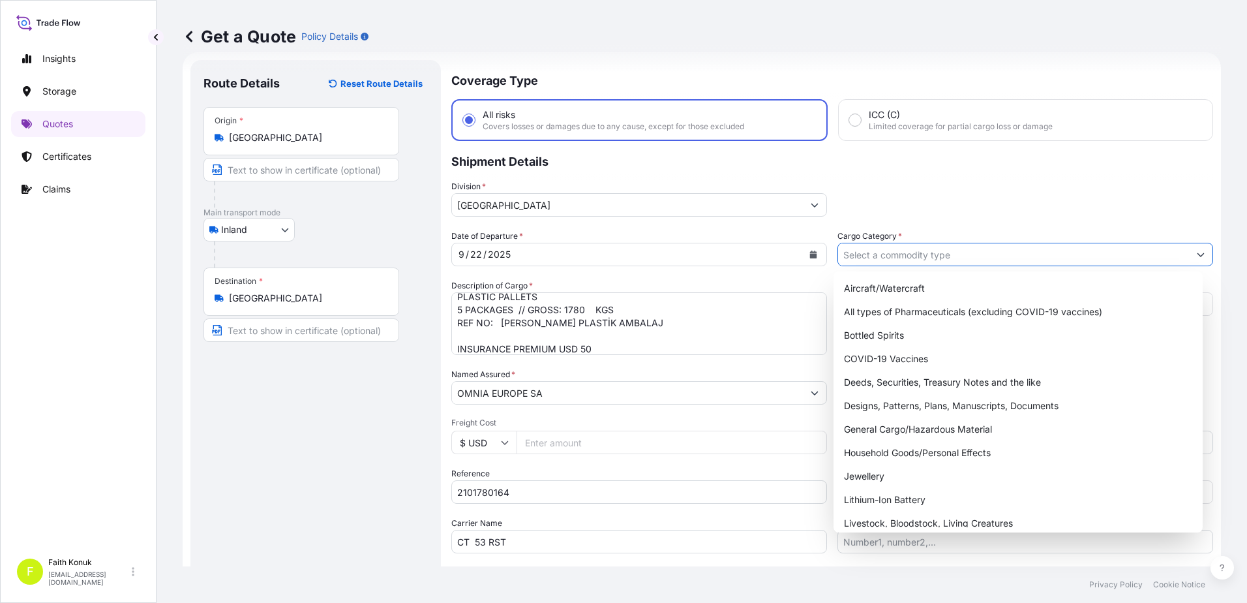
click at [871, 248] on input "Cargo Category *" at bounding box center [1013, 254] width 351 height 23
click at [877, 425] on div "General Cargo/Hazardous Material" at bounding box center [1018, 428] width 359 height 23
type input "All types of Pharmaceuticals (excluding COVID-19 vaccines)"
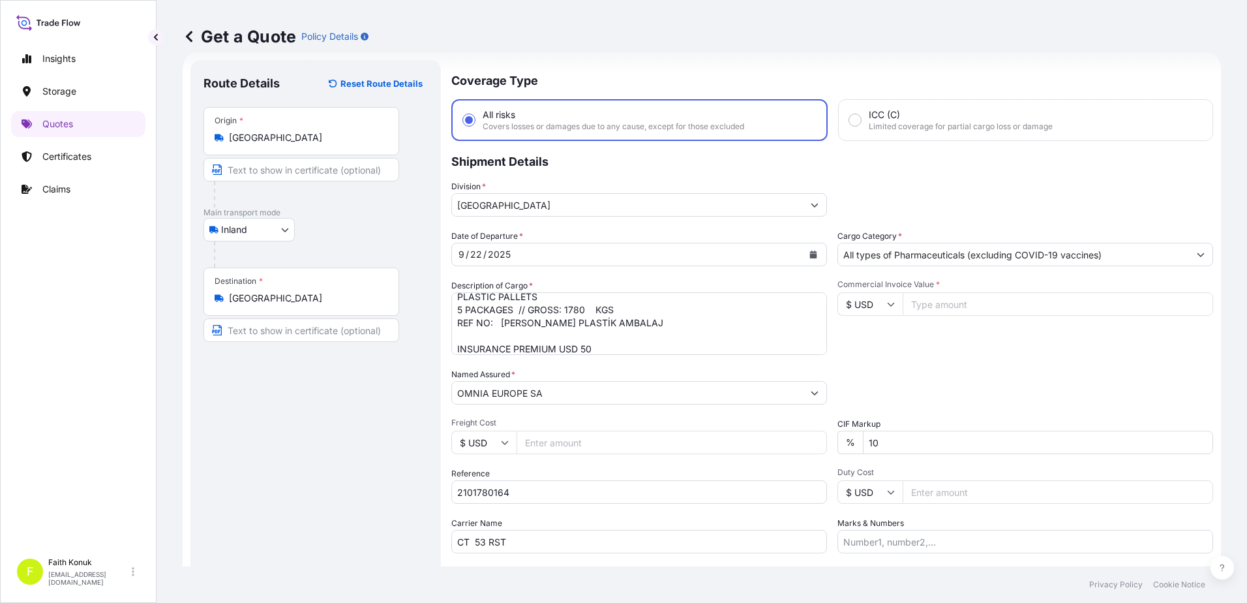
click at [883, 308] on input "$ USD" at bounding box center [870, 303] width 65 height 23
click at [877, 338] on div "€ EUR" at bounding box center [865, 339] width 55 height 25
type input "€ EUR"
click at [928, 310] on input "Commercial Invoice Value *" at bounding box center [1058, 303] width 310 height 23
click at [929, 370] on div "Packing Category Type to search a container mode Please select a primary mode o…" at bounding box center [1026, 386] width 376 height 37
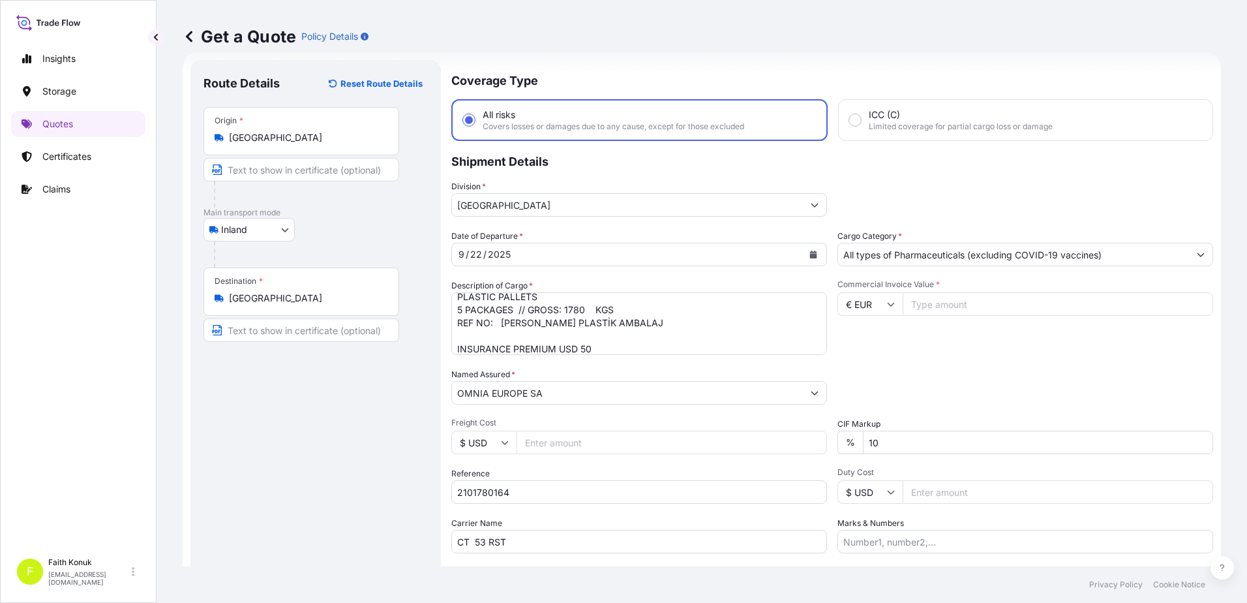
click at [936, 305] on input "Commercial Invoice Value *" at bounding box center [1058, 303] width 310 height 23
type input "4106"
click at [497, 485] on input "2101780164" at bounding box center [639, 491] width 376 height 23
drag, startPoint x: 521, startPoint y: 486, endPoint x: 437, endPoint y: 485, distance: 84.2
click at [437, 485] on form "Route Details Reset Route Details Place of loading Road / Inland Road / Inland …" at bounding box center [702, 355] width 1038 height 606
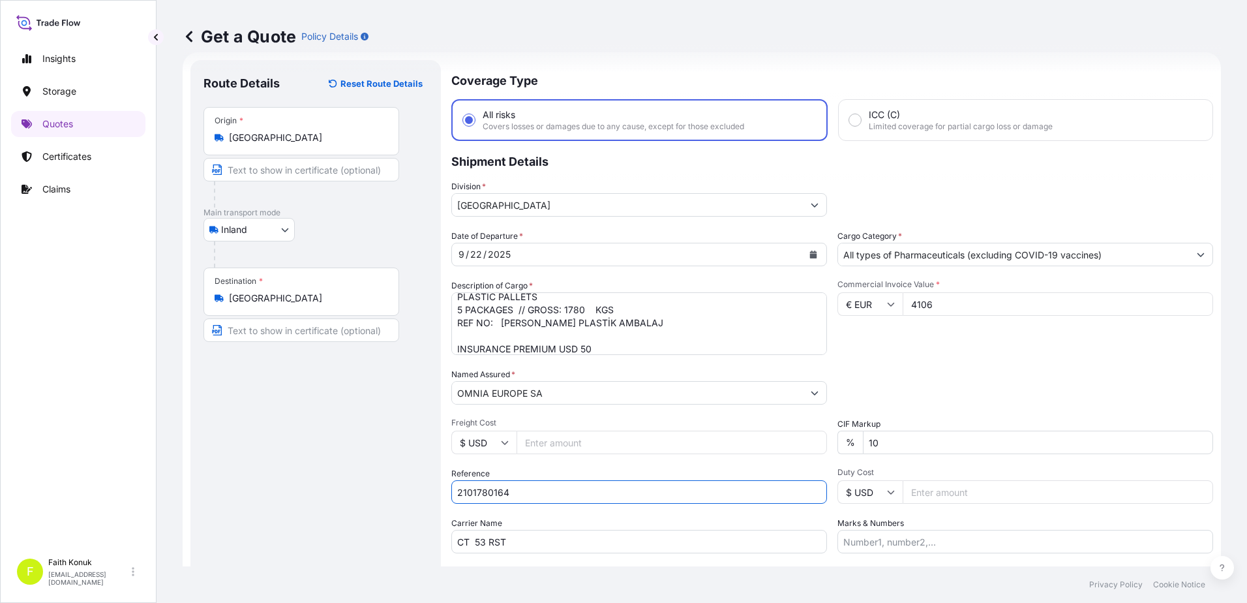
paste input "74891"
type input "2101774891"
click at [457, 325] on textarea "PLASTIC PALLETS 5 PACKAGES // GROSS: 1780 KGS REF NO: [PERSON_NAME] PLASTİK AMB…" at bounding box center [639, 323] width 376 height 63
paste textarea "FILE NO: 2101780164"
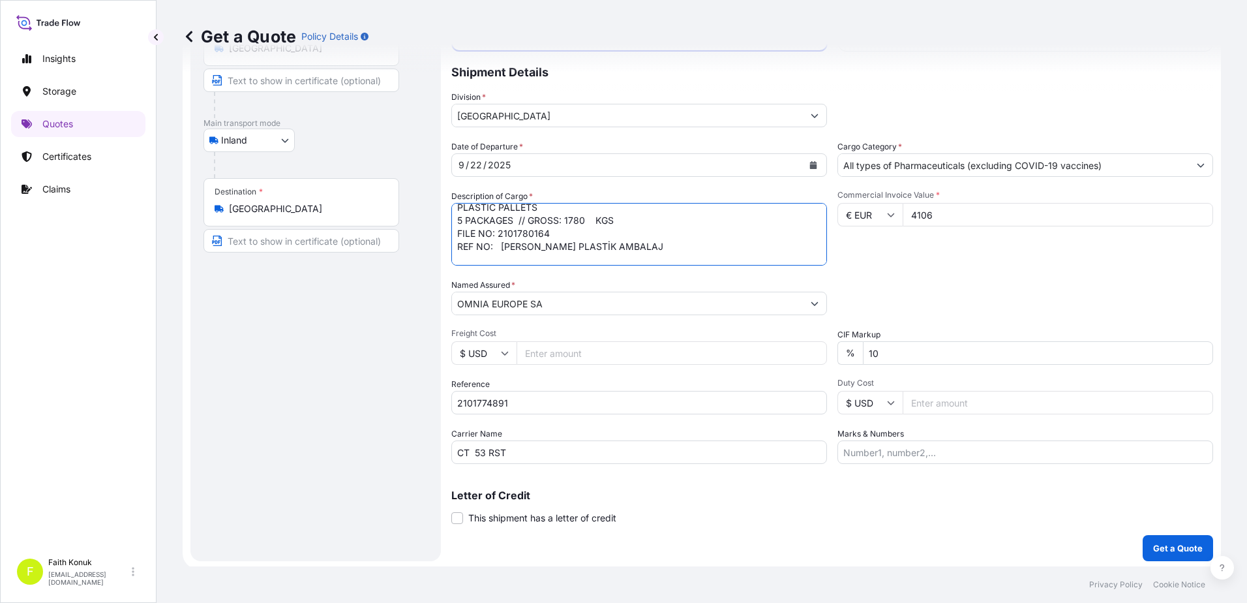
scroll to position [113, 0]
type textarea "PLASTIC PALLETS 5 PACKAGES // GROSS: 1780 KGS FILE NO: 2101780164 REF NO: [PERS…"
click at [1166, 543] on p "Get a Quote" at bounding box center [1178, 545] width 50 height 13
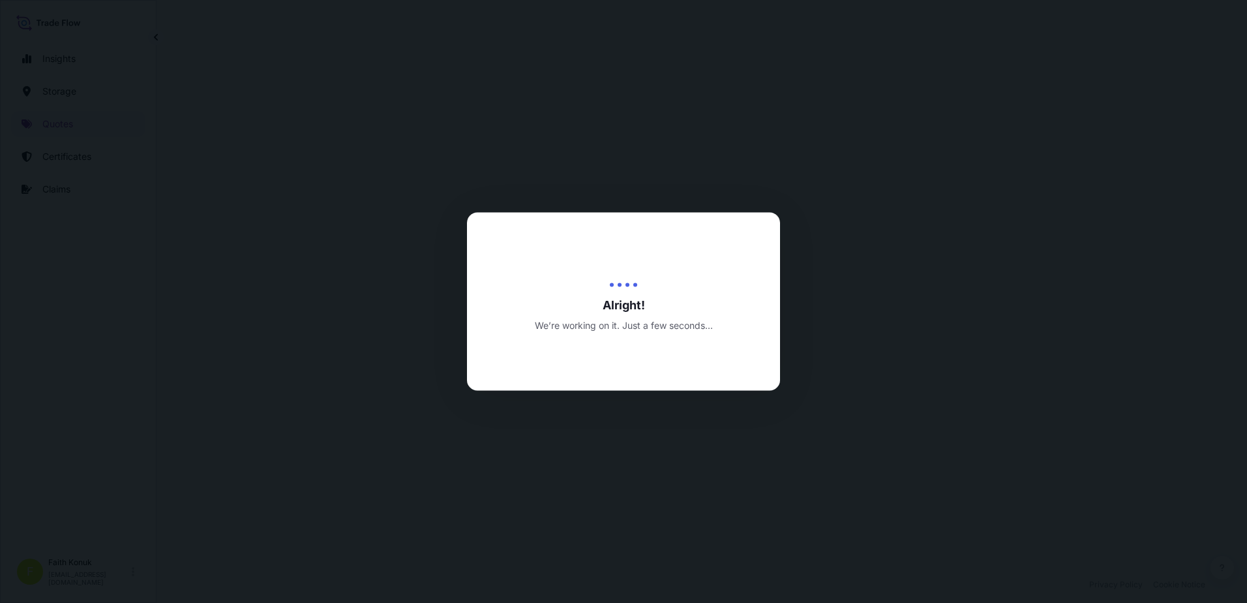
select select "Inland"
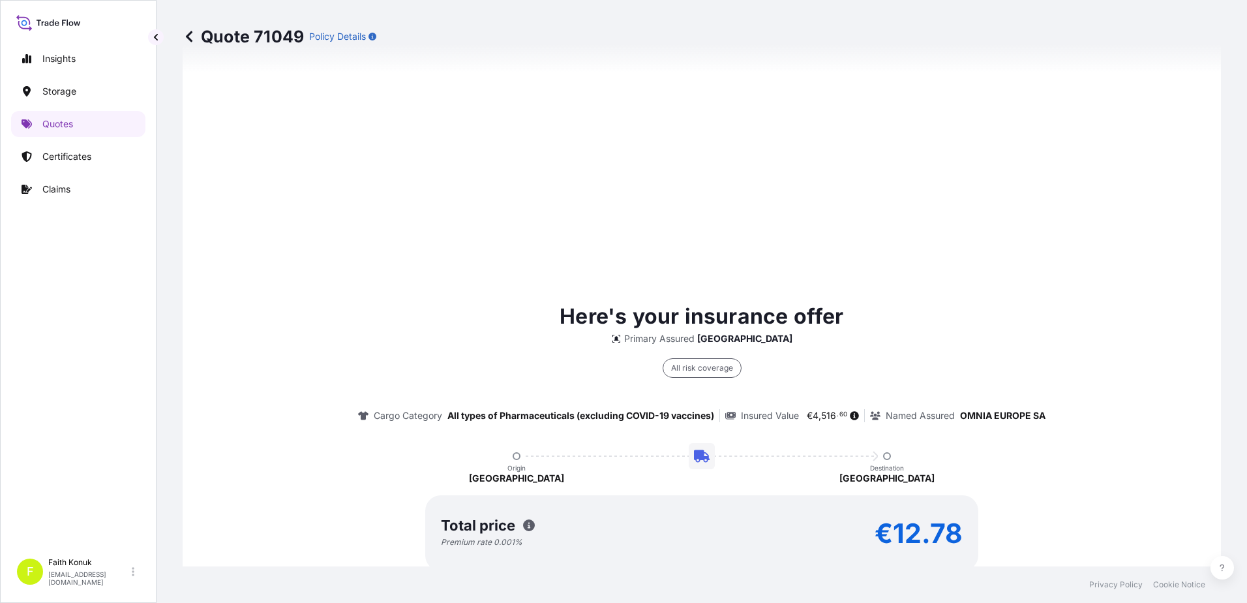
scroll to position [848, 0]
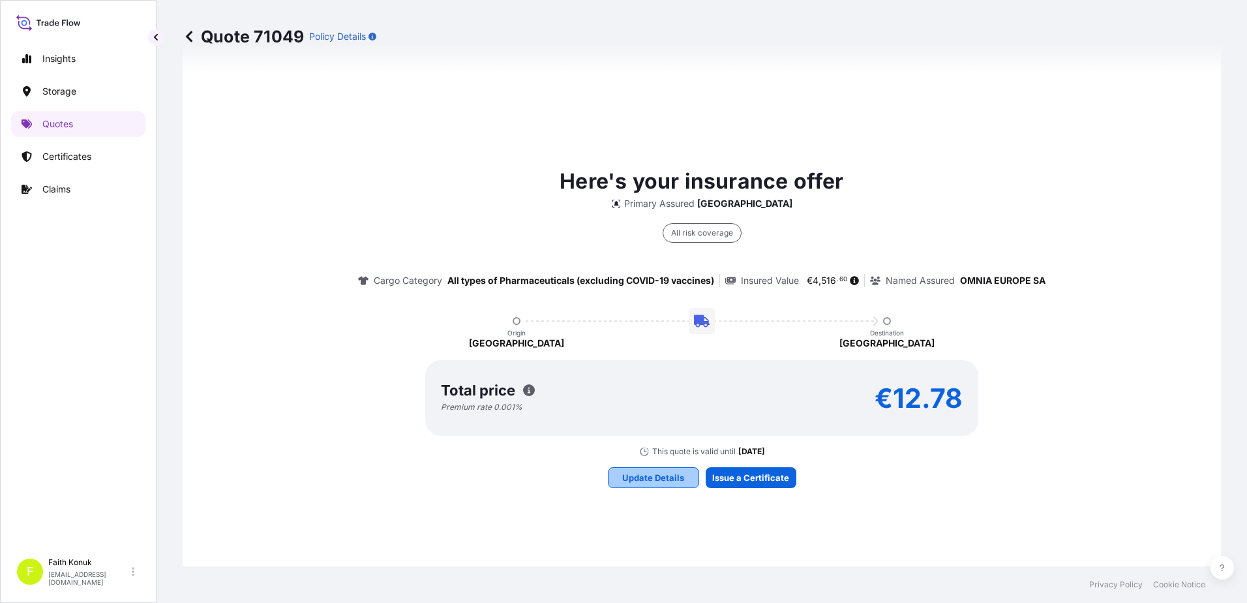
click at [684, 476] on button "Update Details" at bounding box center [653, 477] width 91 height 21
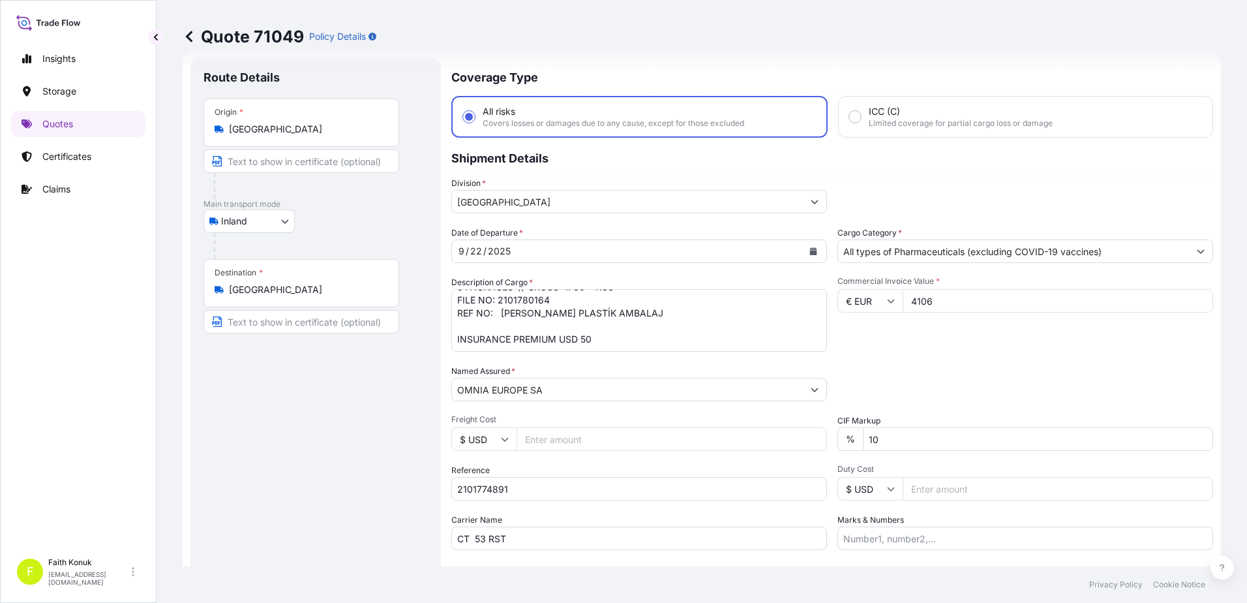
scroll to position [21, 0]
click at [872, 260] on input "All types of Pharmaceuticals (excluding COVID-19 vaccines)" at bounding box center [1013, 254] width 351 height 23
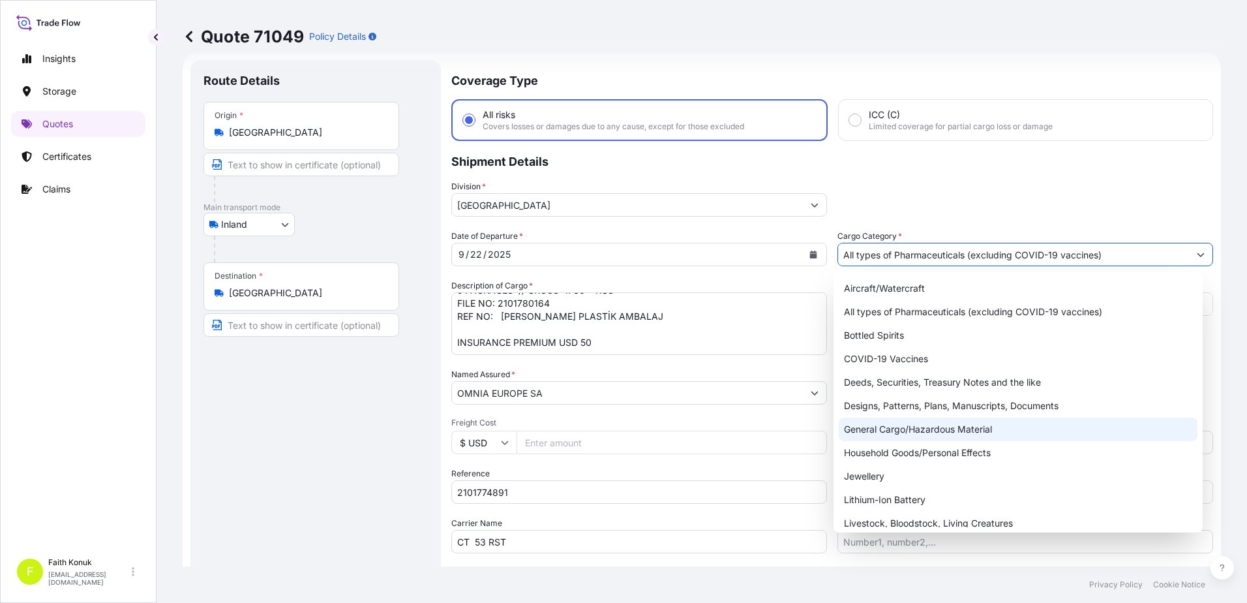
click at [890, 430] on div "General Cargo/Hazardous Material" at bounding box center [1018, 428] width 359 height 23
type input "General Cargo/Hazardous Material"
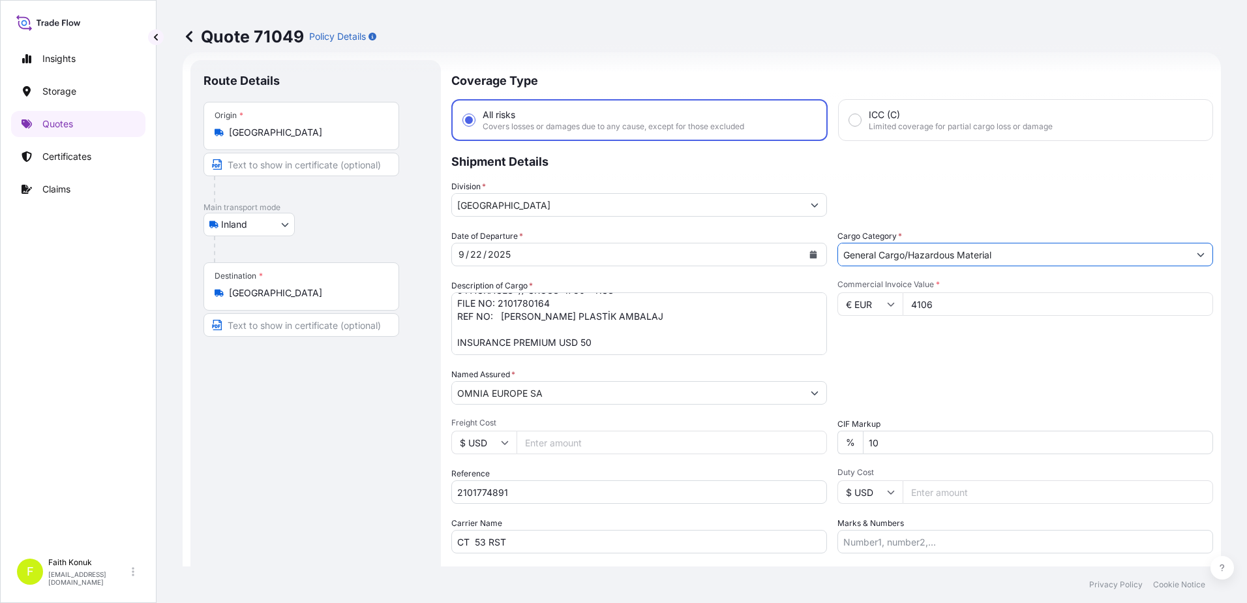
click at [926, 374] on div "Packing Category Type to search a container mode Please select a primary mode o…" at bounding box center [1026, 386] width 376 height 37
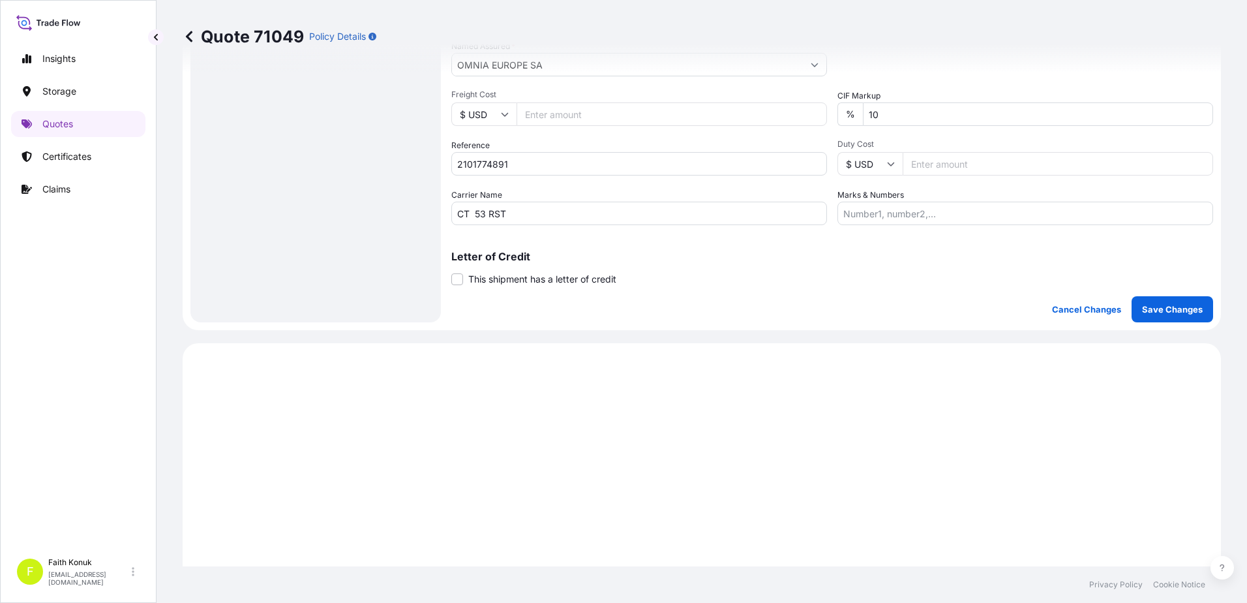
scroll to position [347, 0]
click at [1133, 321] on button "Save Changes" at bounding box center [1173, 311] width 82 height 26
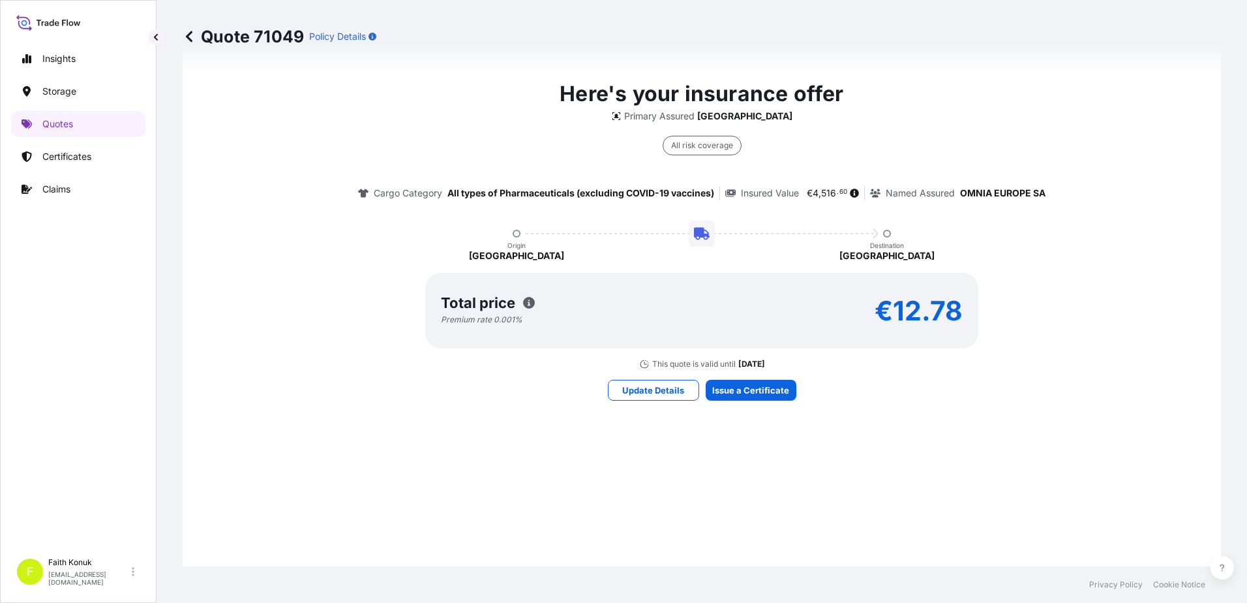
select select "Inland"
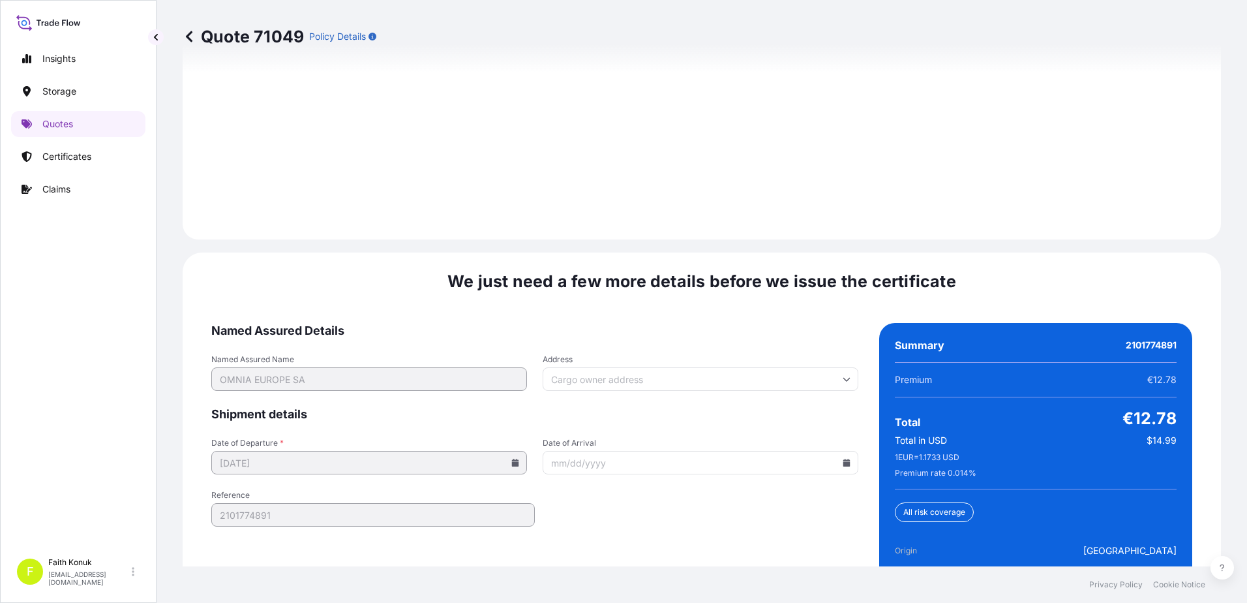
scroll to position [1924, 0]
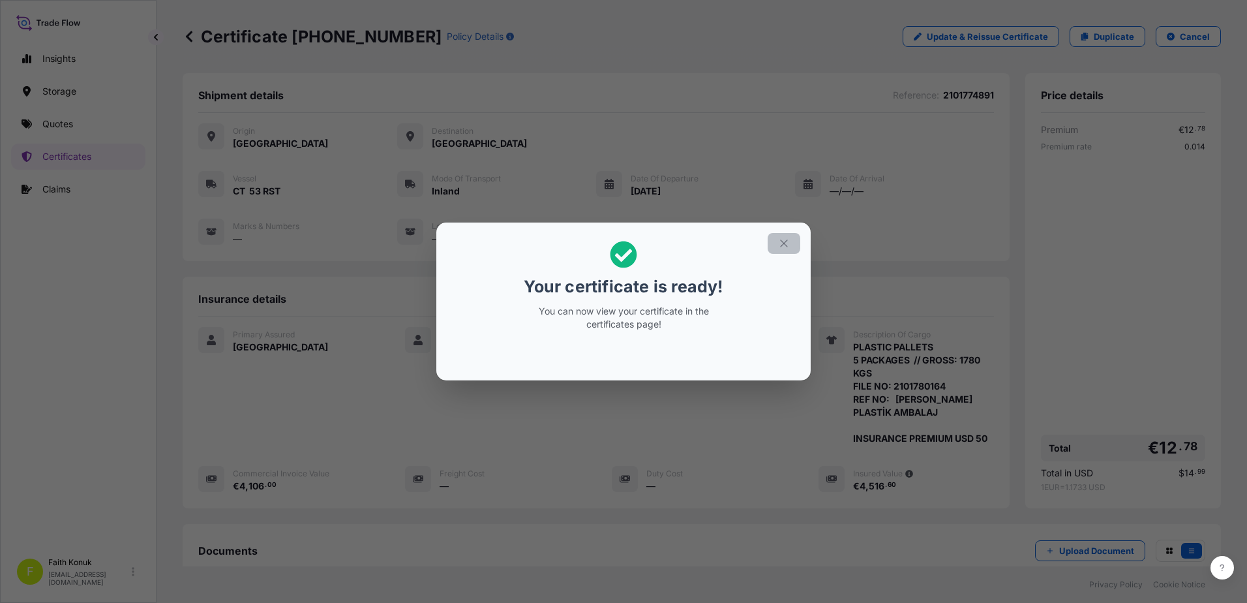
click at [779, 242] on icon "button" at bounding box center [784, 243] width 12 height 12
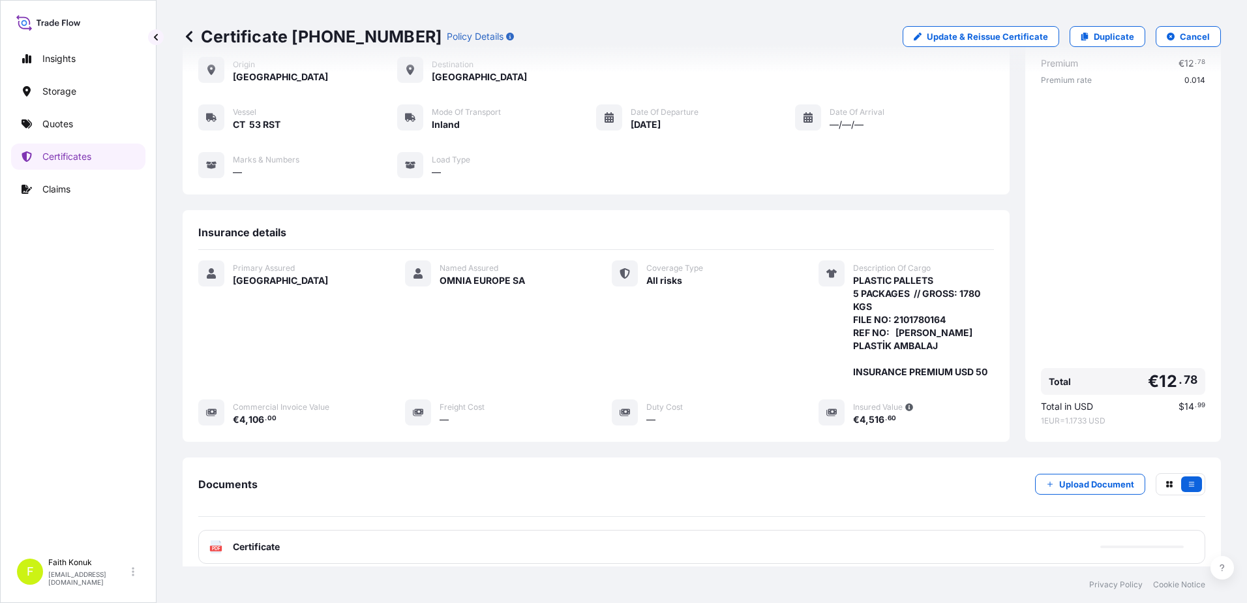
scroll to position [161, 0]
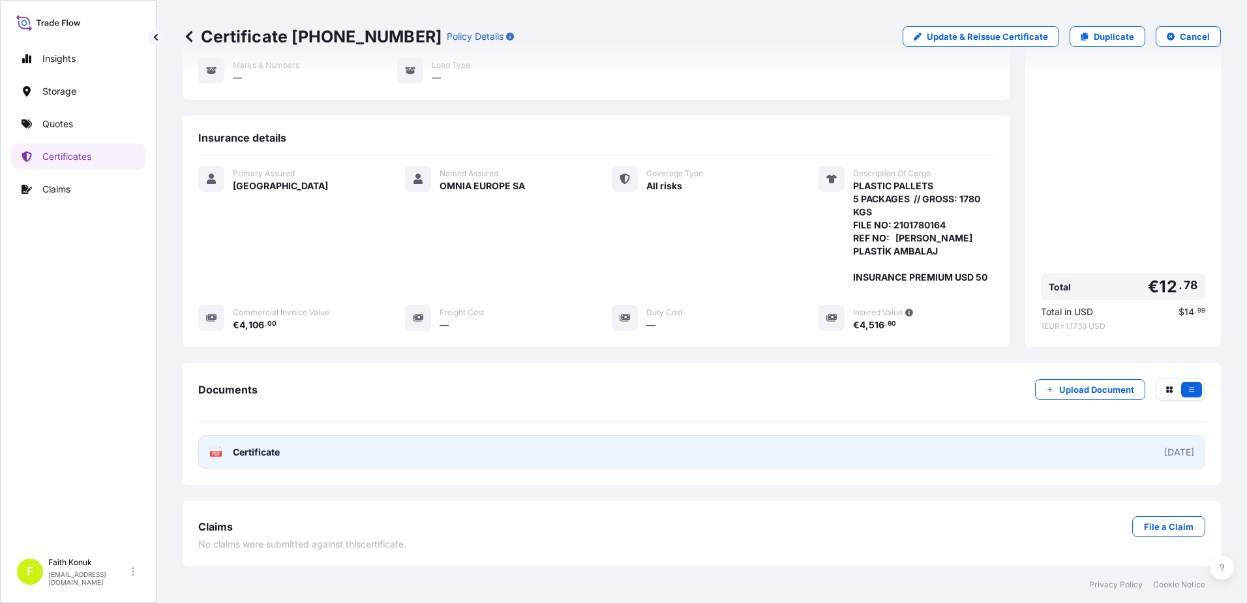
click at [259, 446] on span "Certificate" at bounding box center [256, 452] width 47 height 13
